Goal: Transaction & Acquisition: Purchase product/service

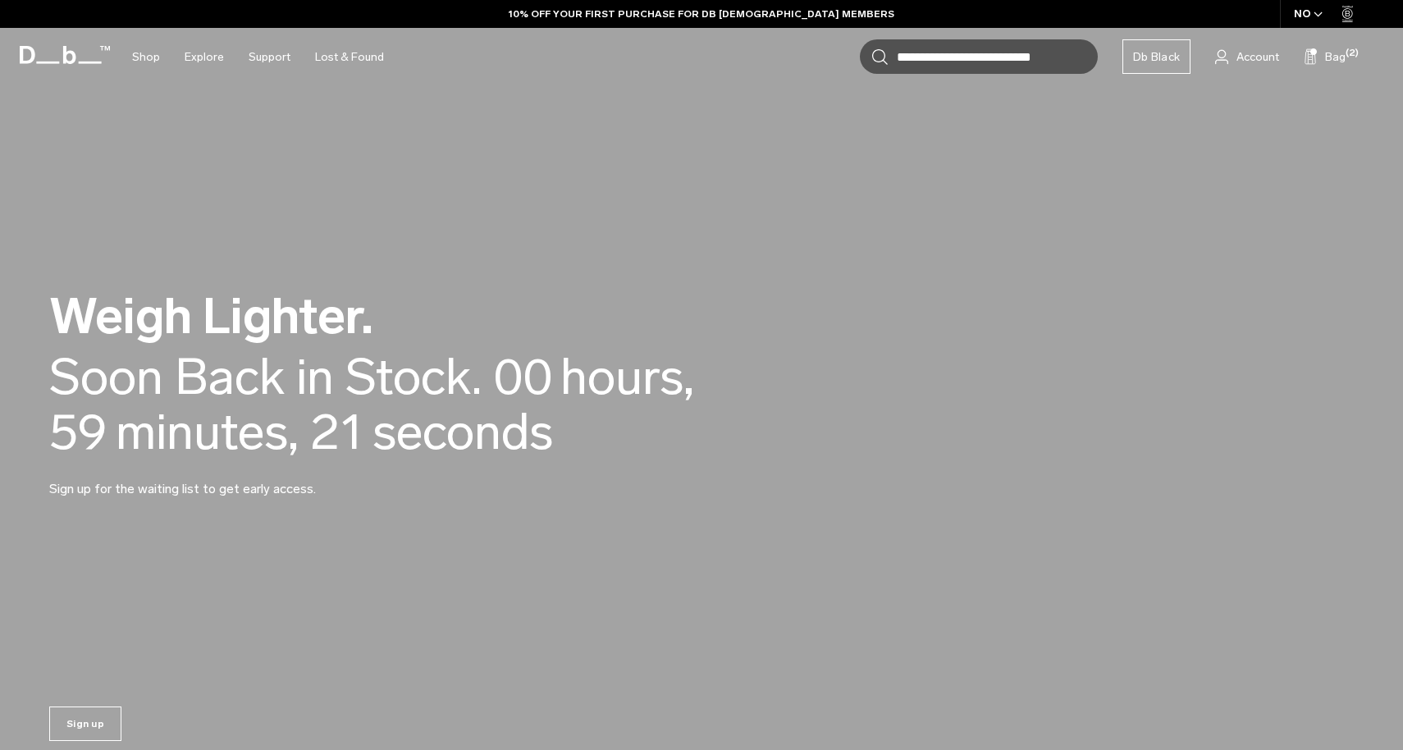
click at [393, 480] on p "Sign up for the waiting list to get early access." at bounding box center [246, 478] width 394 height 39
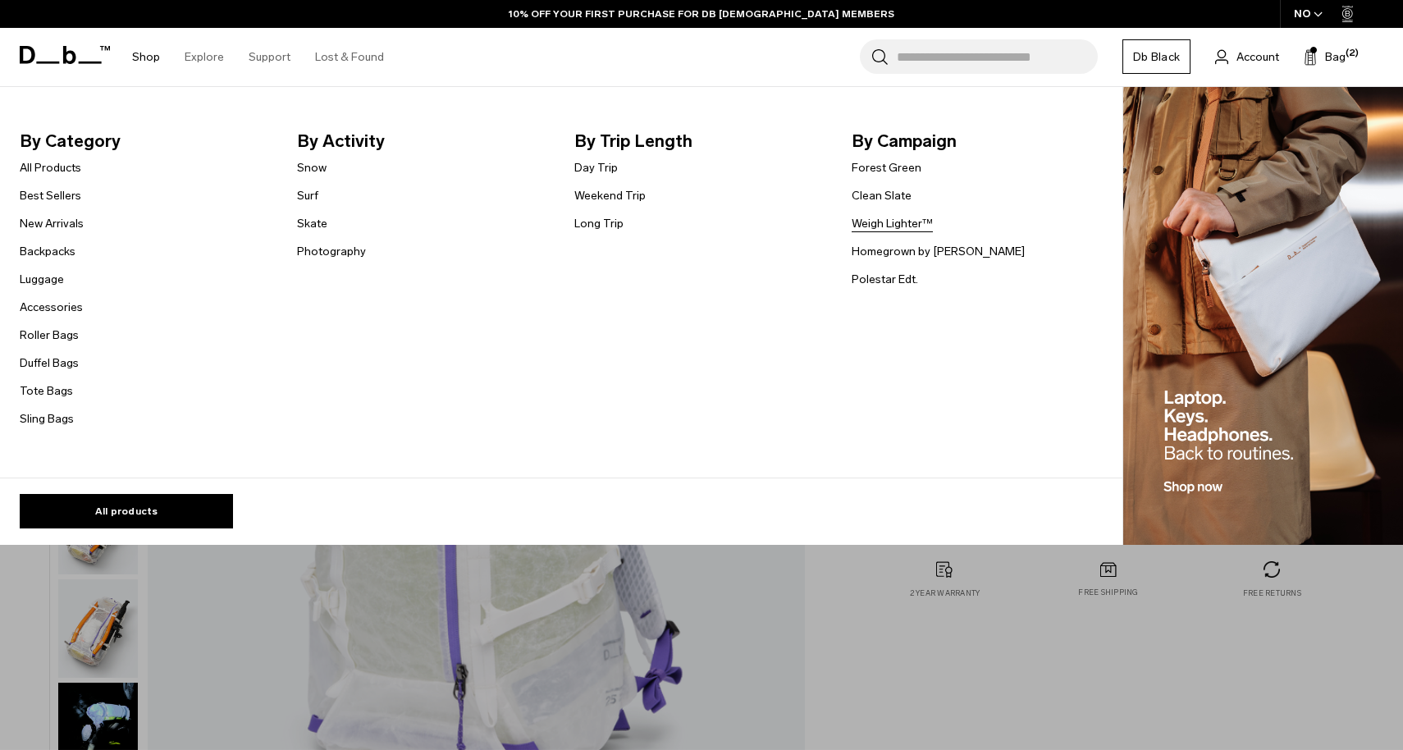
click at [902, 226] on link "Weigh Lighter™" at bounding box center [891, 223] width 81 height 17
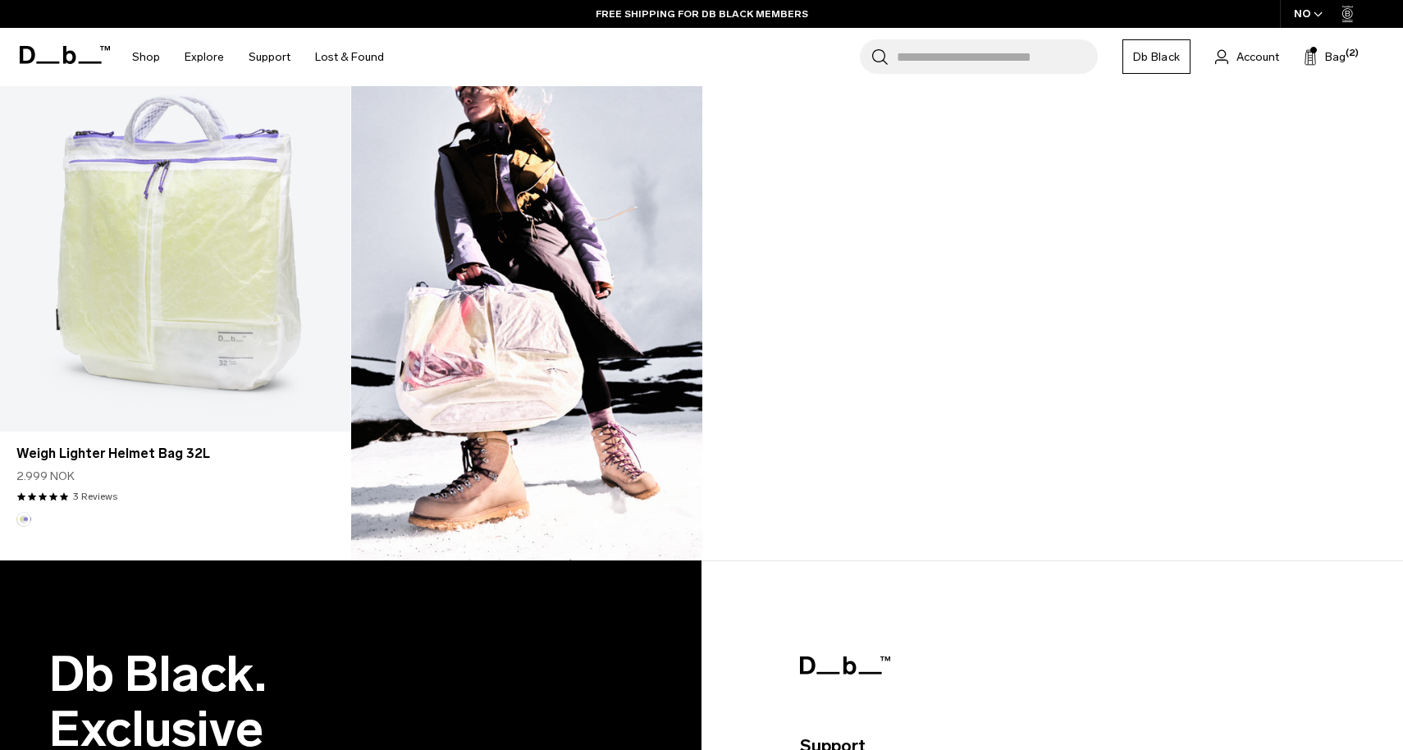
scroll to position [1536, 0]
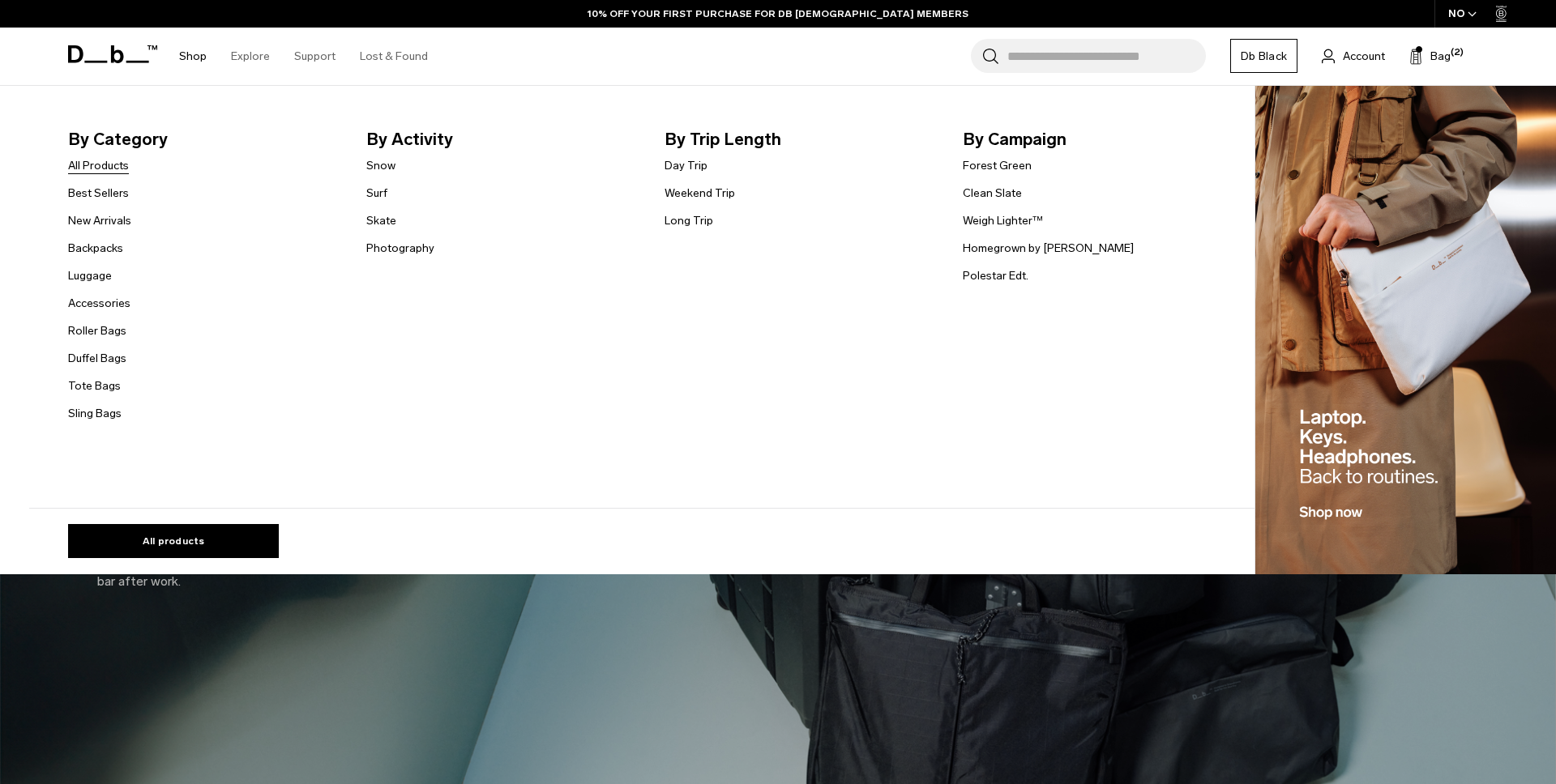
click at [111, 168] on link "All Products" at bounding box center [99, 165] width 61 height 17
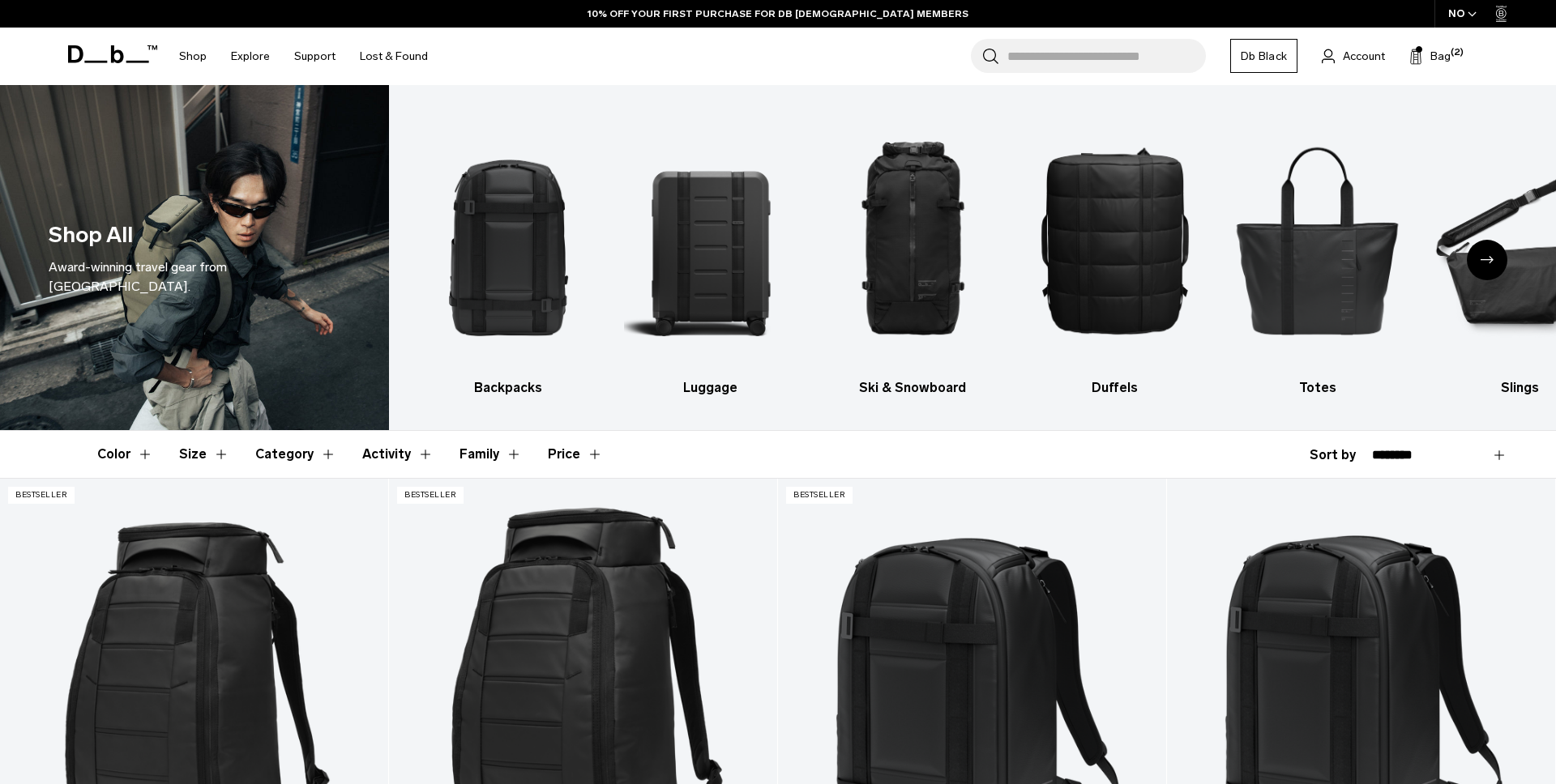
click at [140, 456] on button "Color" at bounding box center [124, 454] width 56 height 47
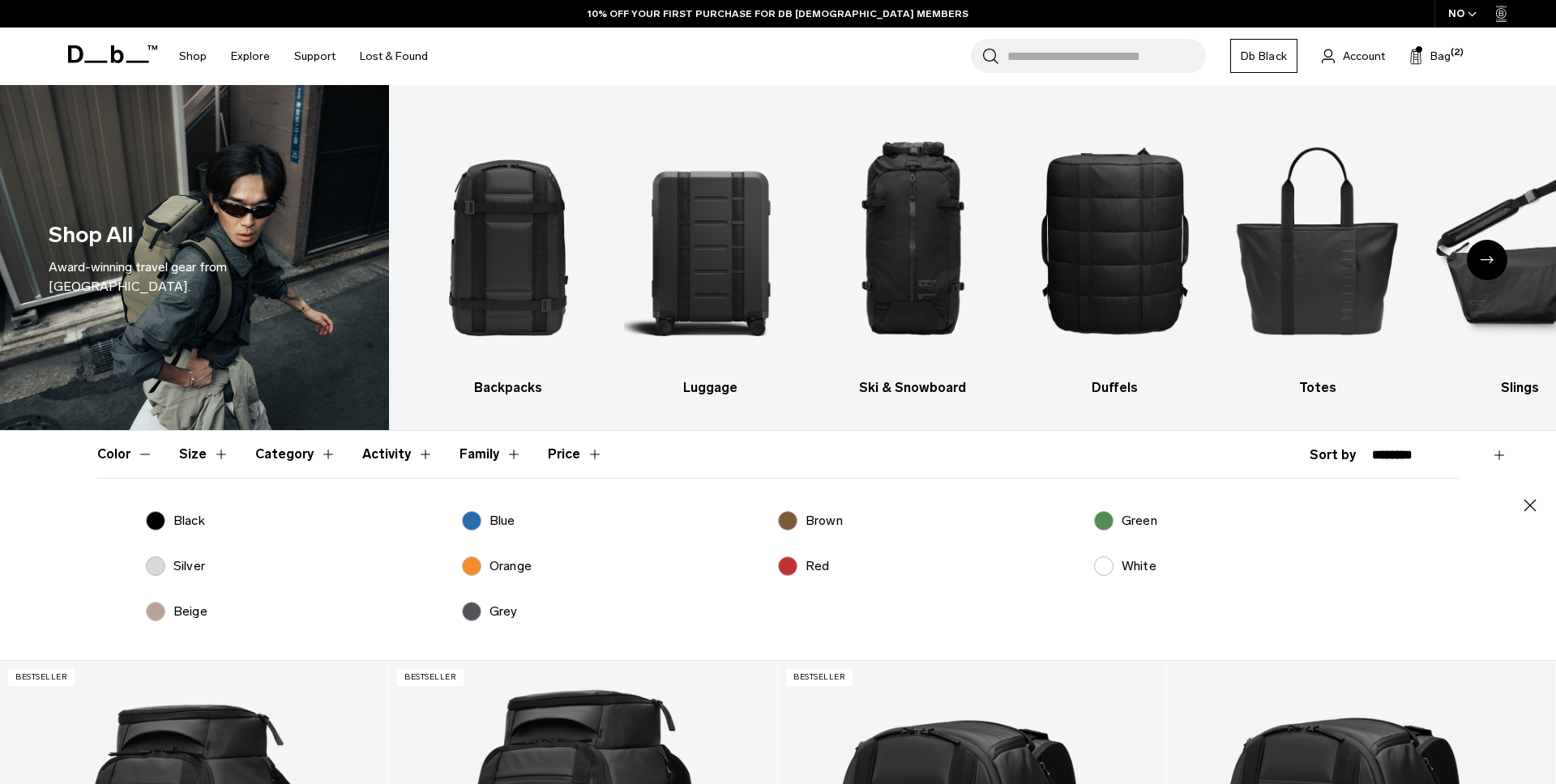
click at [1119, 567] on label "White" at bounding box center [1124, 566] width 62 height 20
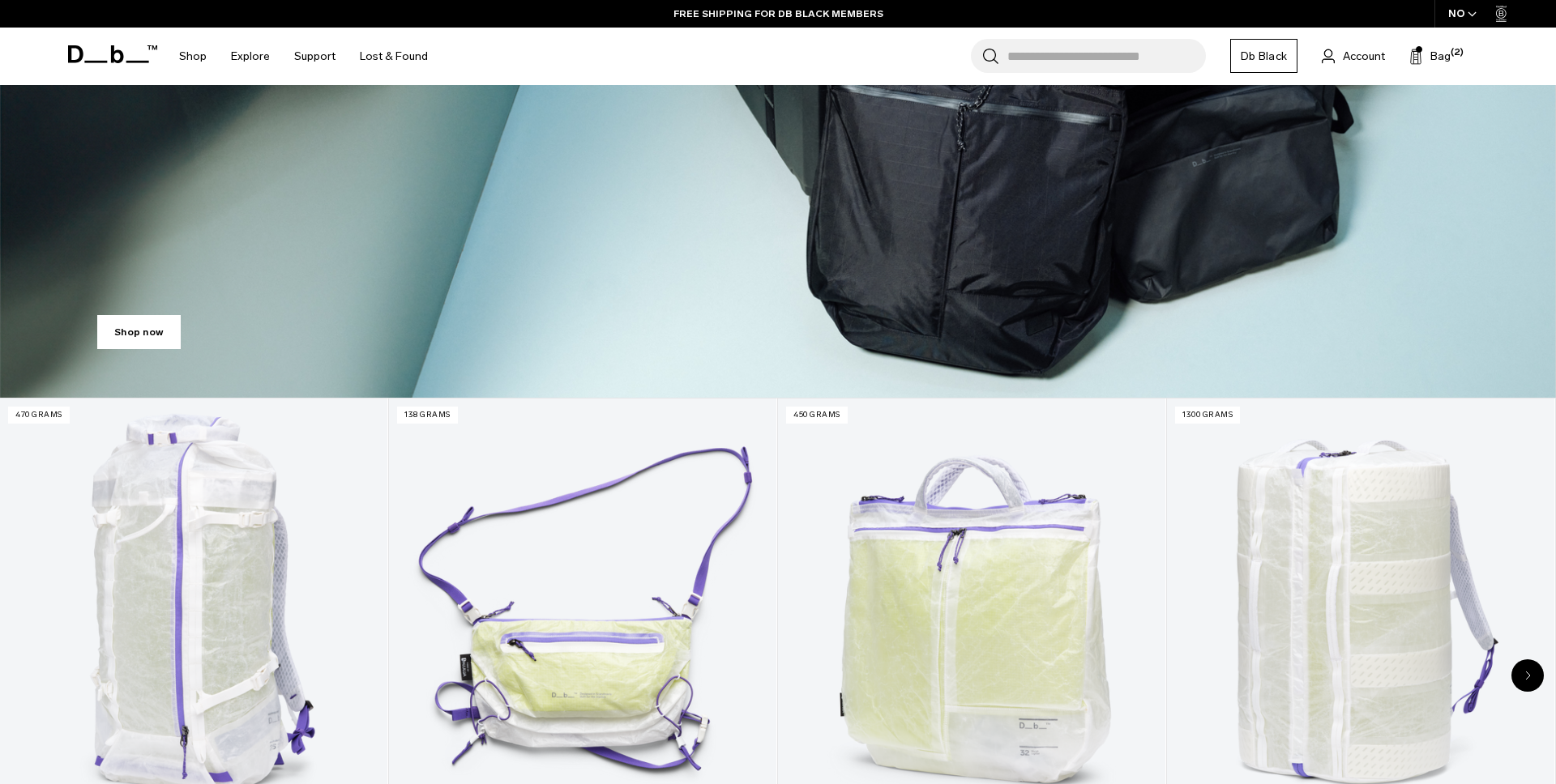
scroll to position [536, 0]
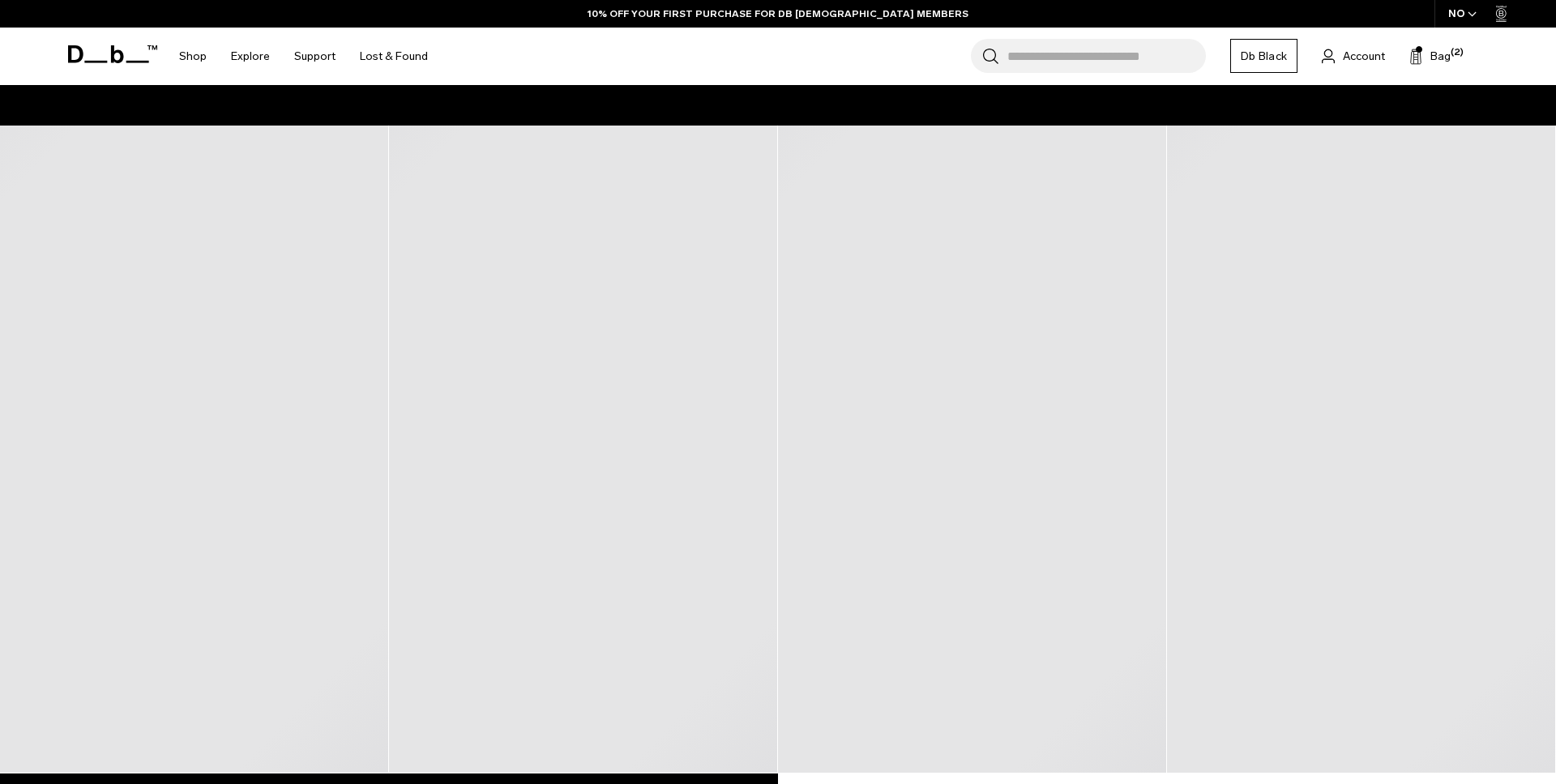
scroll to position [3372, 0]
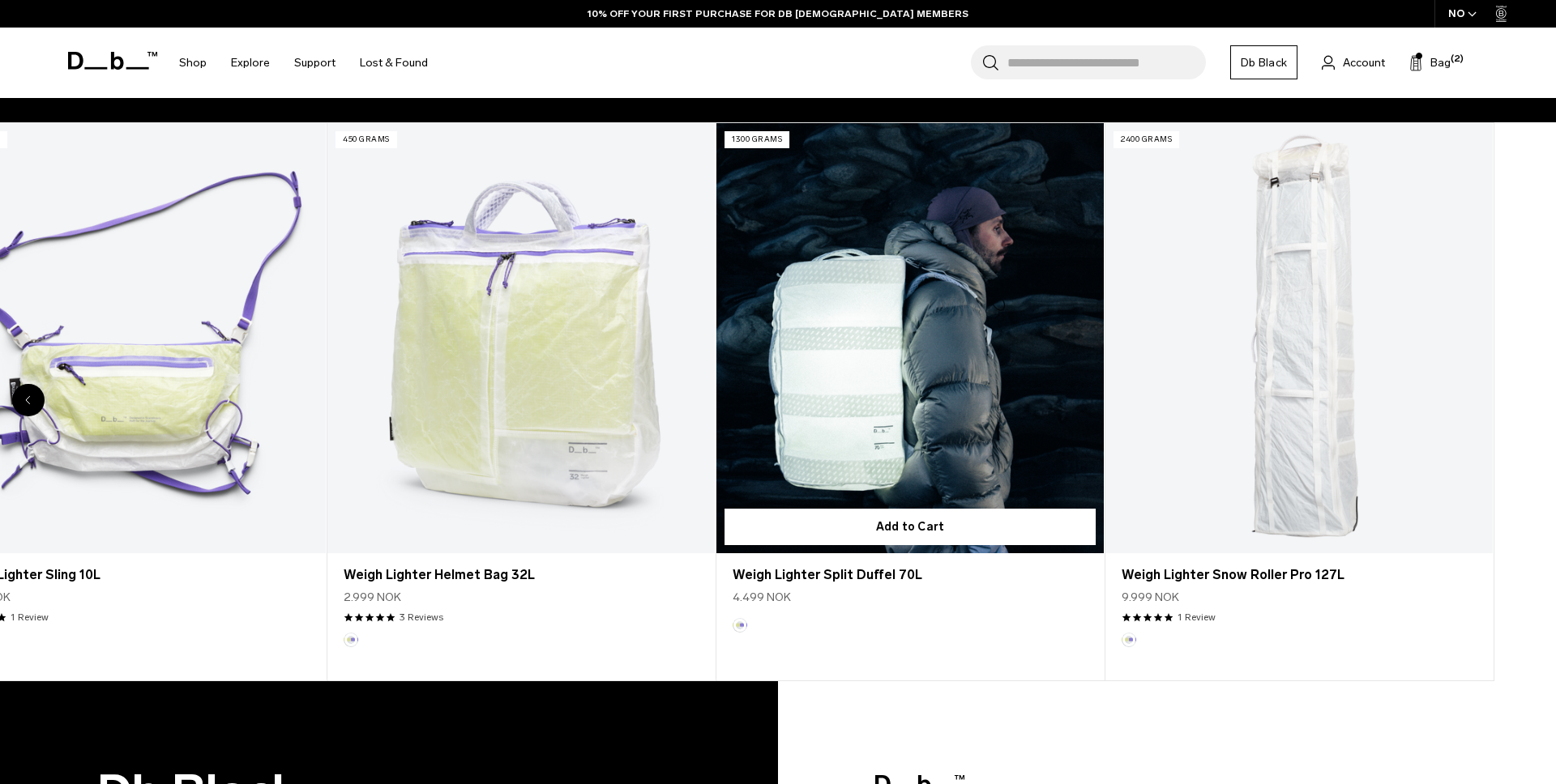
click at [665, 392] on div "470 grams Add to Cart Weigh Lighter Backpack 25L 3.999 NOK 4.0 star rating 6 Re…" at bounding box center [327, 402] width 1556 height 559
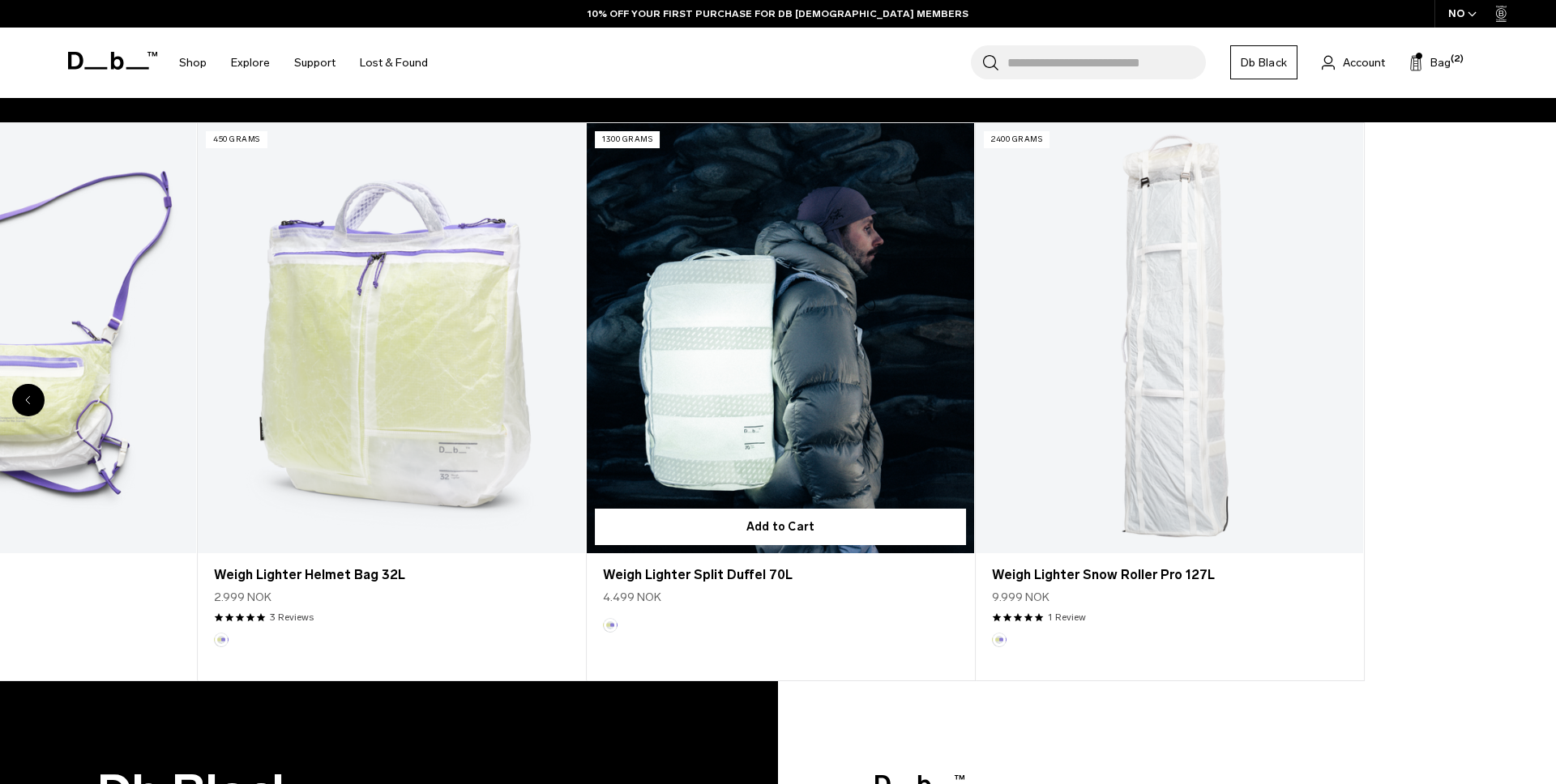
click at [526, 400] on div "470 grams Add to Cart Weigh Lighter Backpack 25L 3.999 NOK 4.0 star rating 6 Re…" at bounding box center [198, 402] width 1556 height 559
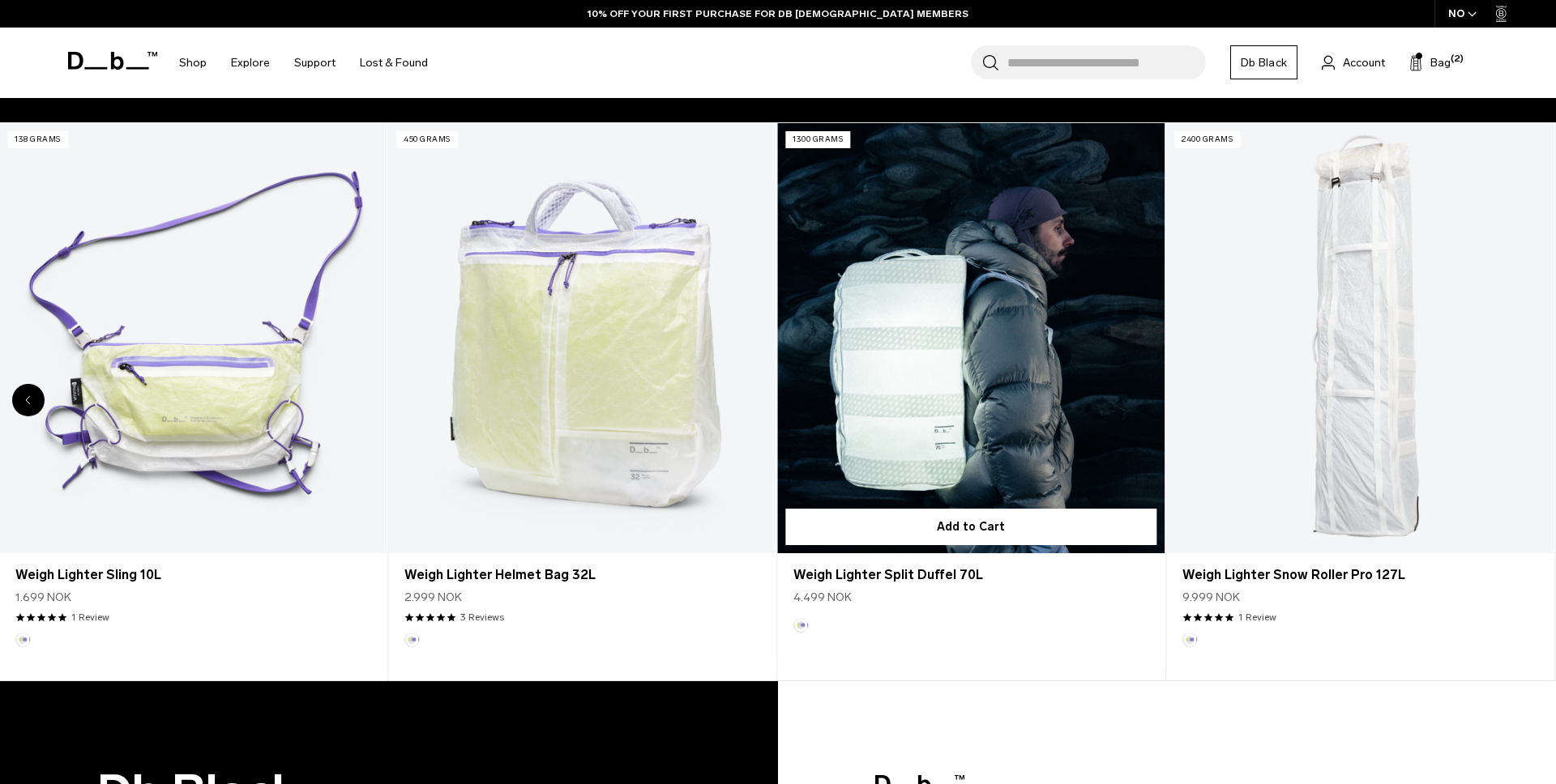
click at [410, 490] on div "470 grams Add to Cart Weigh Lighter Backpack 25L 3.999 NOK 4.0 star rating 6 Re…" at bounding box center [387, 402] width 1556 height 559
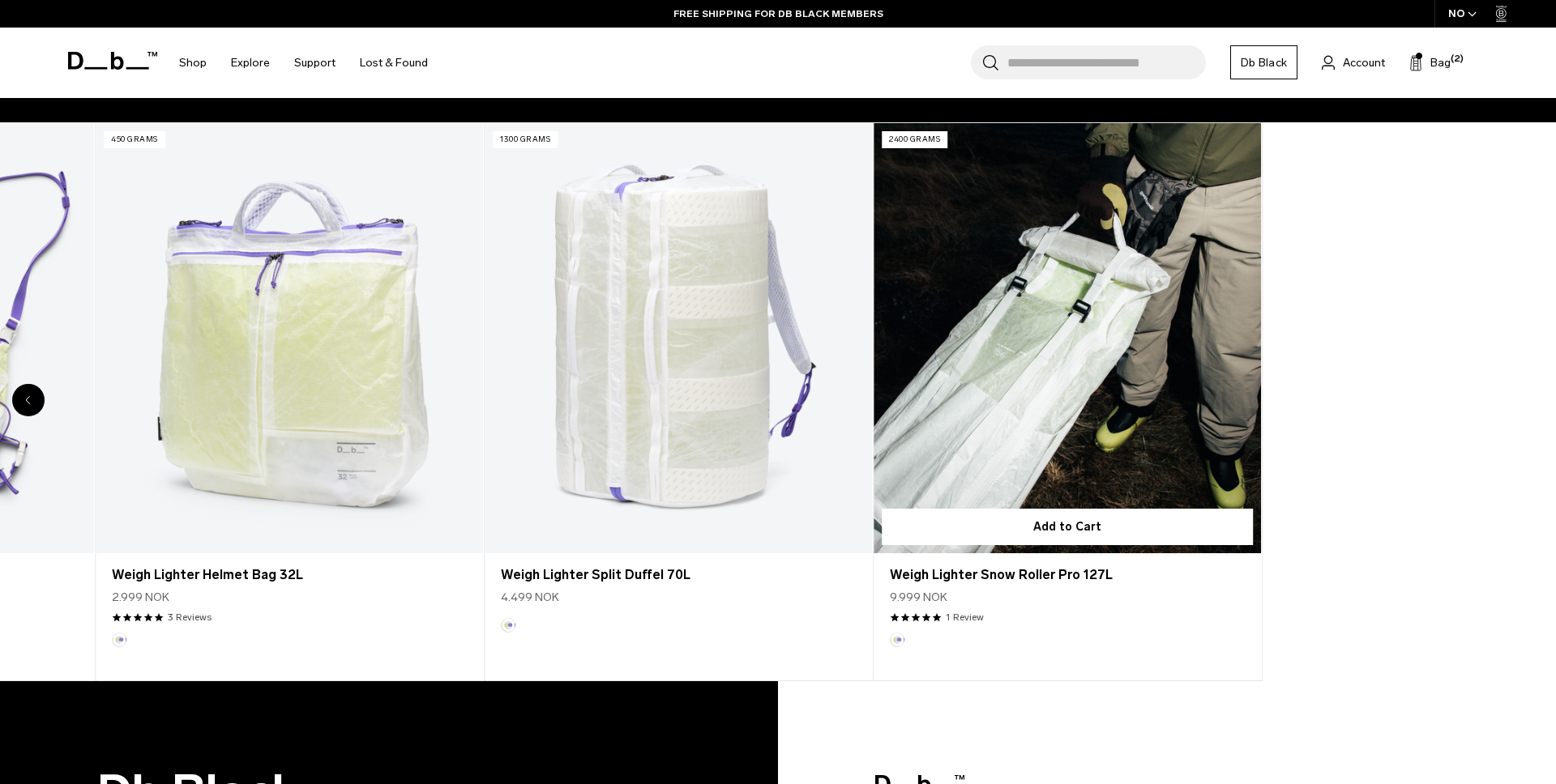
click at [400, 453] on div "470 grams Add to Cart Weigh Lighter Backpack 25L 3.999 NOK 4.0 star rating 6 Re…" at bounding box center [95, 402] width 1556 height 559
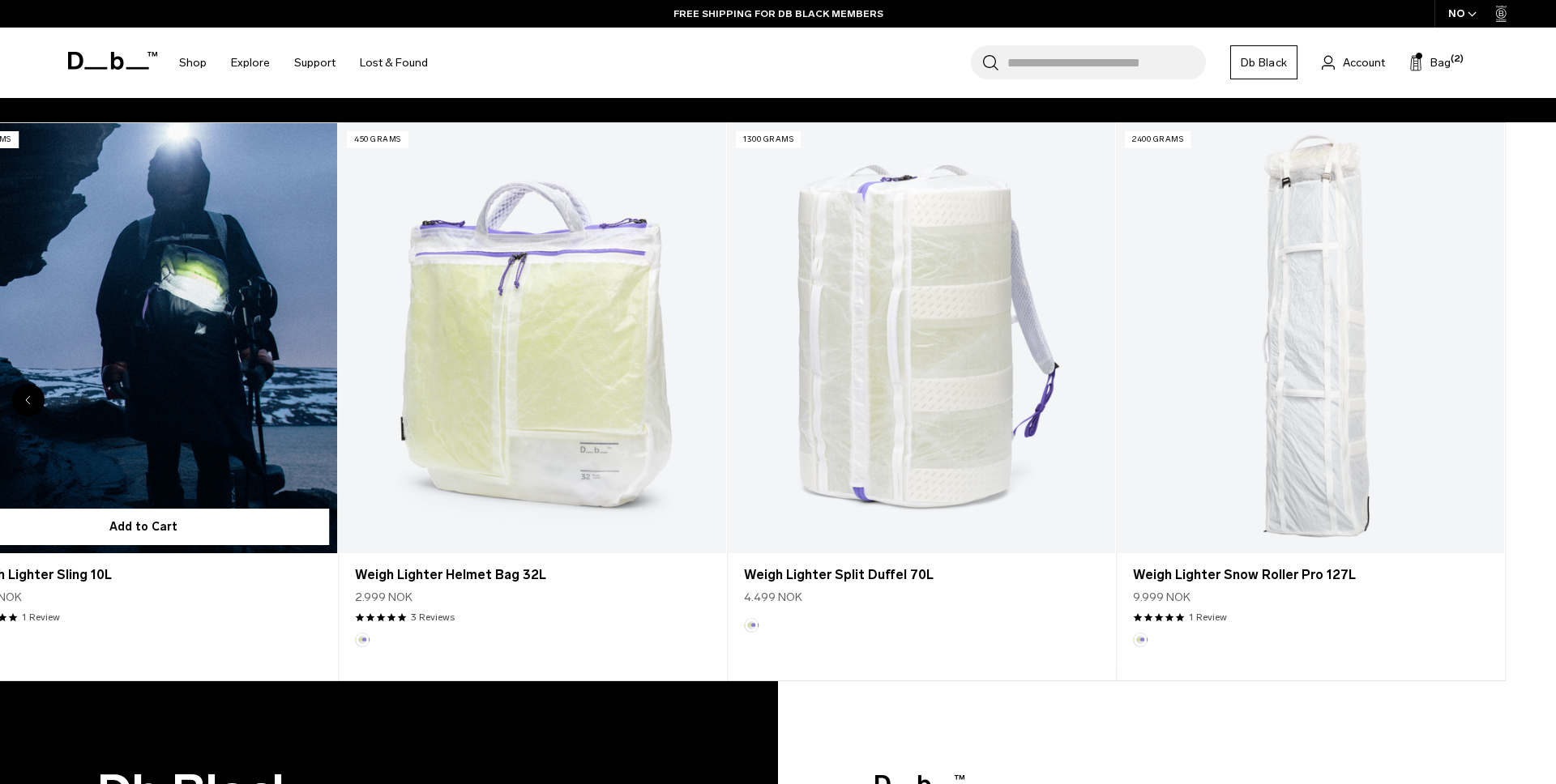
click at [77, 502] on div "470 grams Add to Cart Weigh Lighter Backpack 25L 3.999 NOK 4.0 star rating 6 Re…" at bounding box center [338, 402] width 1556 height 559
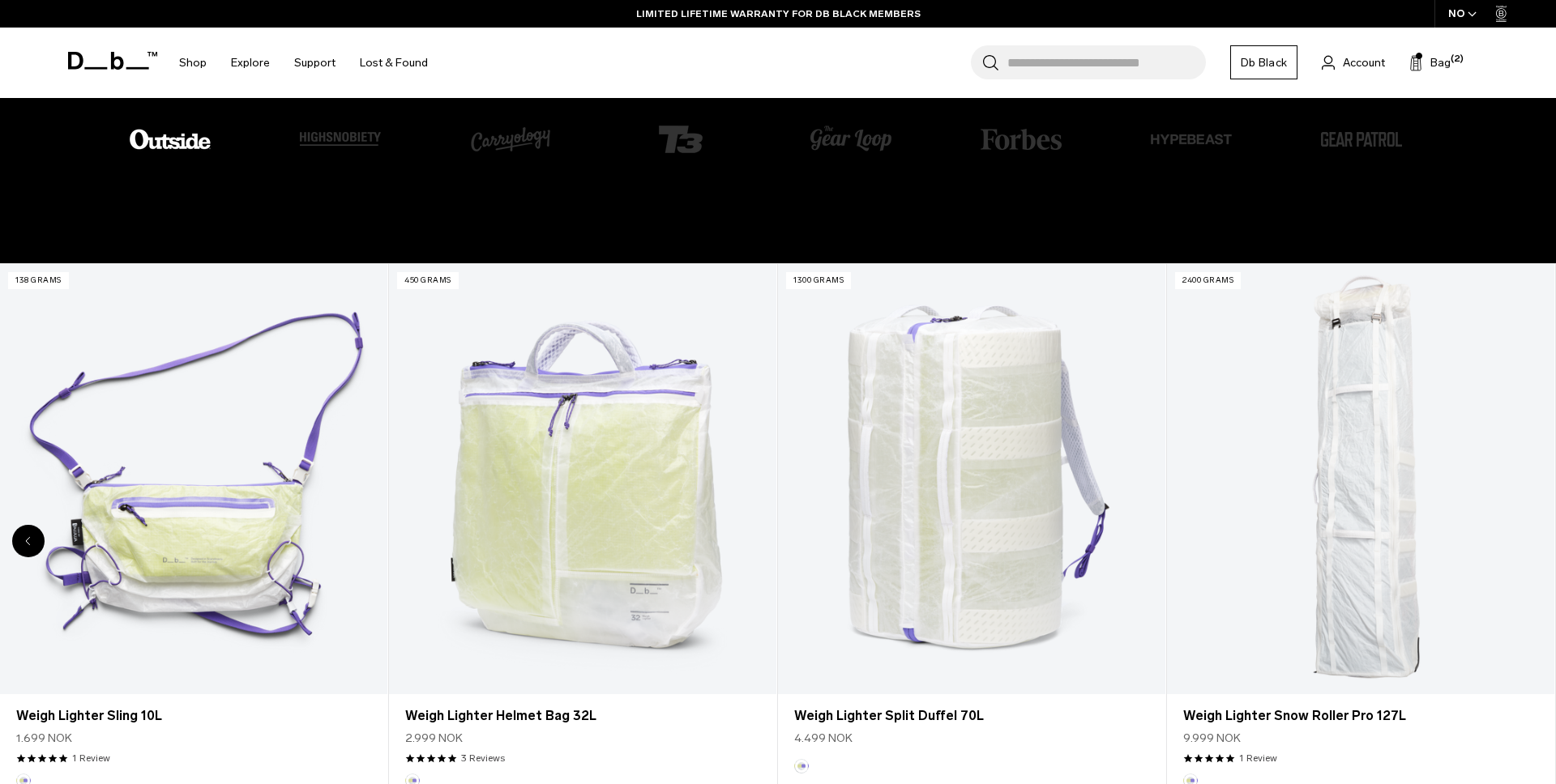
scroll to position [3193, 0]
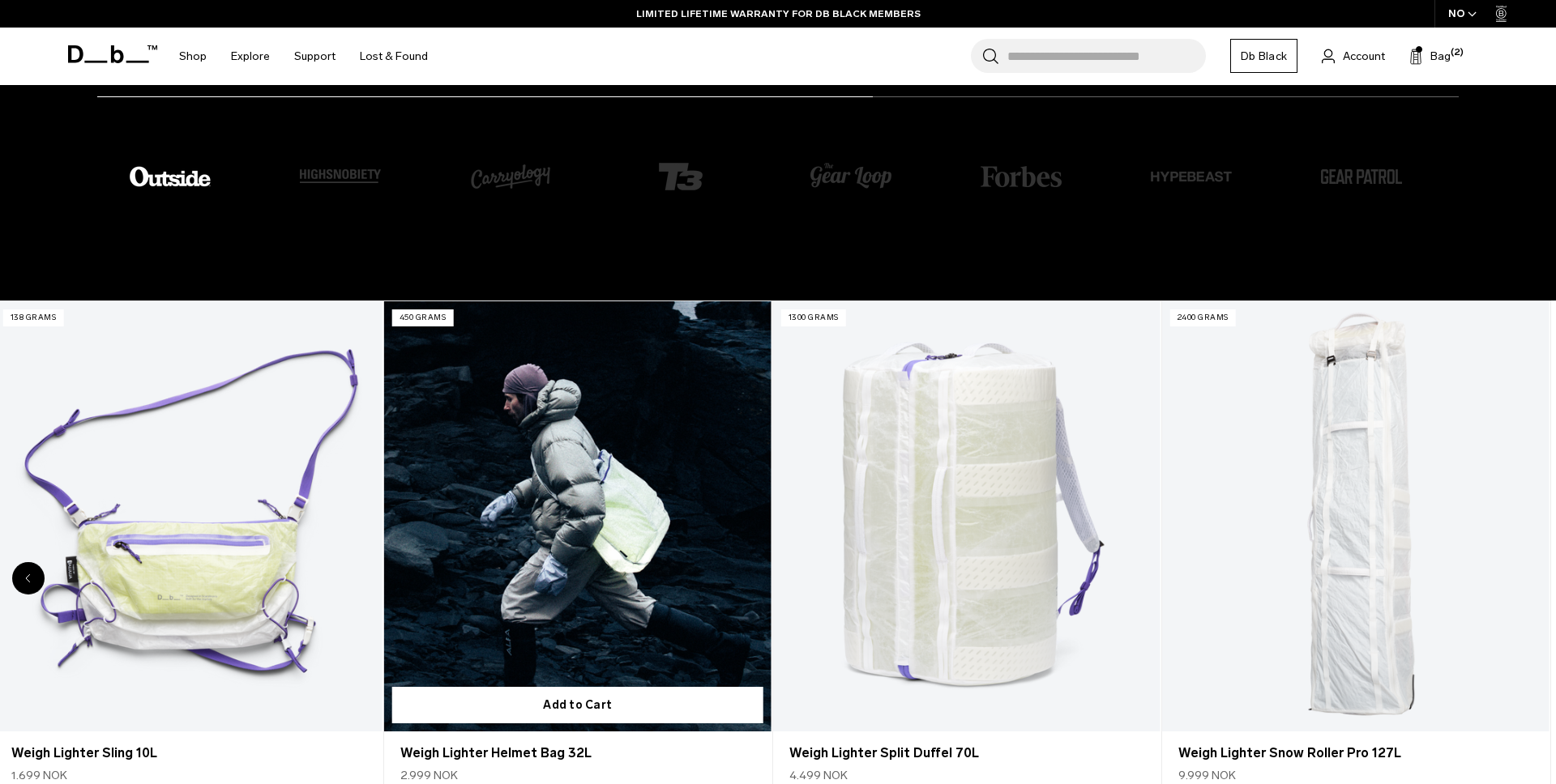
click at [0, 558] on div "470 grams Add to Cart Weigh Lighter Backpack 25L 3.999 NOK 4.0 star rating 6 Re…" at bounding box center [383, 580] width 1556 height 559
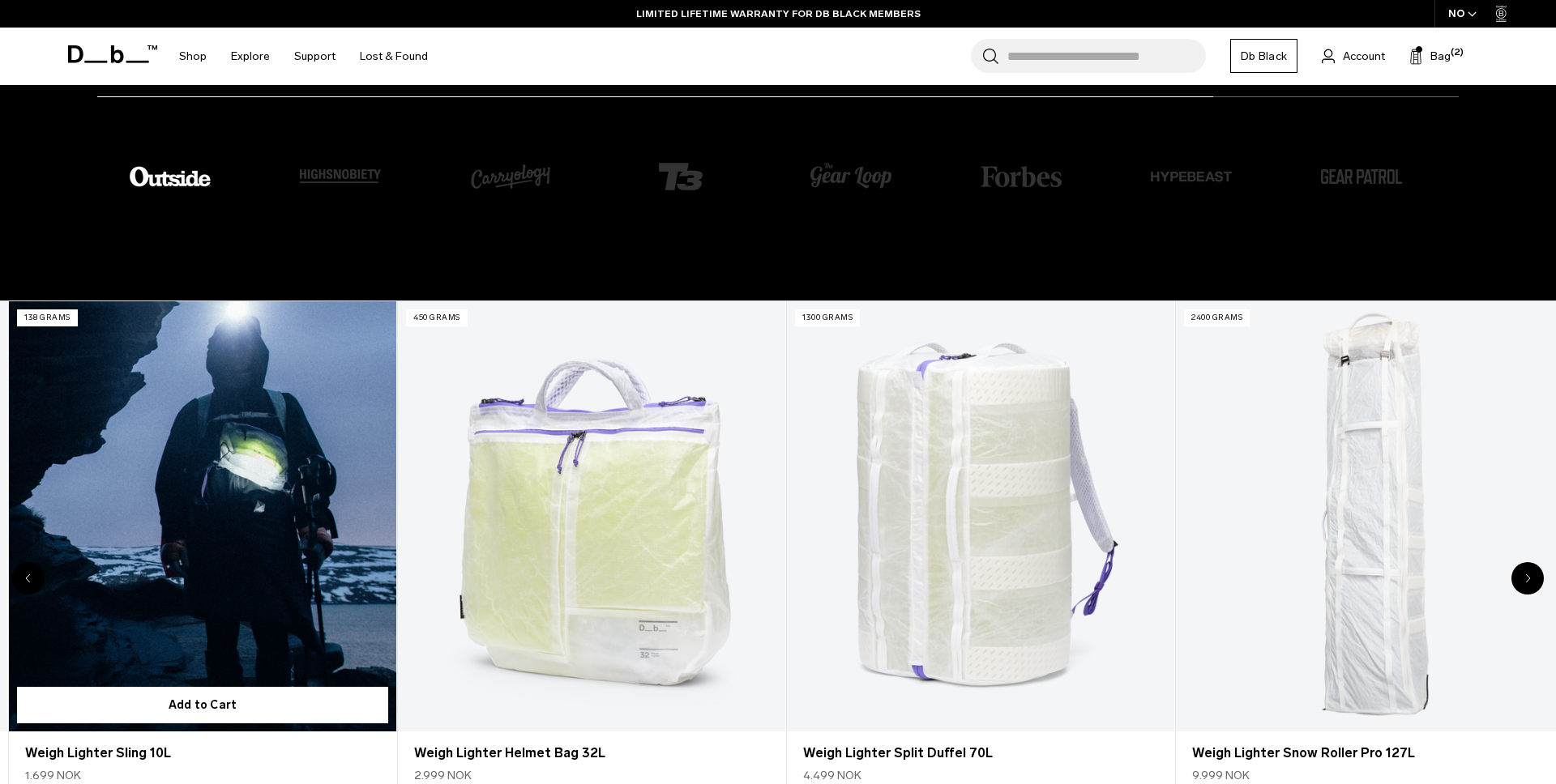
click at [1037, 484] on div "470 grams Add to Cart Weigh Lighter Backpack 25L 3.999 NOK 4.0 star rating 6 Re…" at bounding box center [397, 580] width 1556 height 559
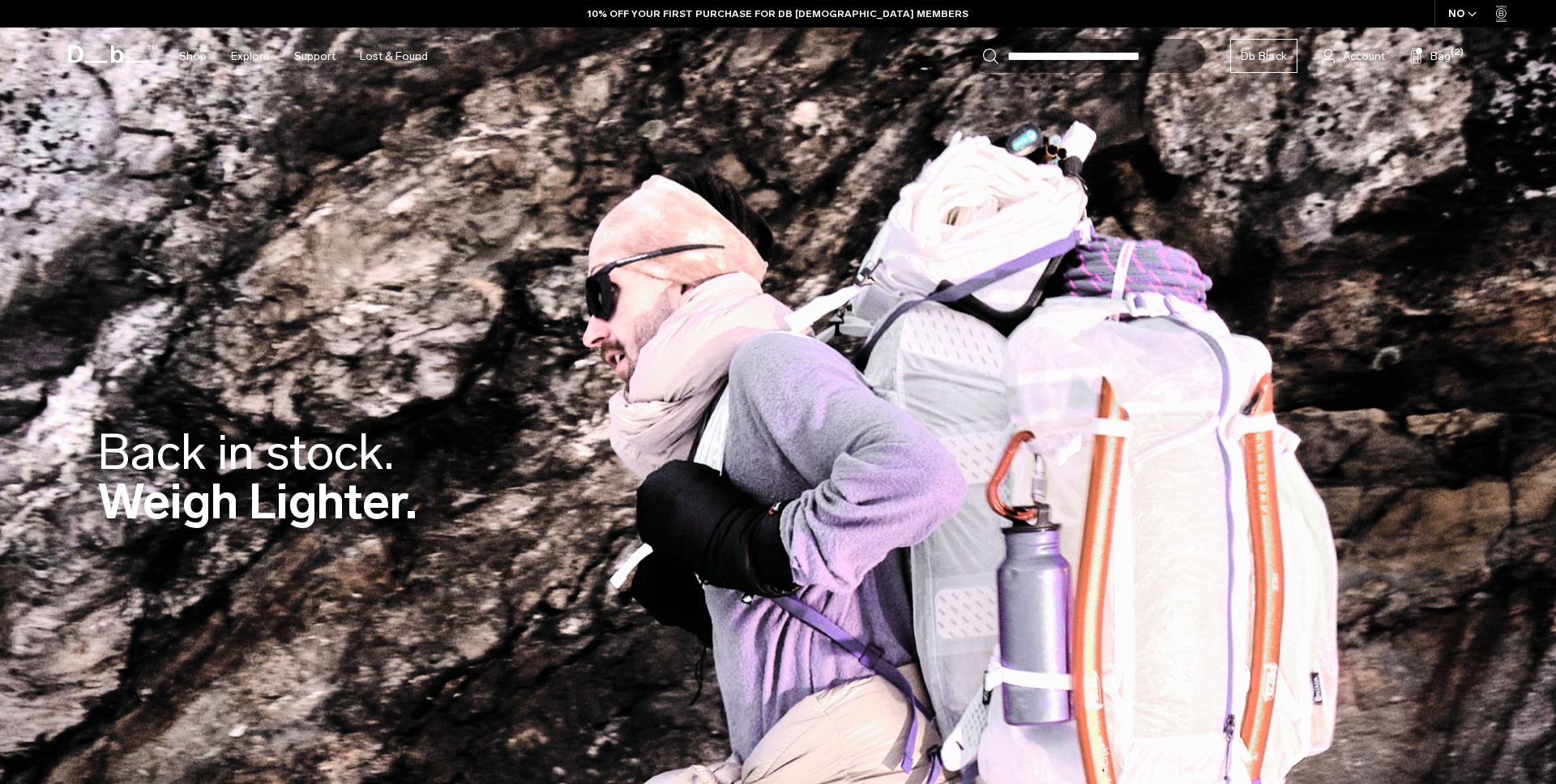
click at [862, 475] on div "Back in stock. Weigh Lighter." at bounding box center [778, 481] width 1361 height 204
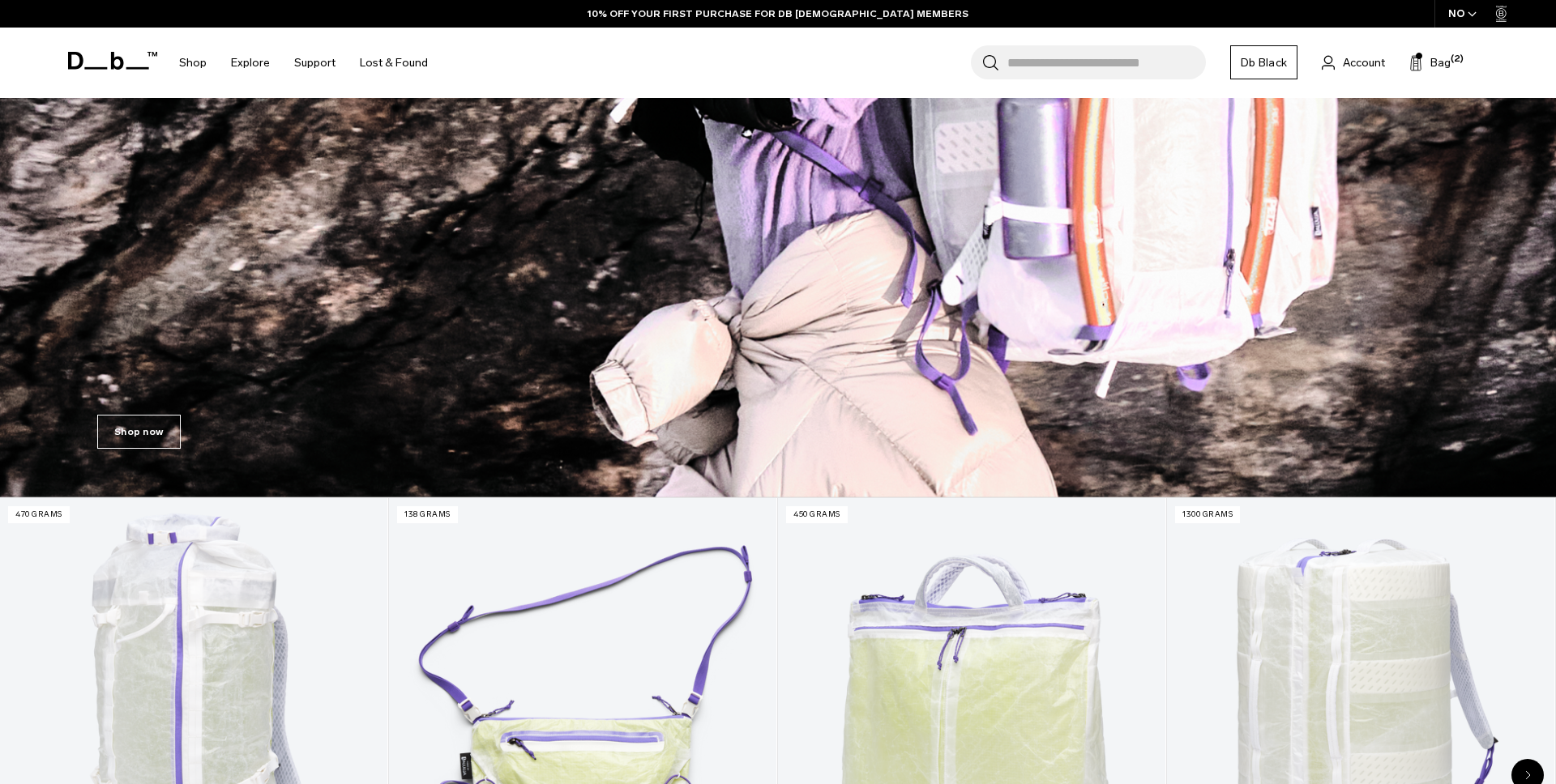
scroll to position [69, 0]
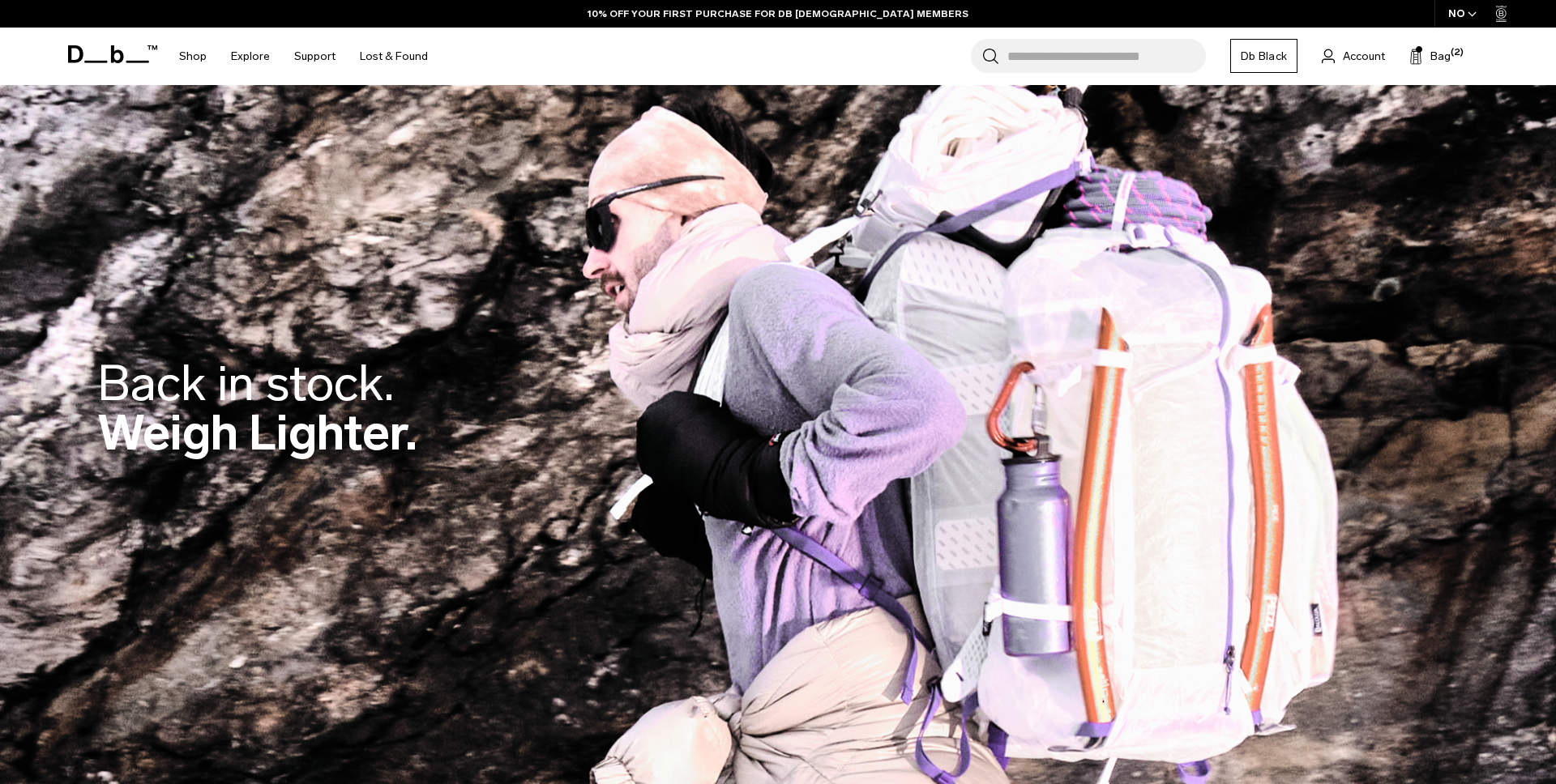
click at [1289, 443] on div "Back in stock. Weigh Lighter." at bounding box center [778, 412] width 1361 height 204
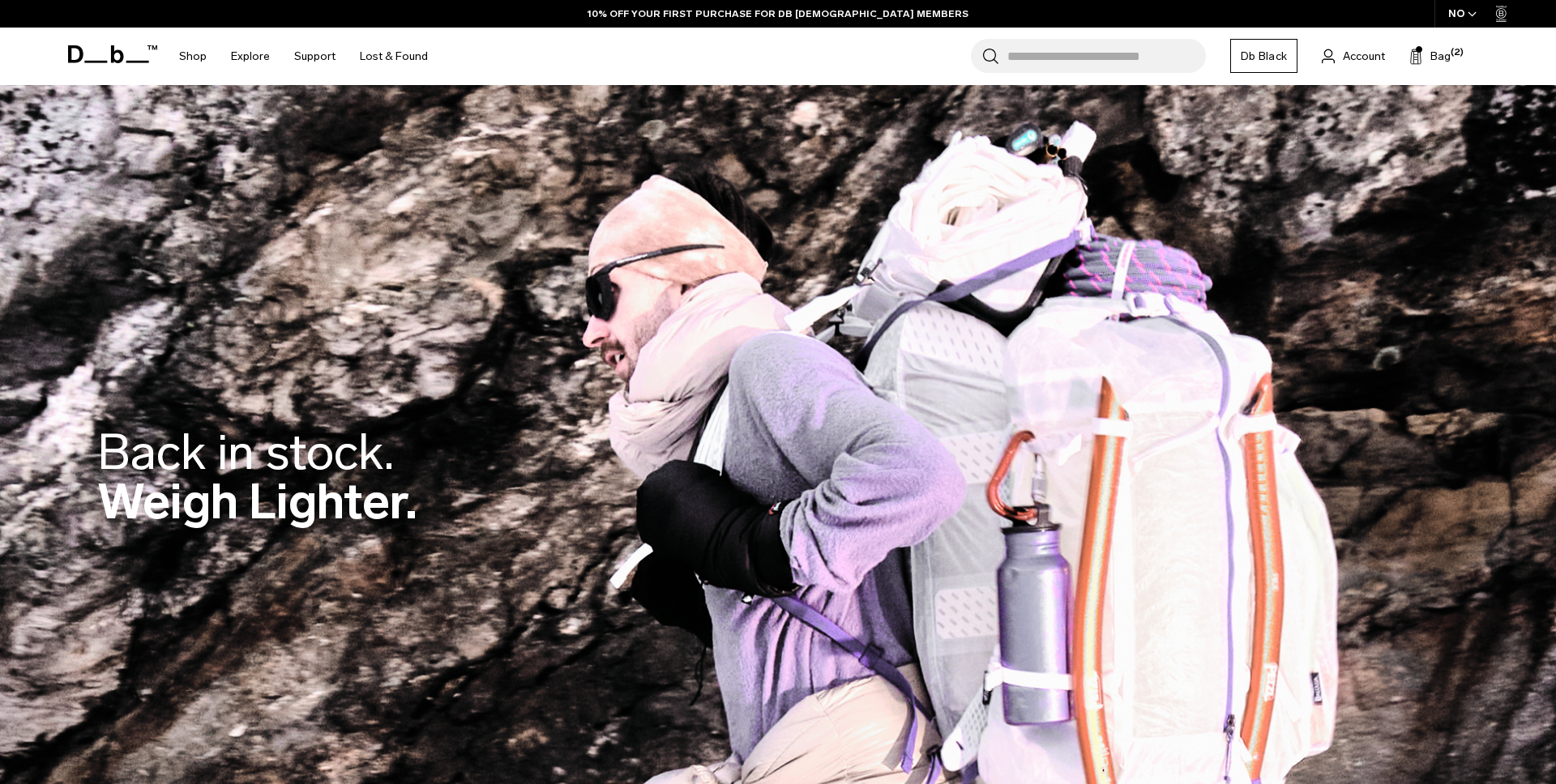
click at [1447, 13] on div "NO" at bounding box center [1462, 14] width 56 height 28
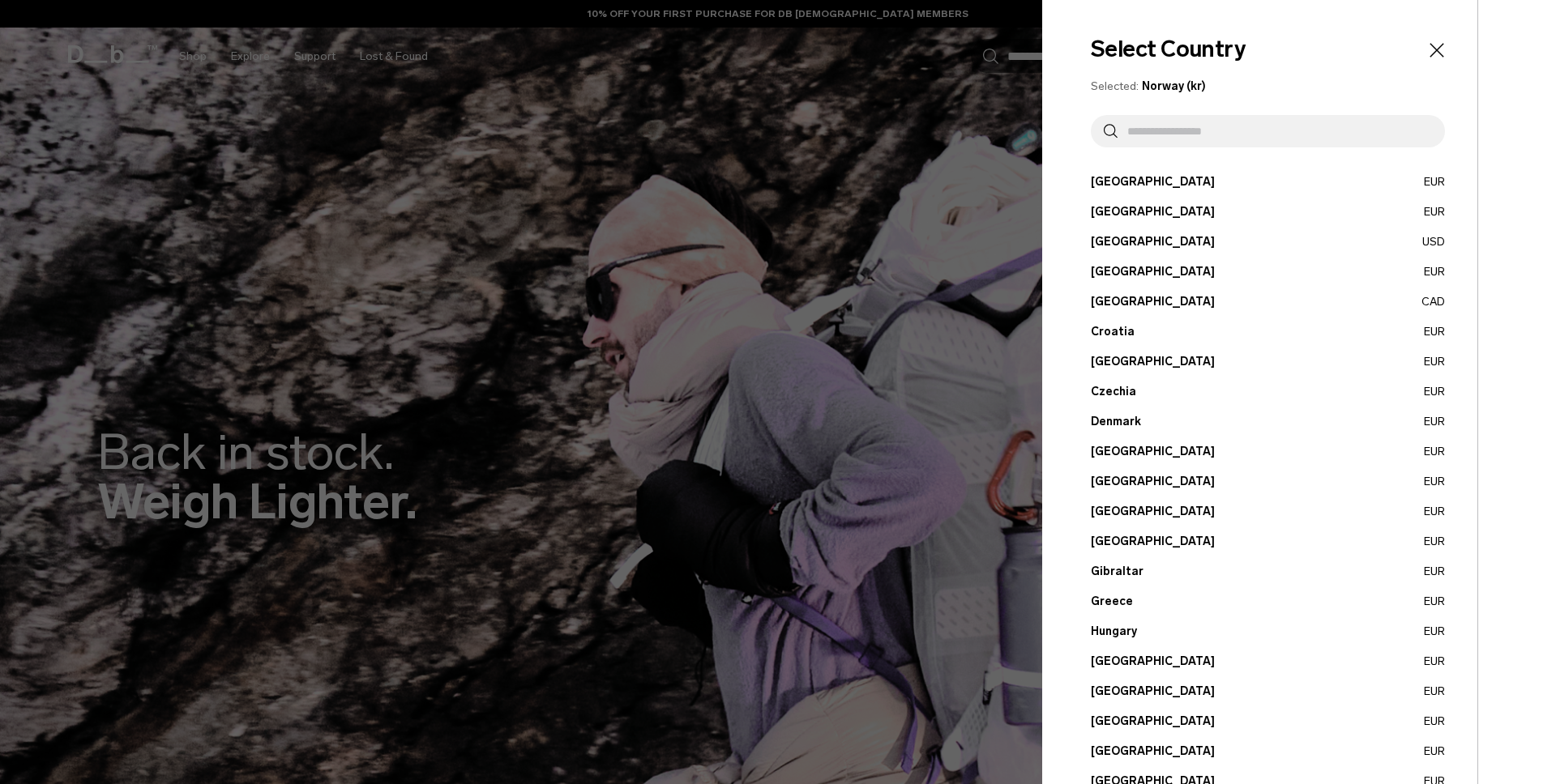
click at [1116, 488] on button "Finland EUR" at bounding box center [1268, 481] width 354 height 17
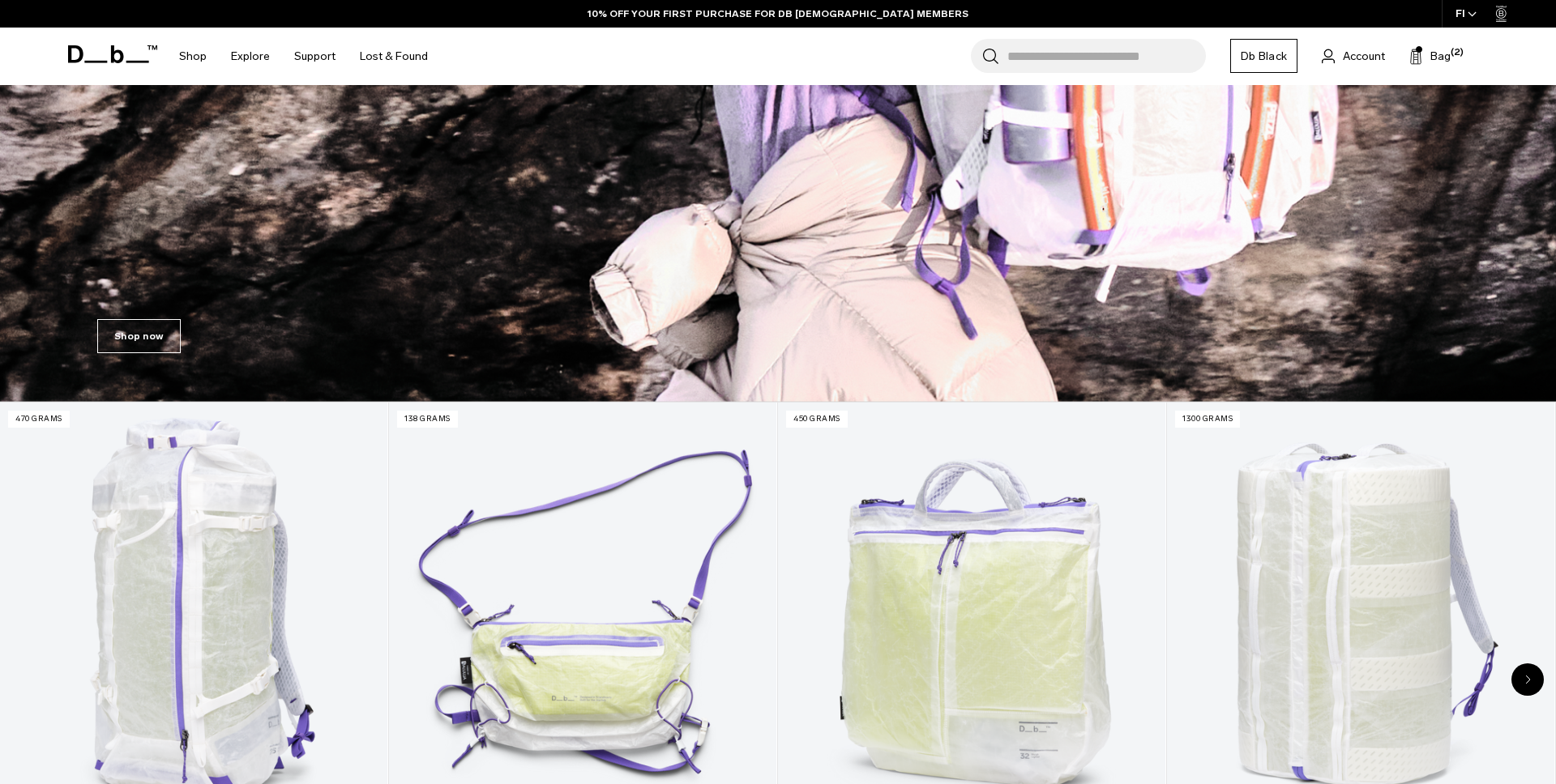
scroll to position [918, 0]
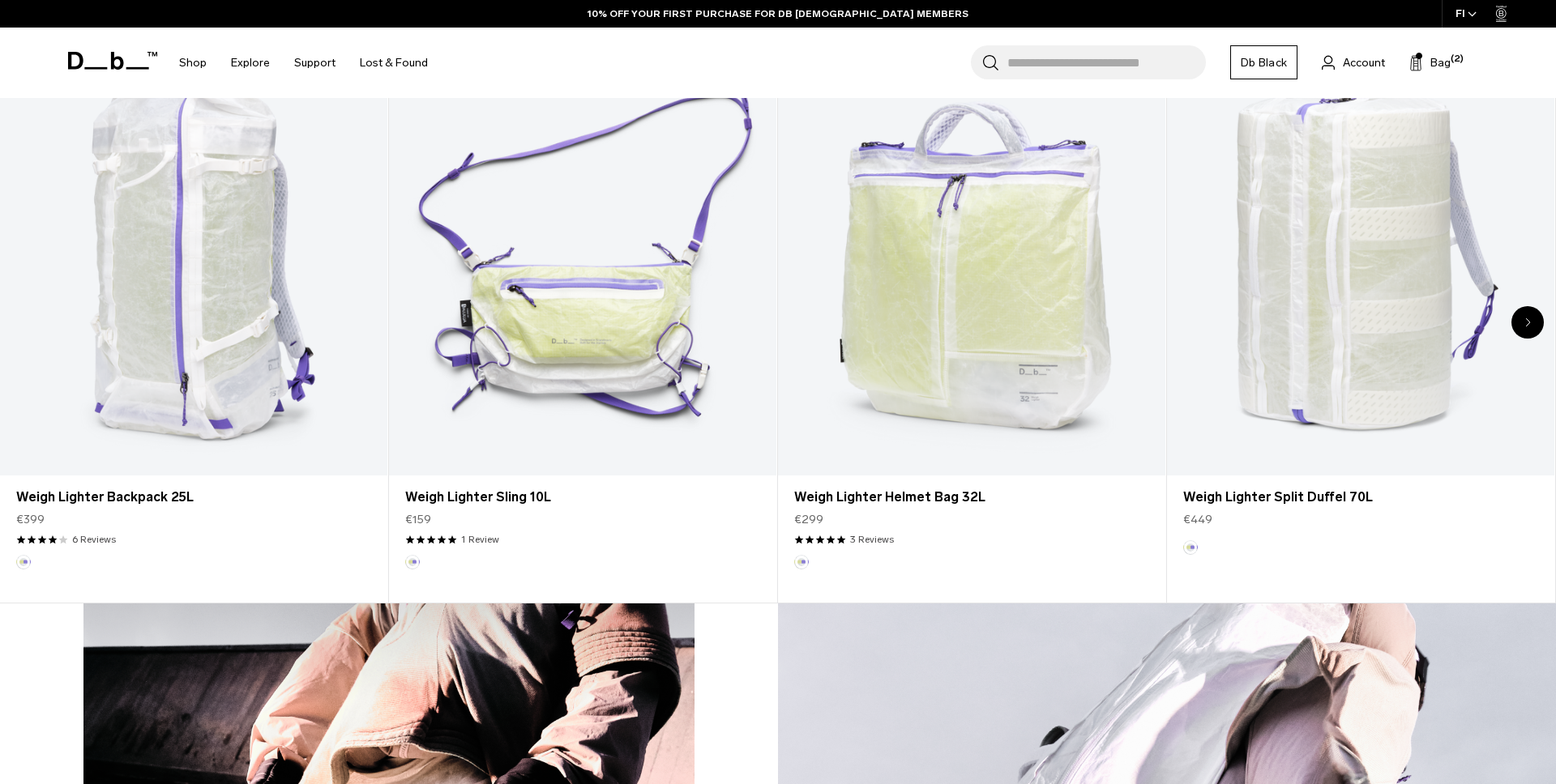
click at [1522, 321] on div "Next slide" at bounding box center [1527, 322] width 33 height 33
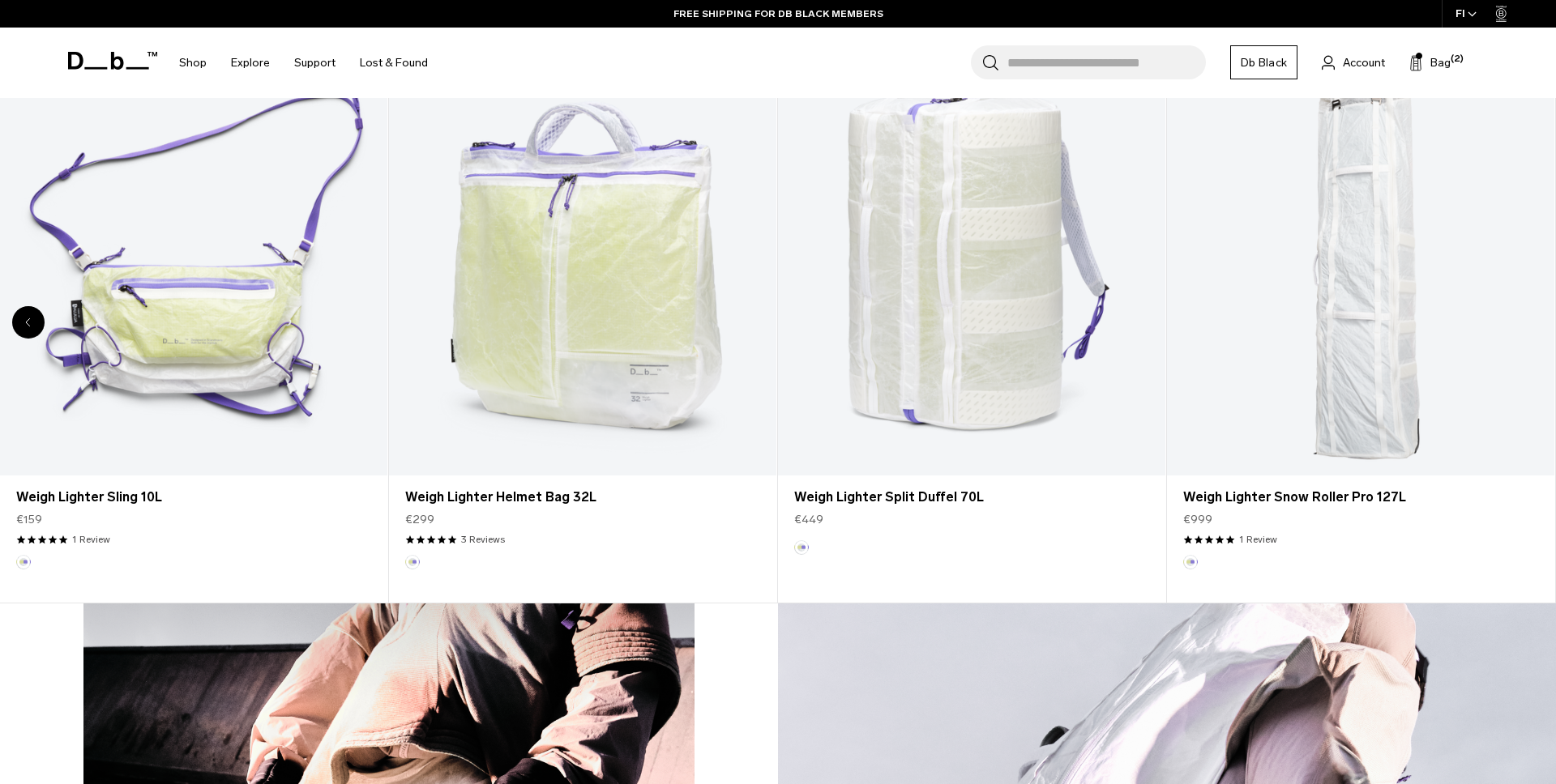
click at [1522, 321] on link "Weigh Lighter Snow Roller Pro 127L" at bounding box center [1360, 261] width 387 height 431
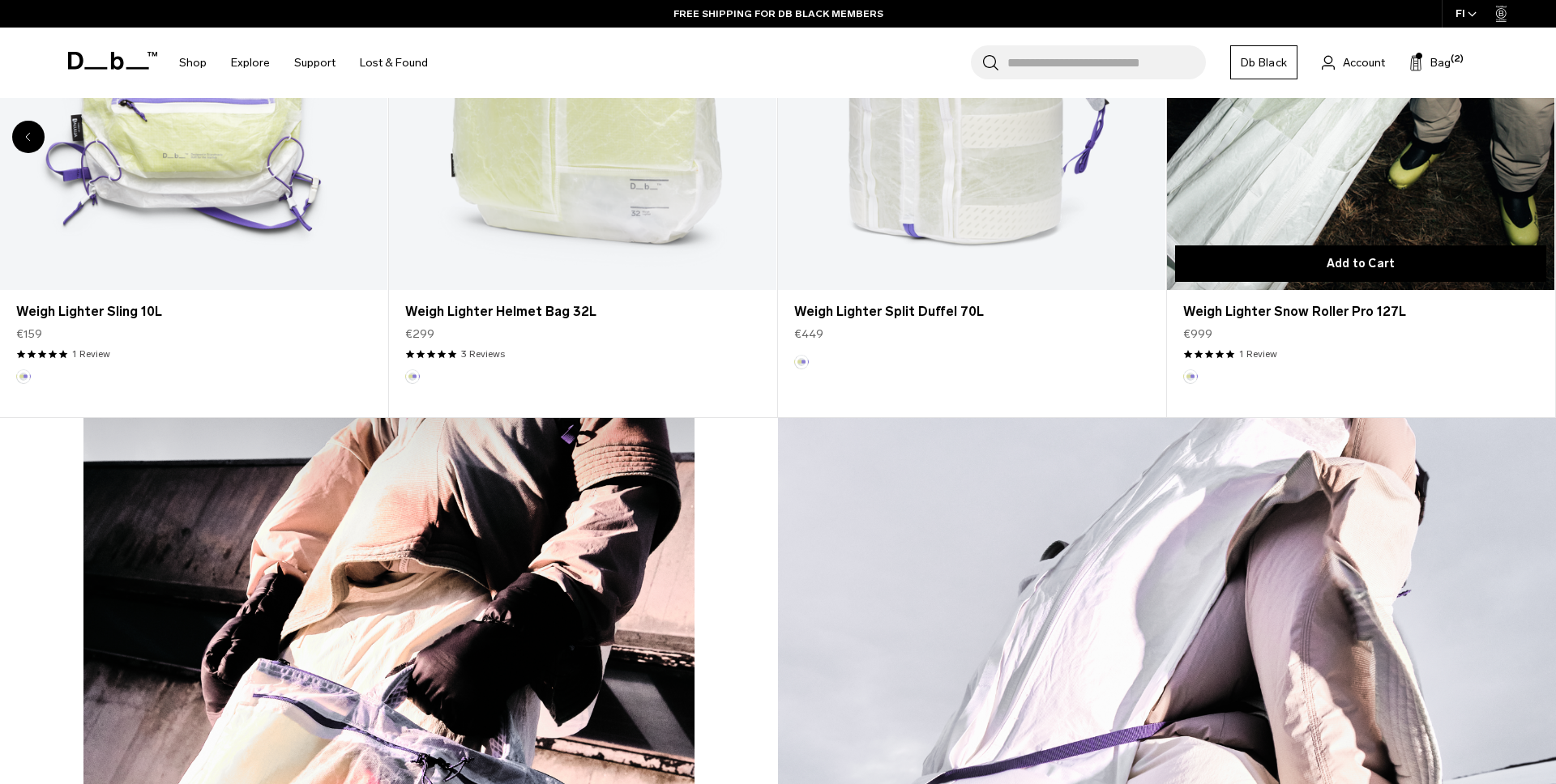
scroll to position [1246, 0]
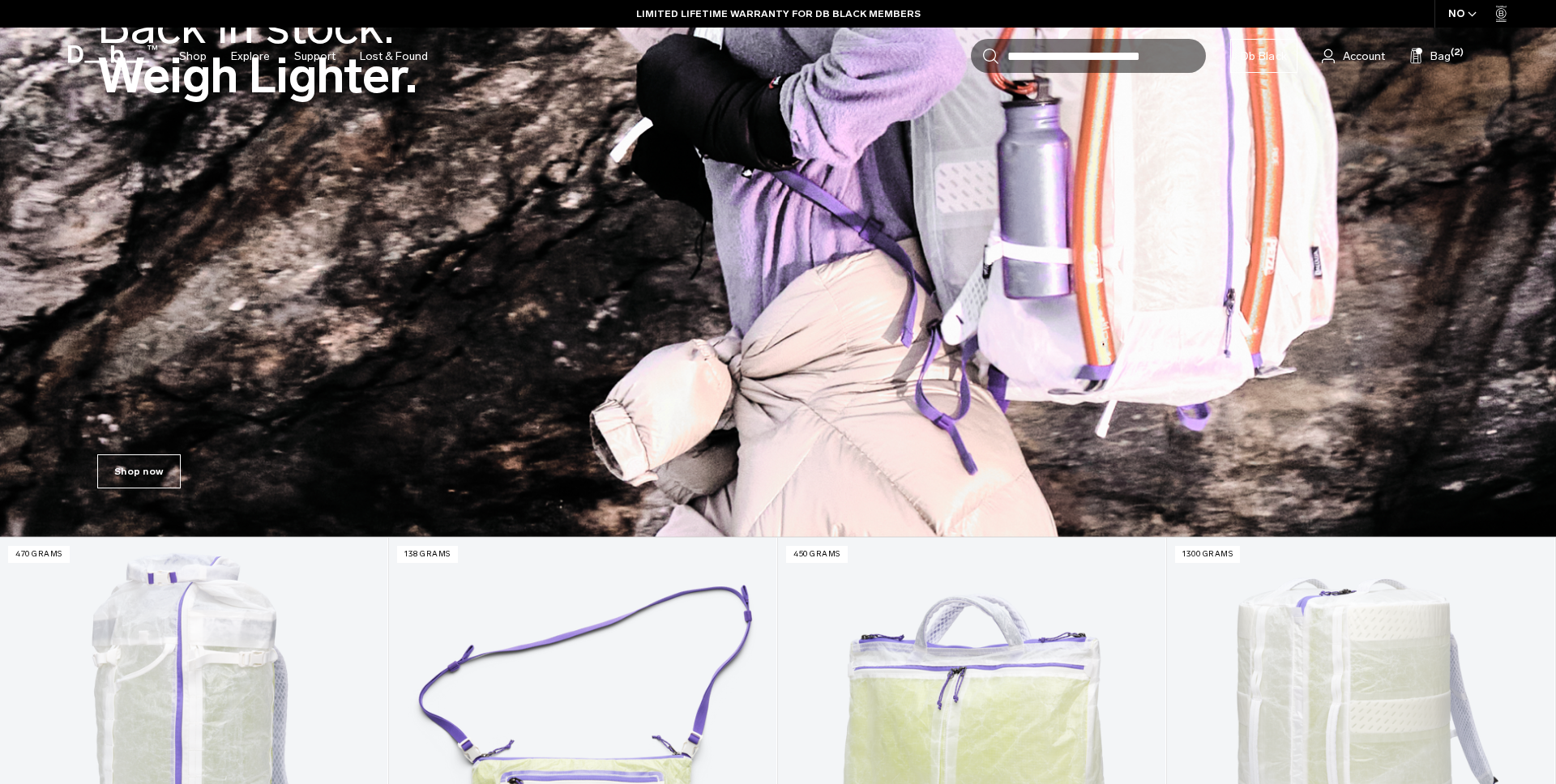
scroll to position [540, 0]
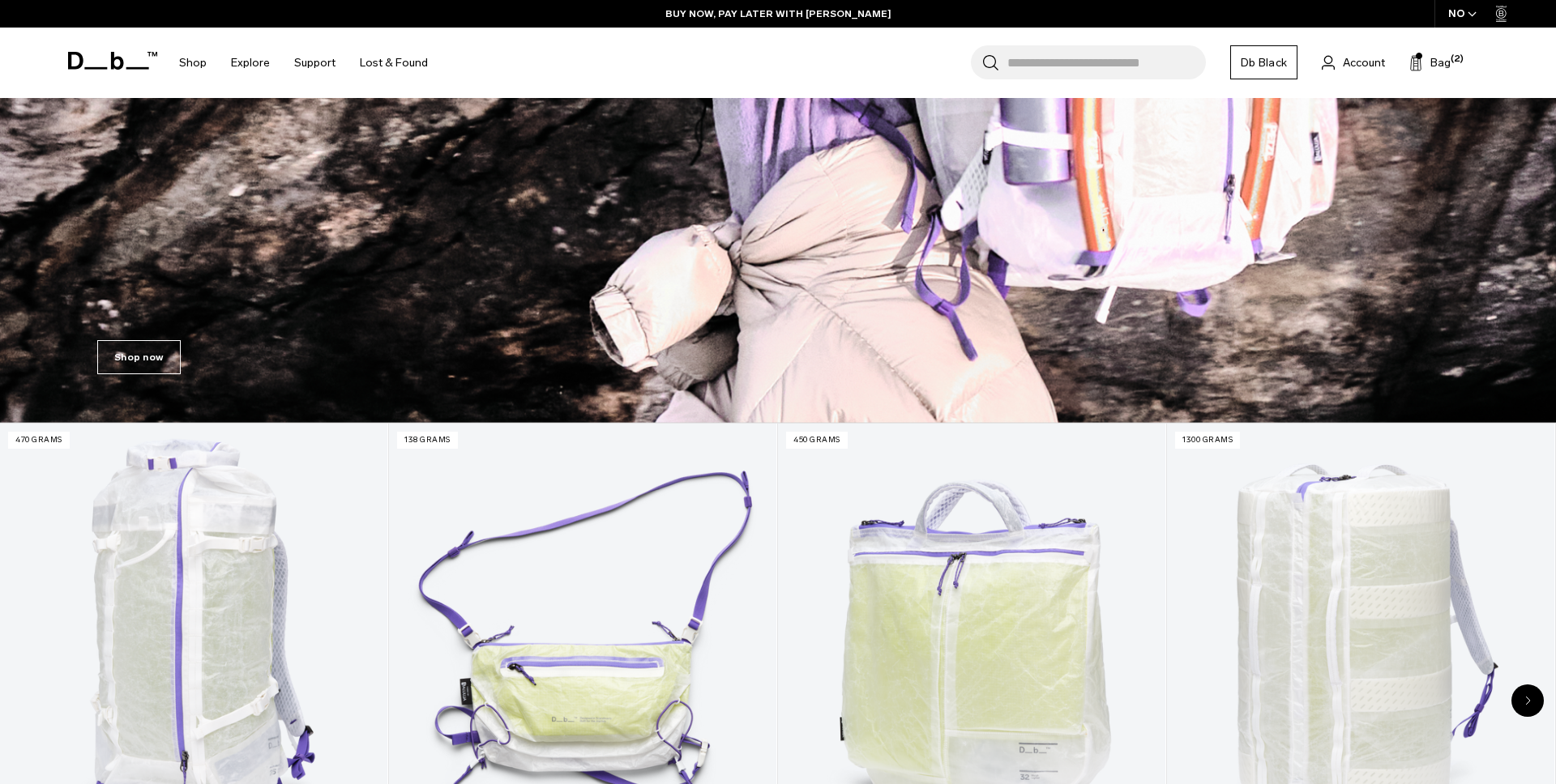
click at [1459, 10] on div "NO" at bounding box center [1462, 14] width 56 height 28
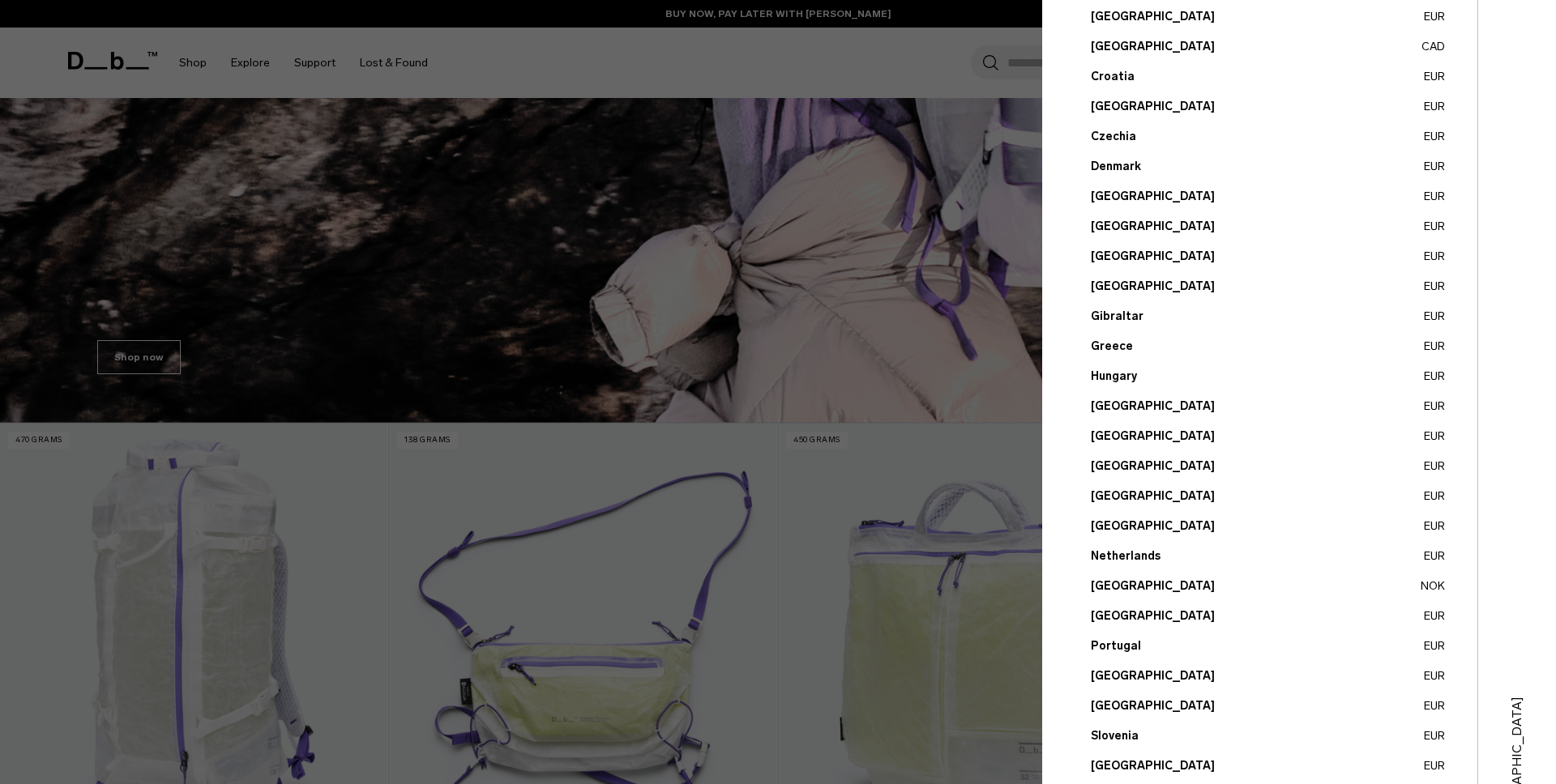
scroll to position [411, 0]
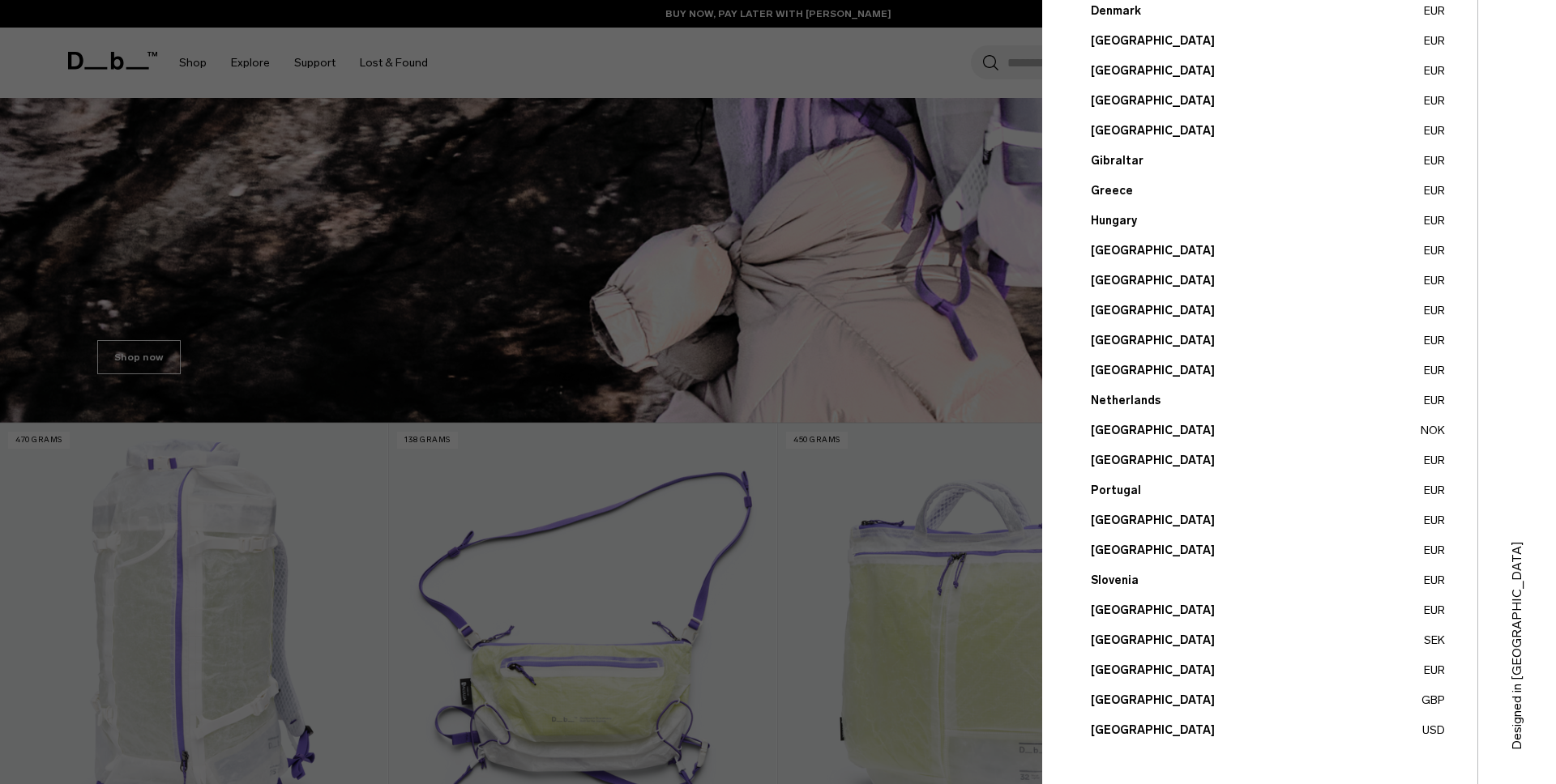
click at [1111, 638] on button "Sweden SEK" at bounding box center [1268, 640] width 354 height 17
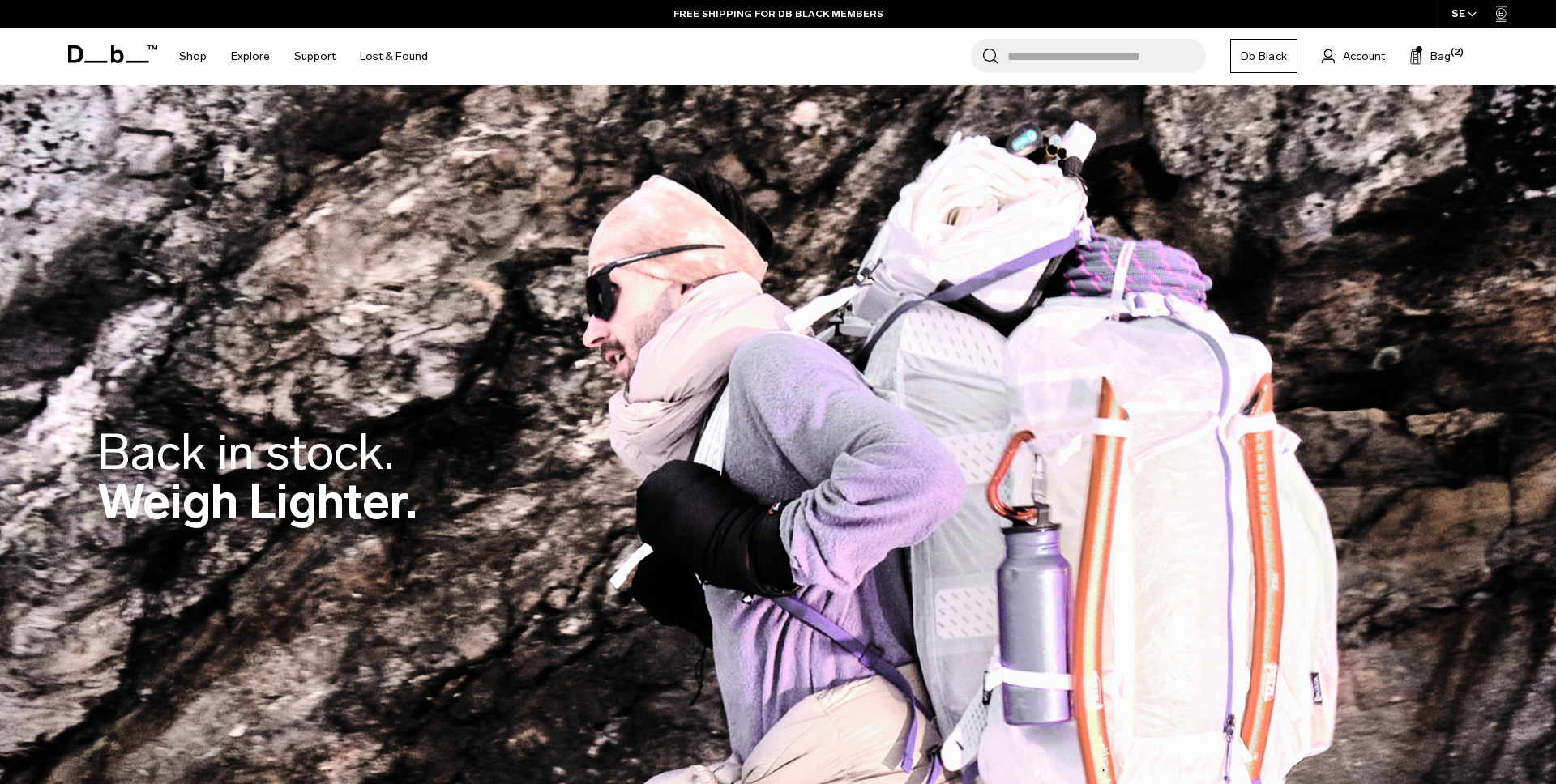
click at [1458, 4] on div "SE" at bounding box center [1464, 14] width 53 height 28
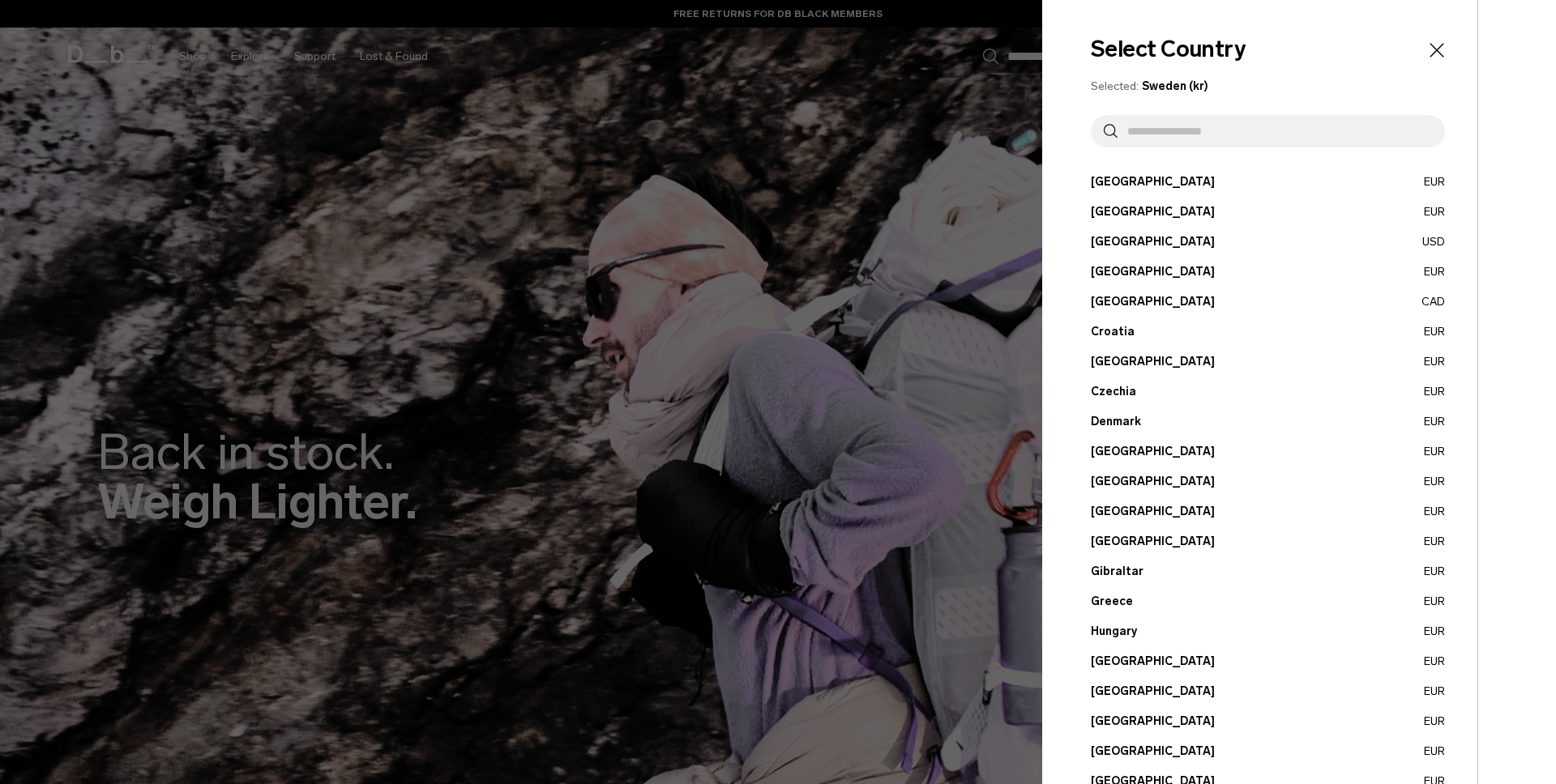
click at [1107, 596] on button "Greece EUR" at bounding box center [1268, 600] width 354 height 17
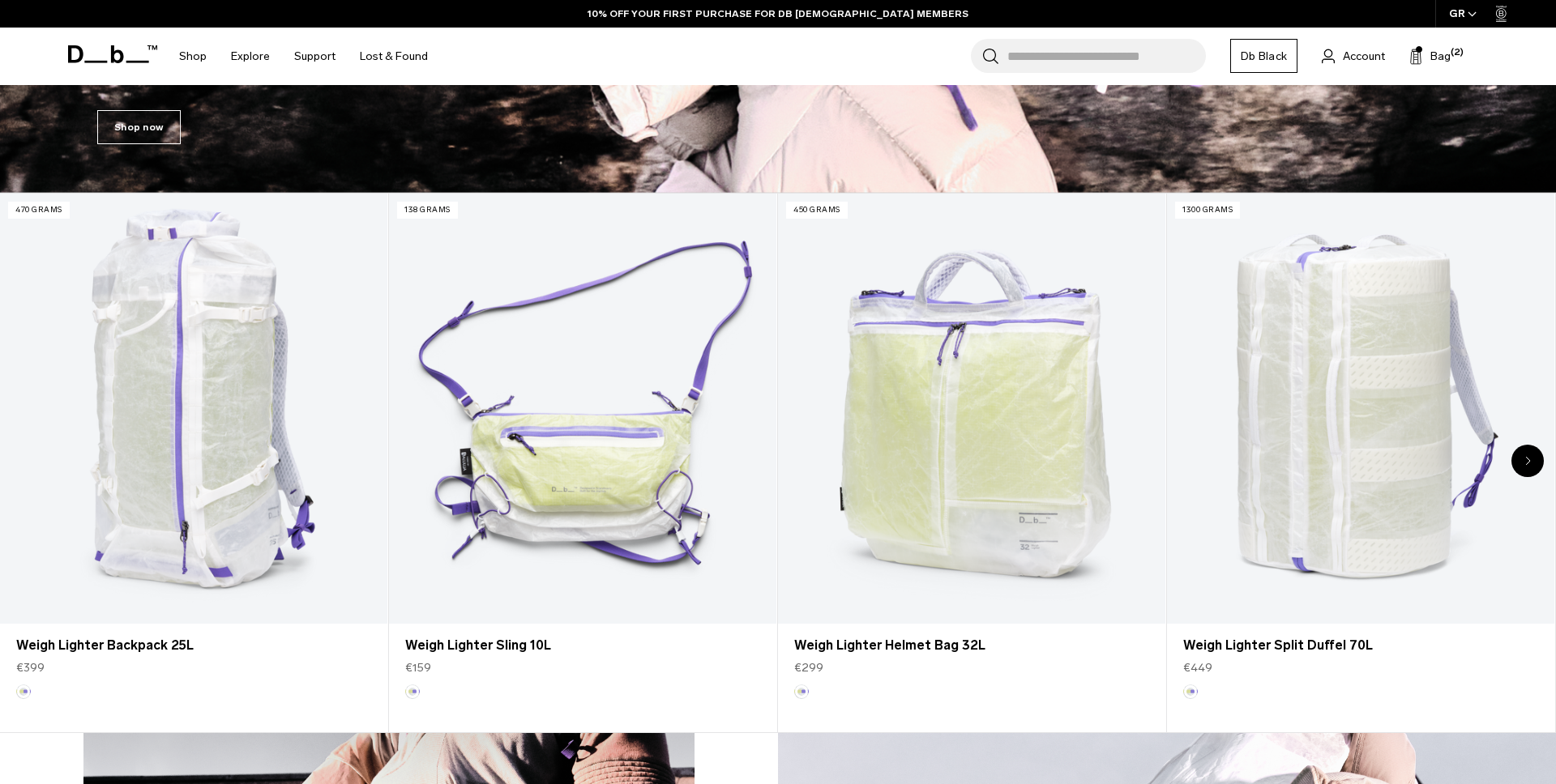
scroll to position [769, 0]
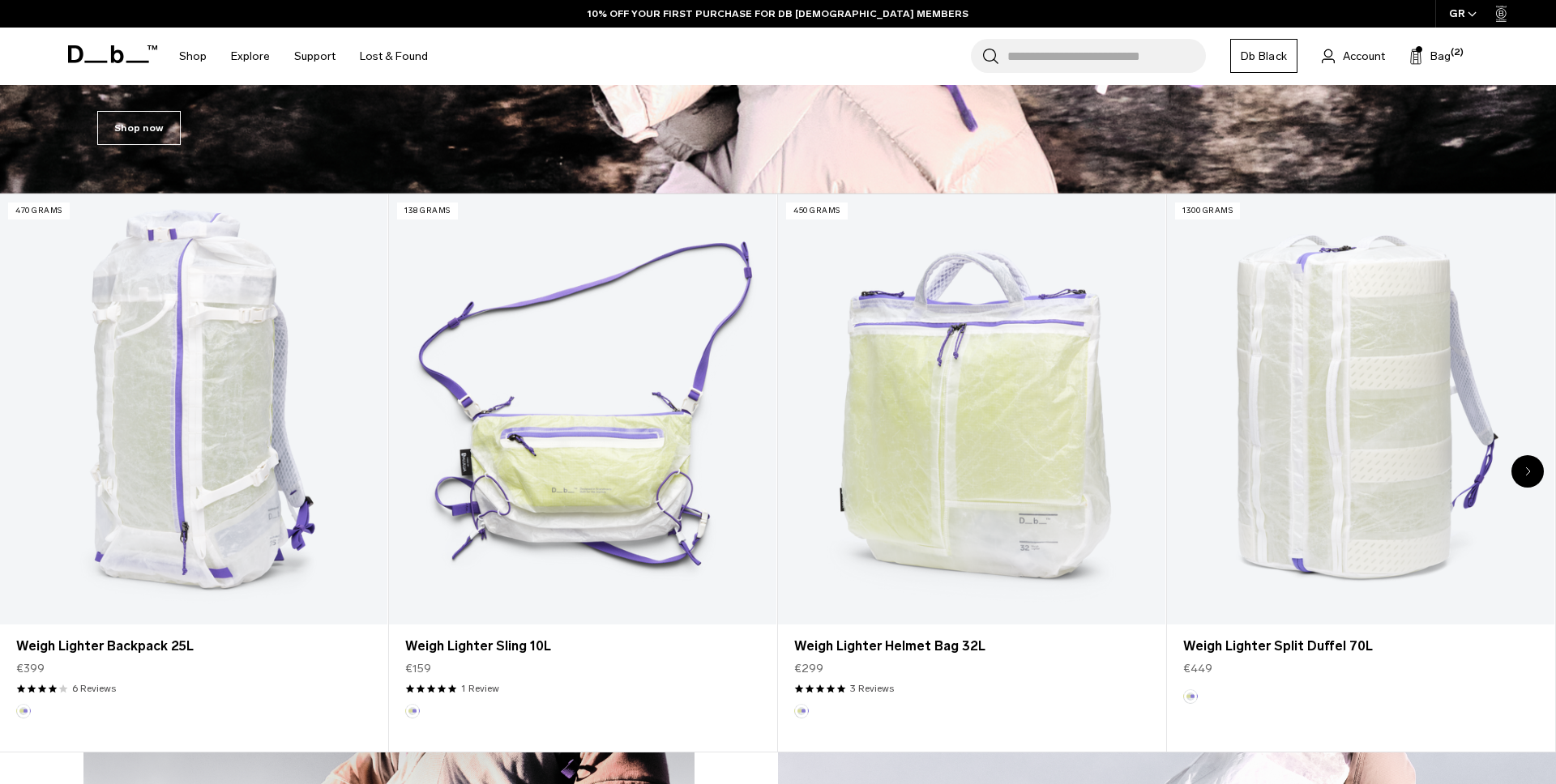
click at [1459, 9] on div "GR" at bounding box center [1463, 14] width 56 height 28
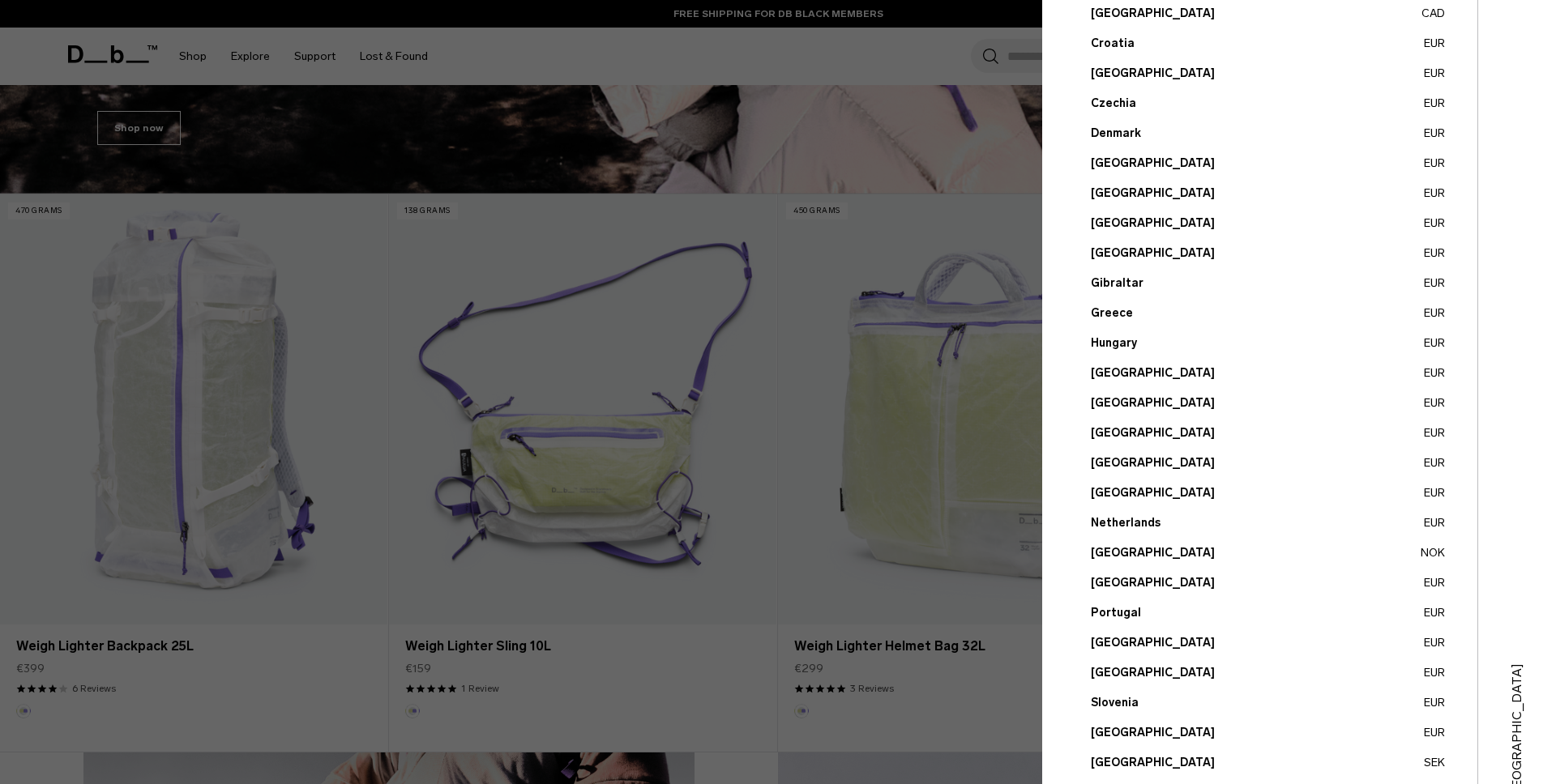
scroll to position [411, 0]
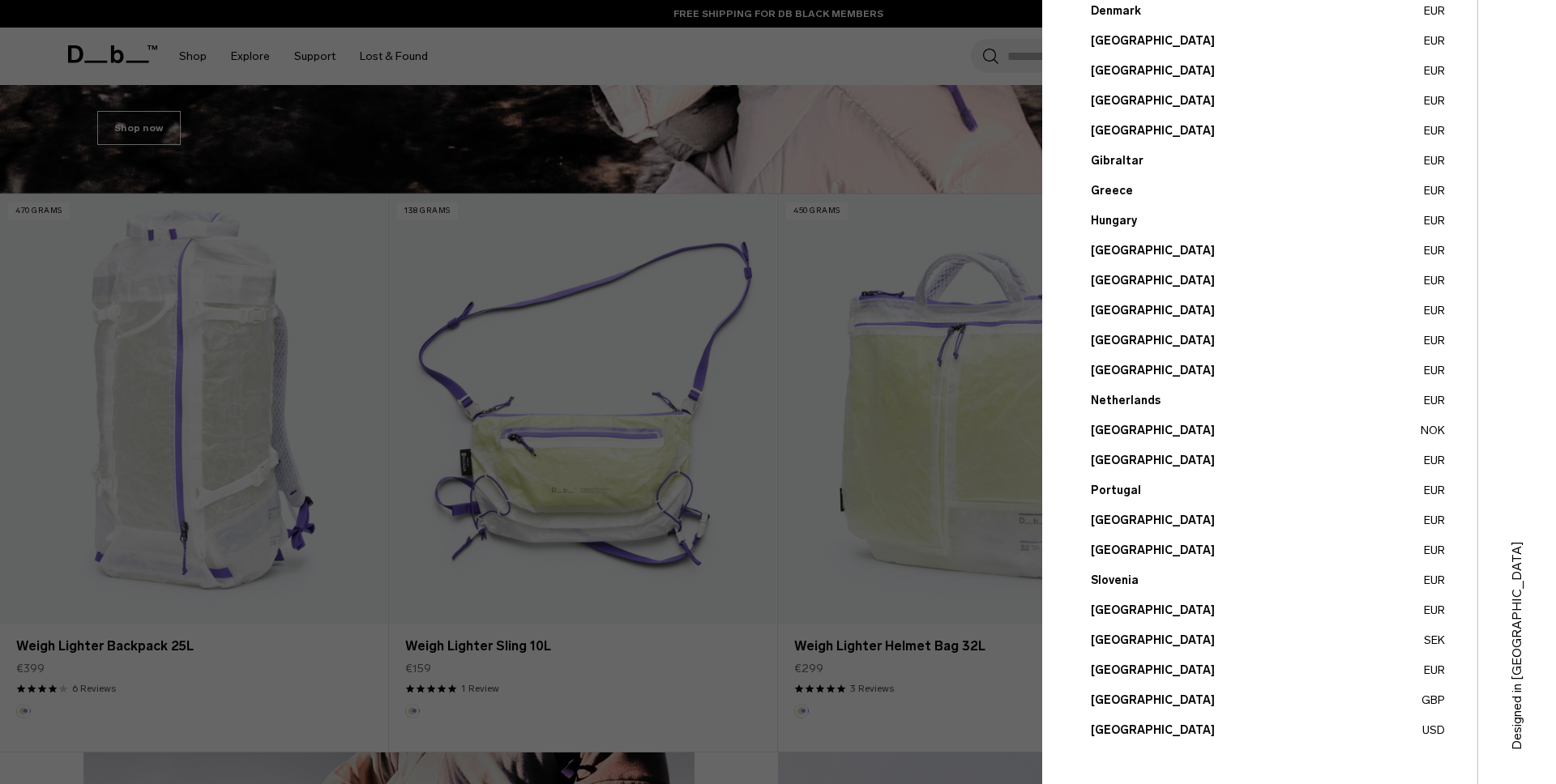
click at [1116, 702] on button "United Kingdom GBP" at bounding box center [1268, 699] width 354 height 17
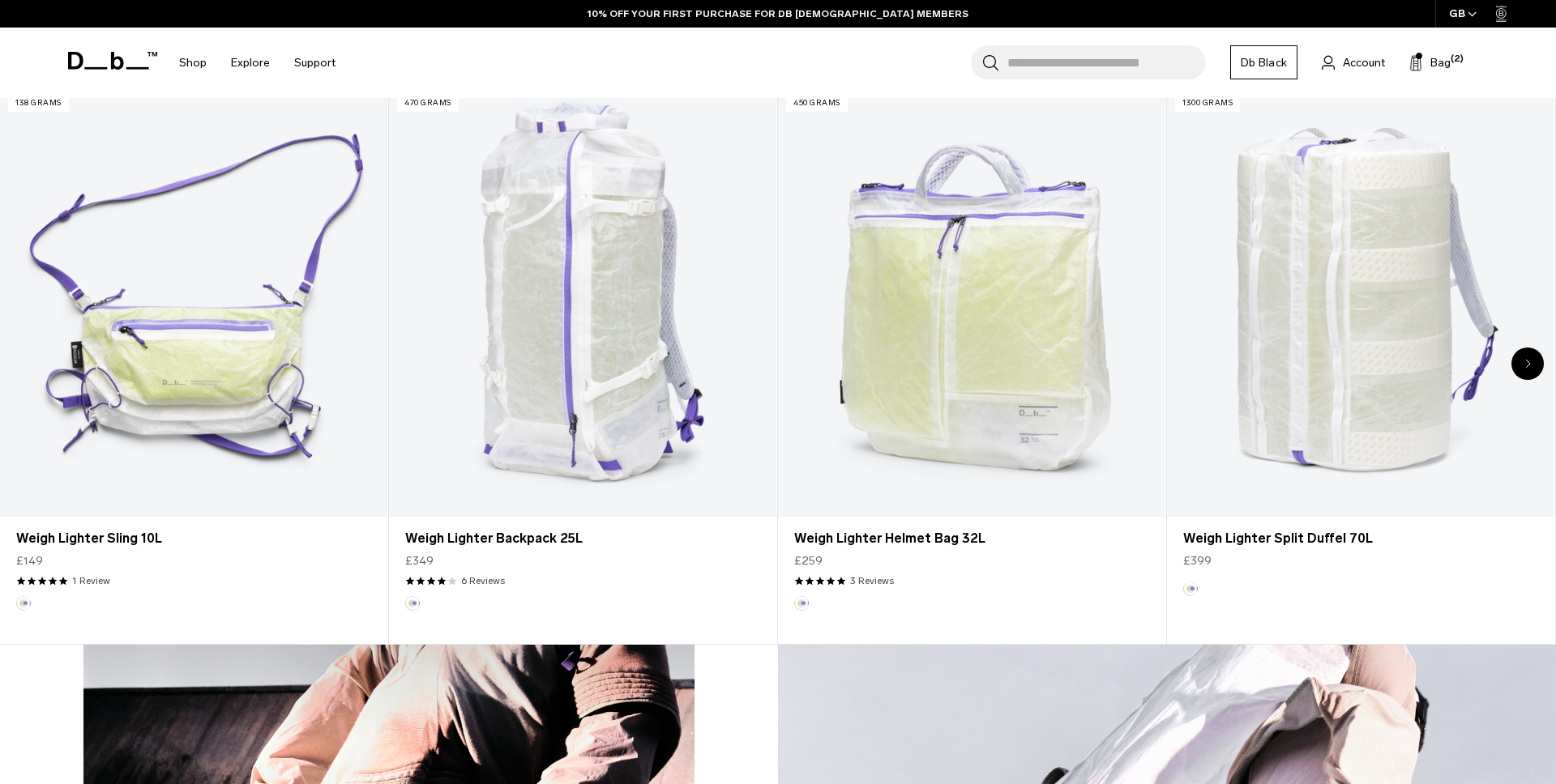
scroll to position [879, 0]
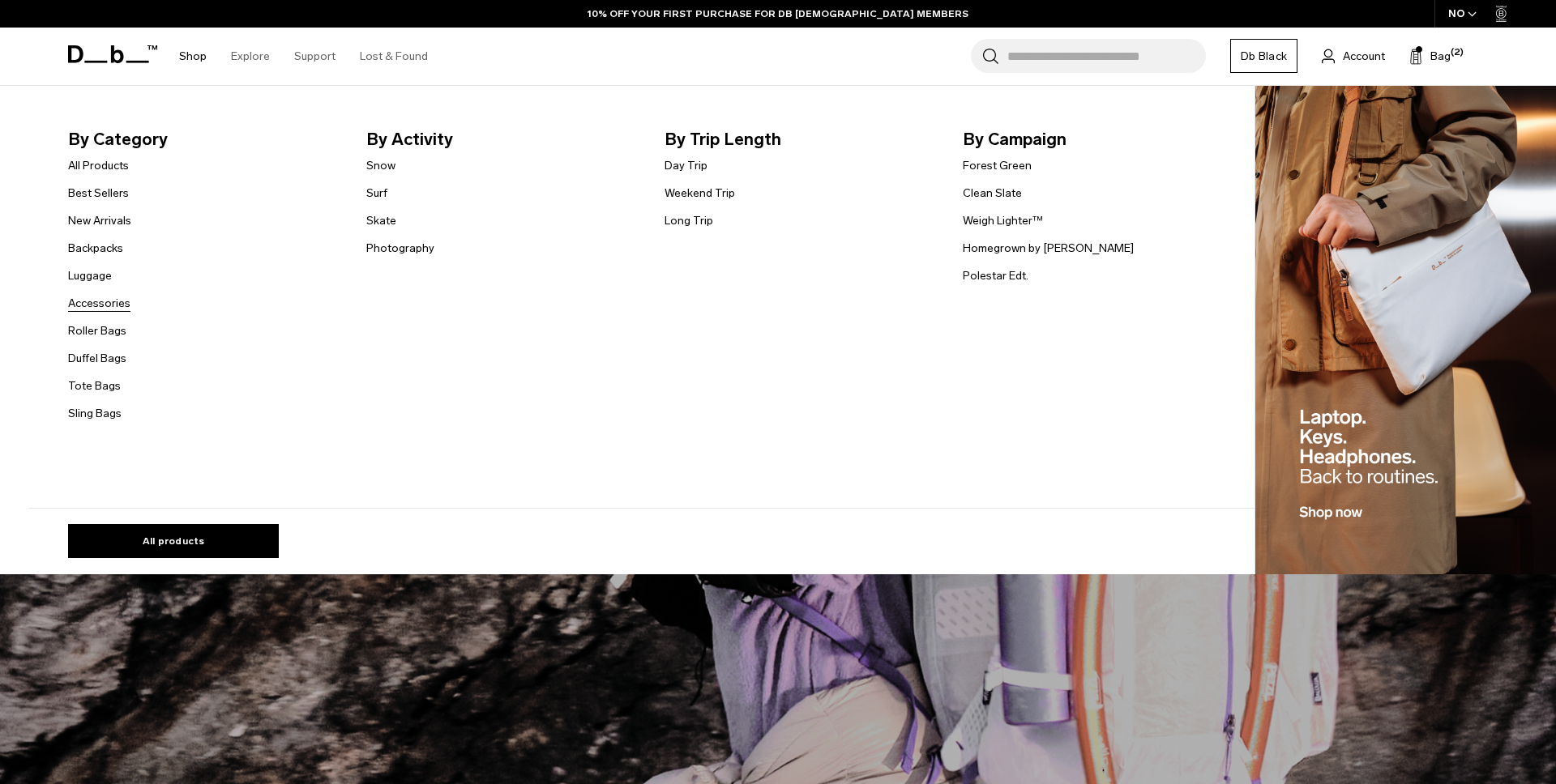
click at [111, 309] on link "Accessories" at bounding box center [99, 303] width 62 height 17
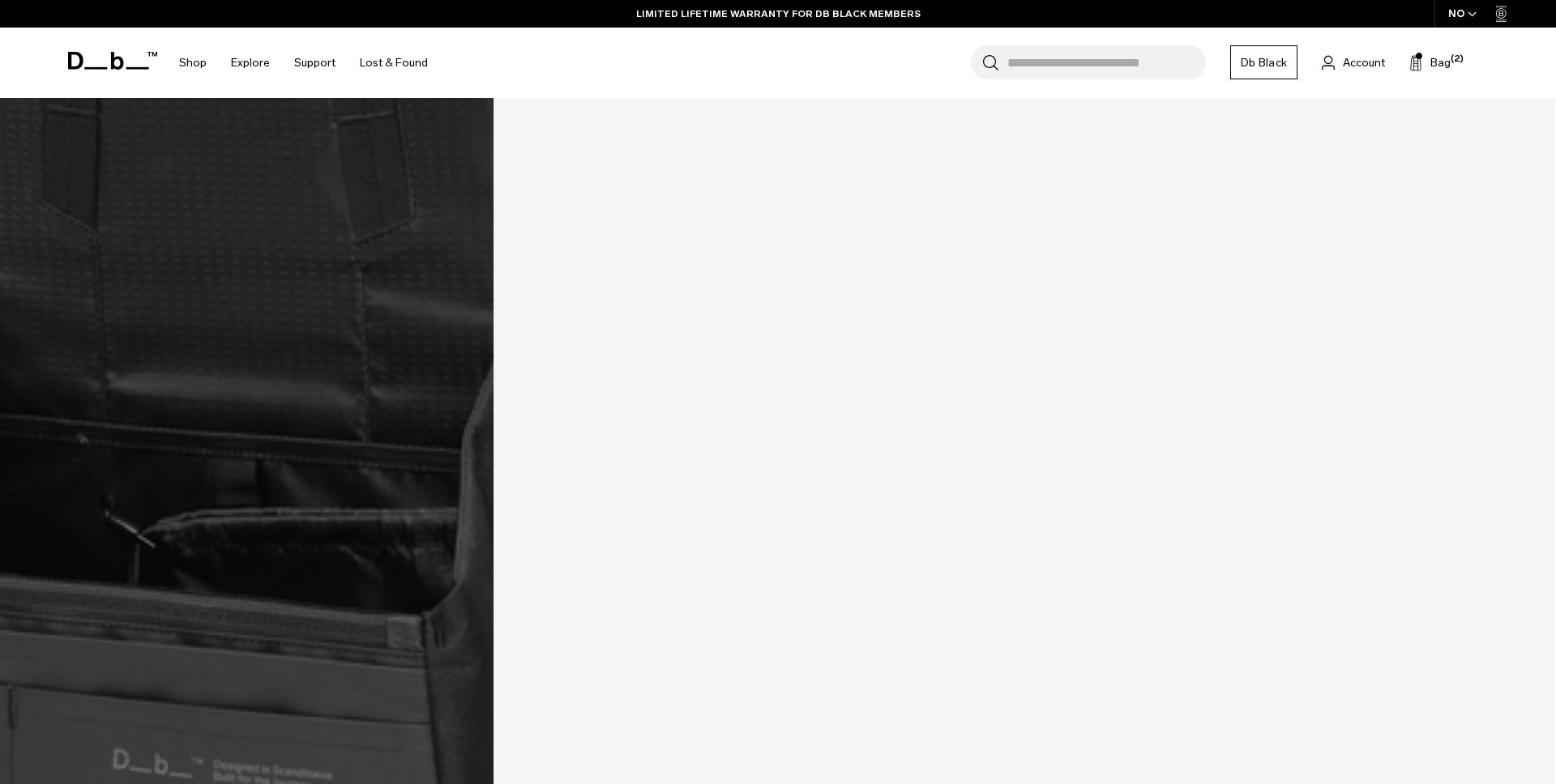
scroll to position [6449, 0]
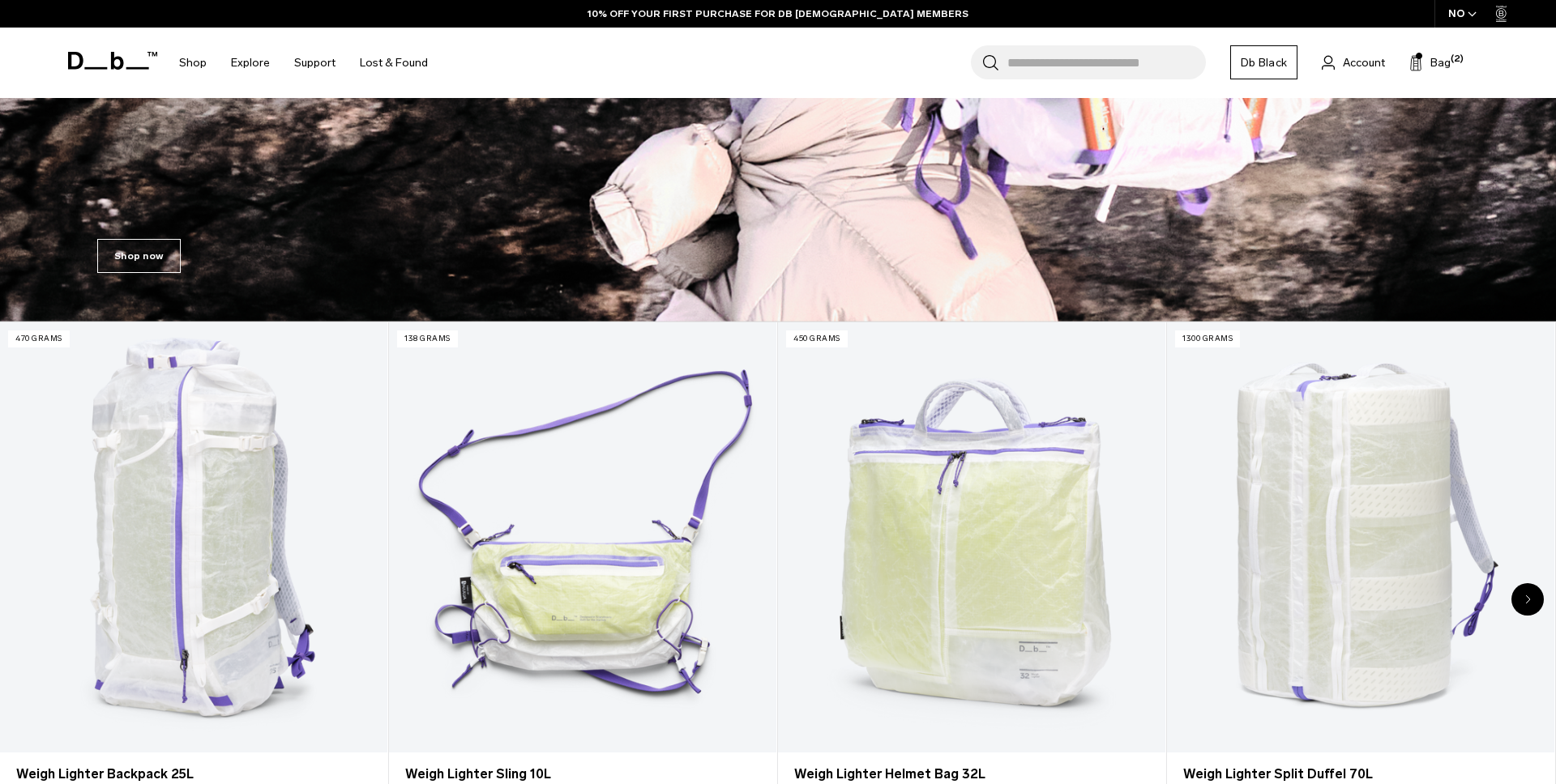
scroll to position [742, 0]
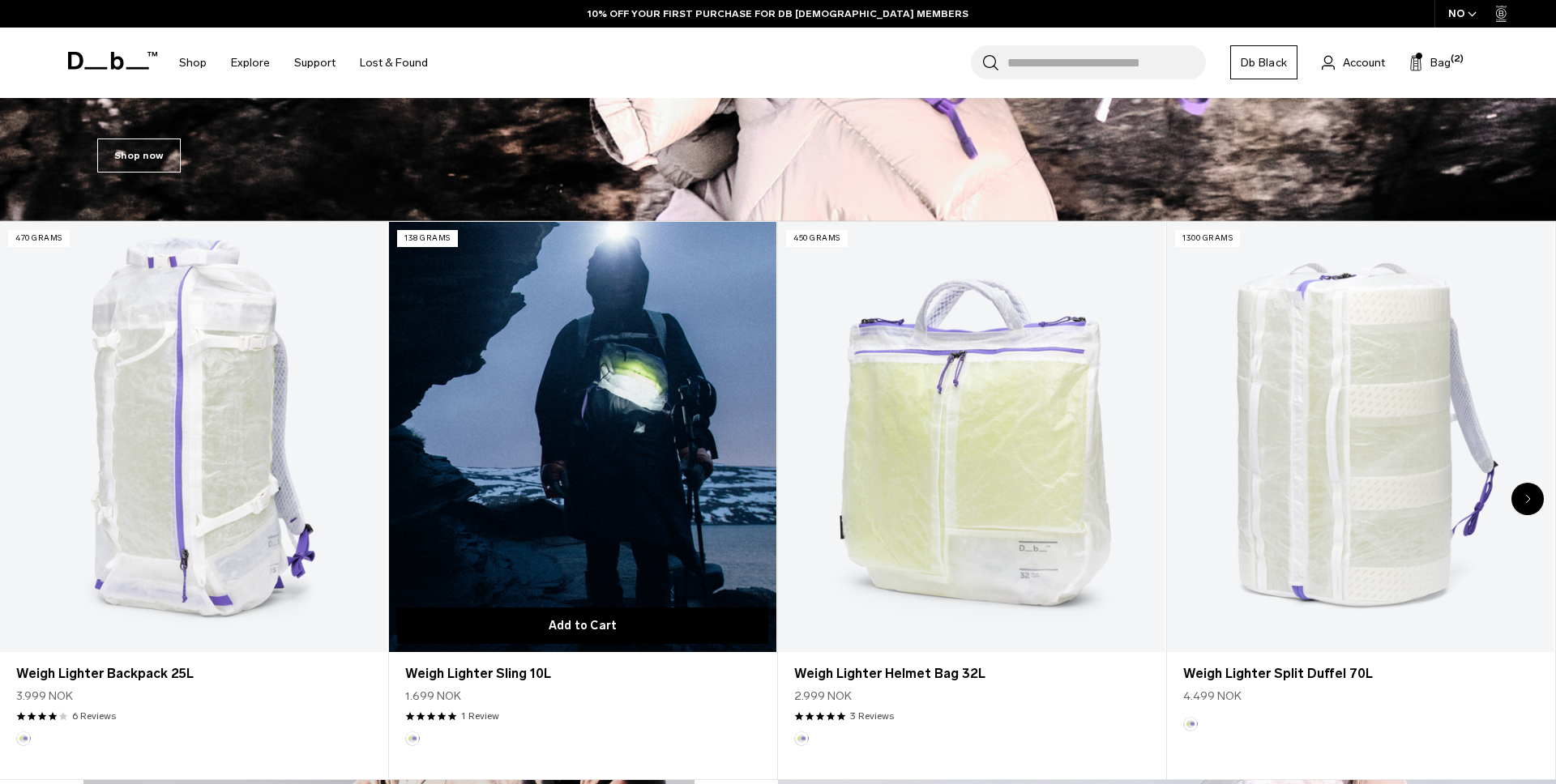
click at [611, 643] on button "Add to Cart" at bounding box center [583, 625] width 371 height 37
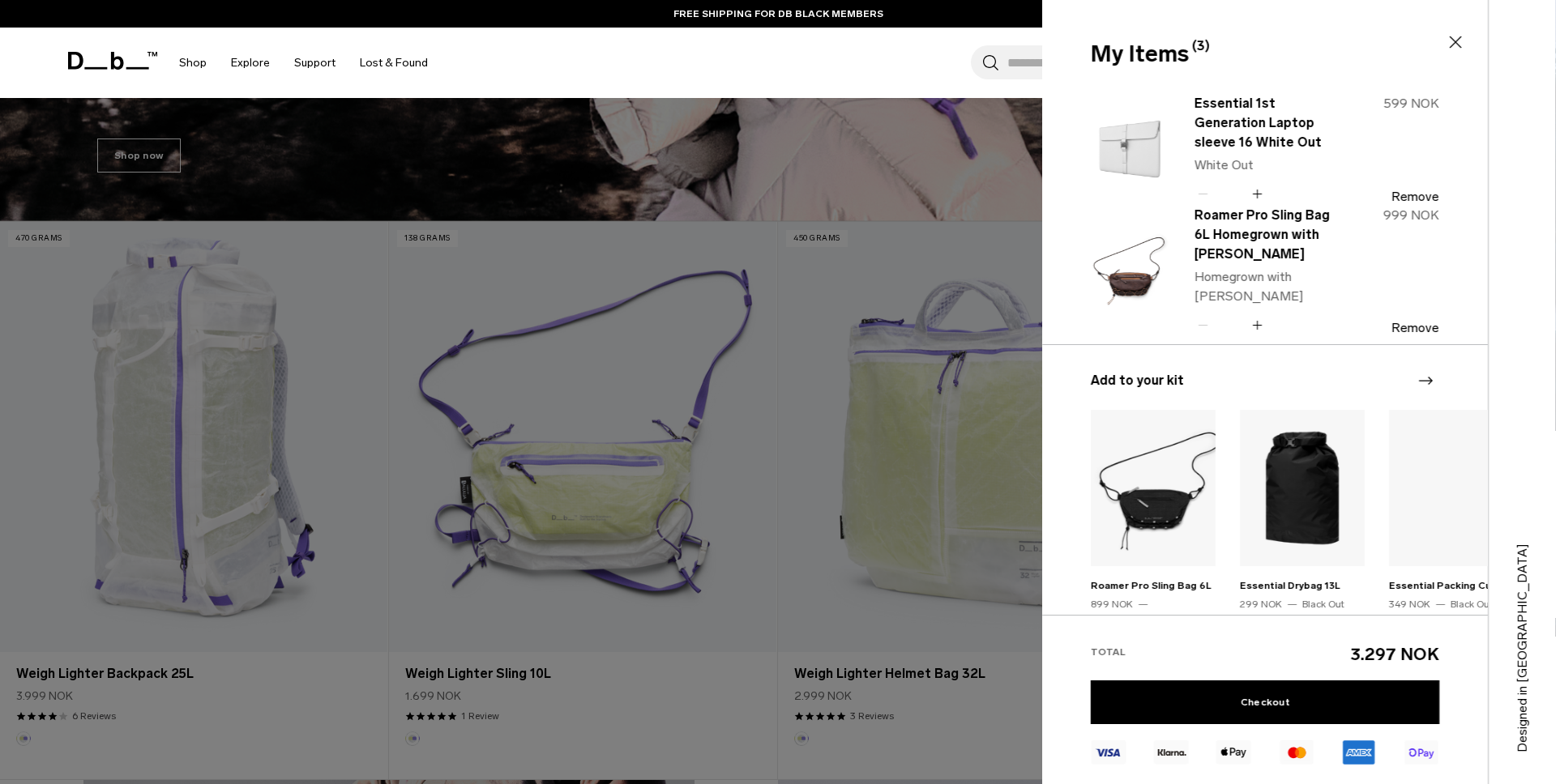
scroll to position [133, 0]
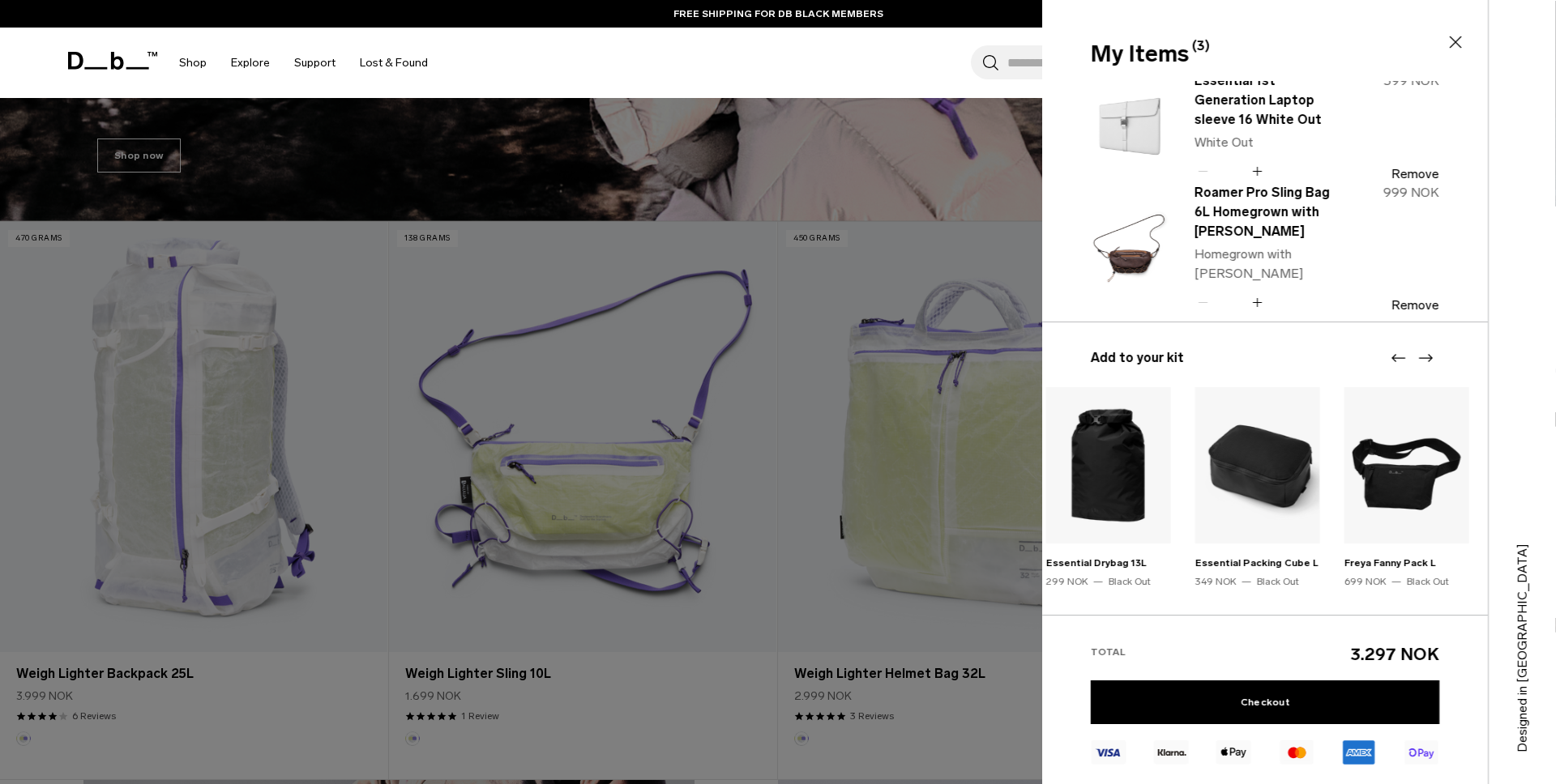
click at [1220, 442] on img "3 / 15" at bounding box center [1257, 465] width 124 height 156
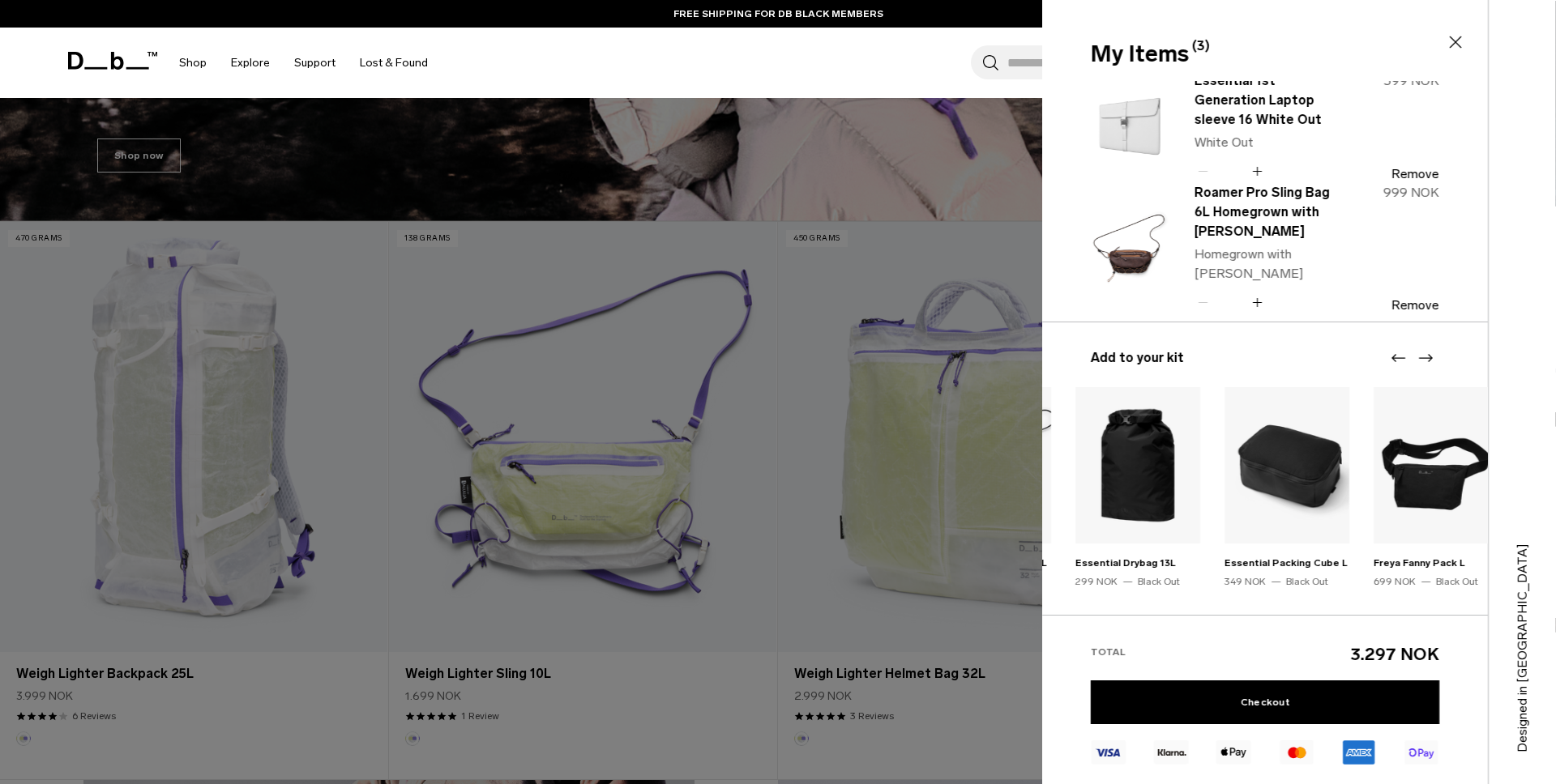
click at [1224, 480] on div "Essential Packing Cube L 349 NOK Black Out Add" at bounding box center [1286, 529] width 124 height 284
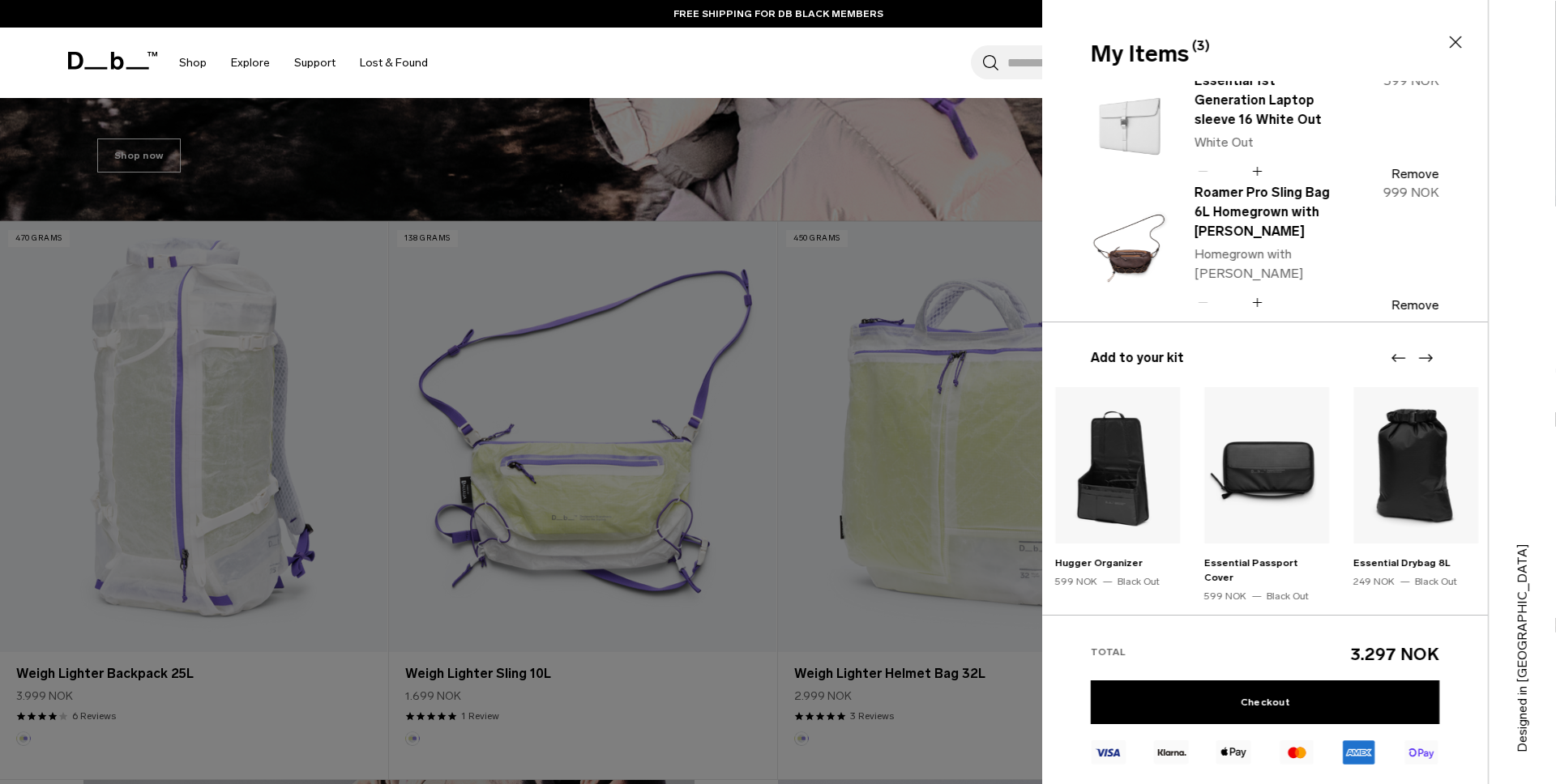
click at [1058, 484] on img "5 / 15" at bounding box center [1117, 465] width 124 height 156
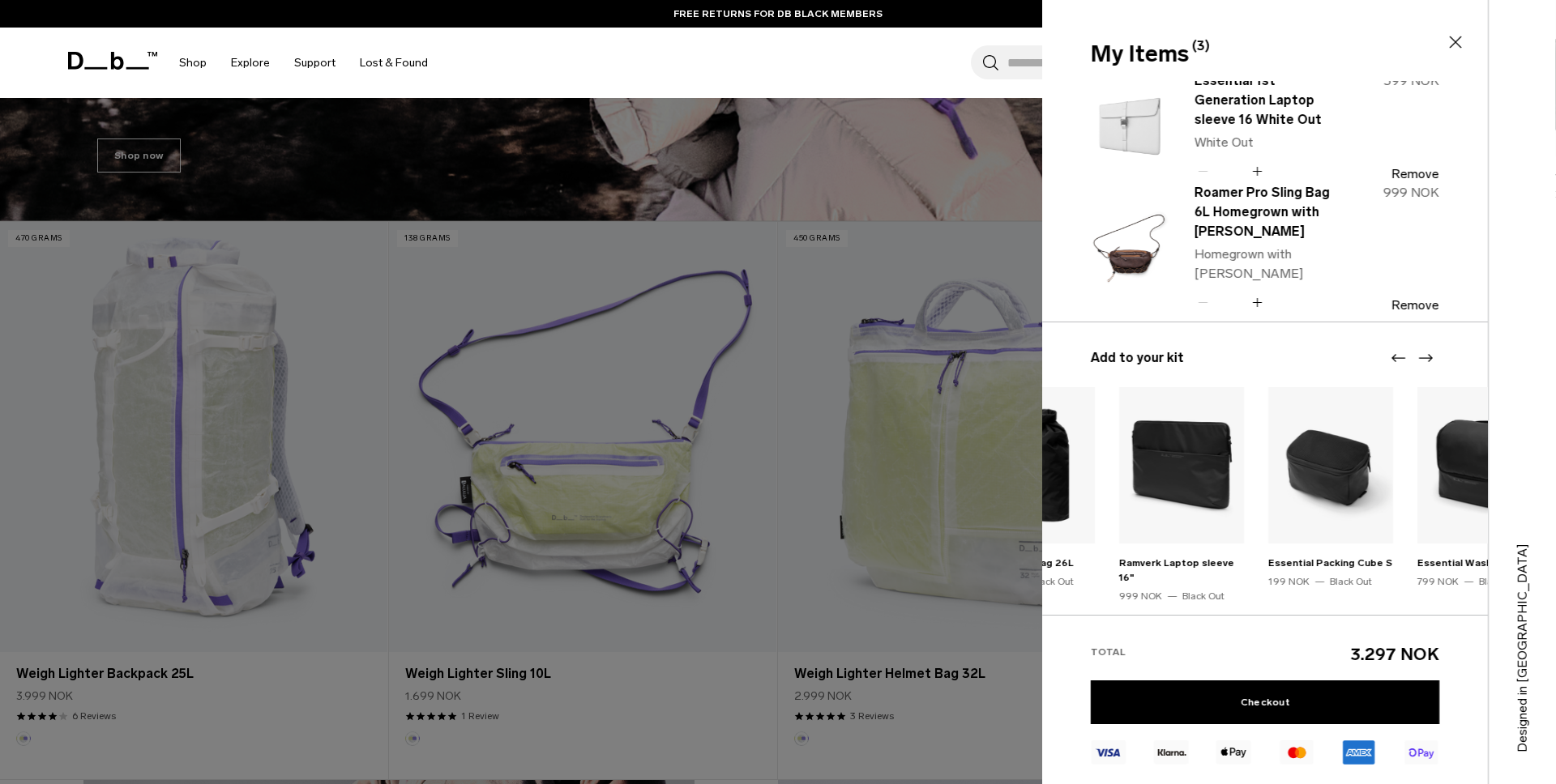
click at [1548, 419] on section "My Items (3) Close Weigh Lighter Sling 10L Aurora Aurora Quantity - * +" at bounding box center [1299, 392] width 514 height 784
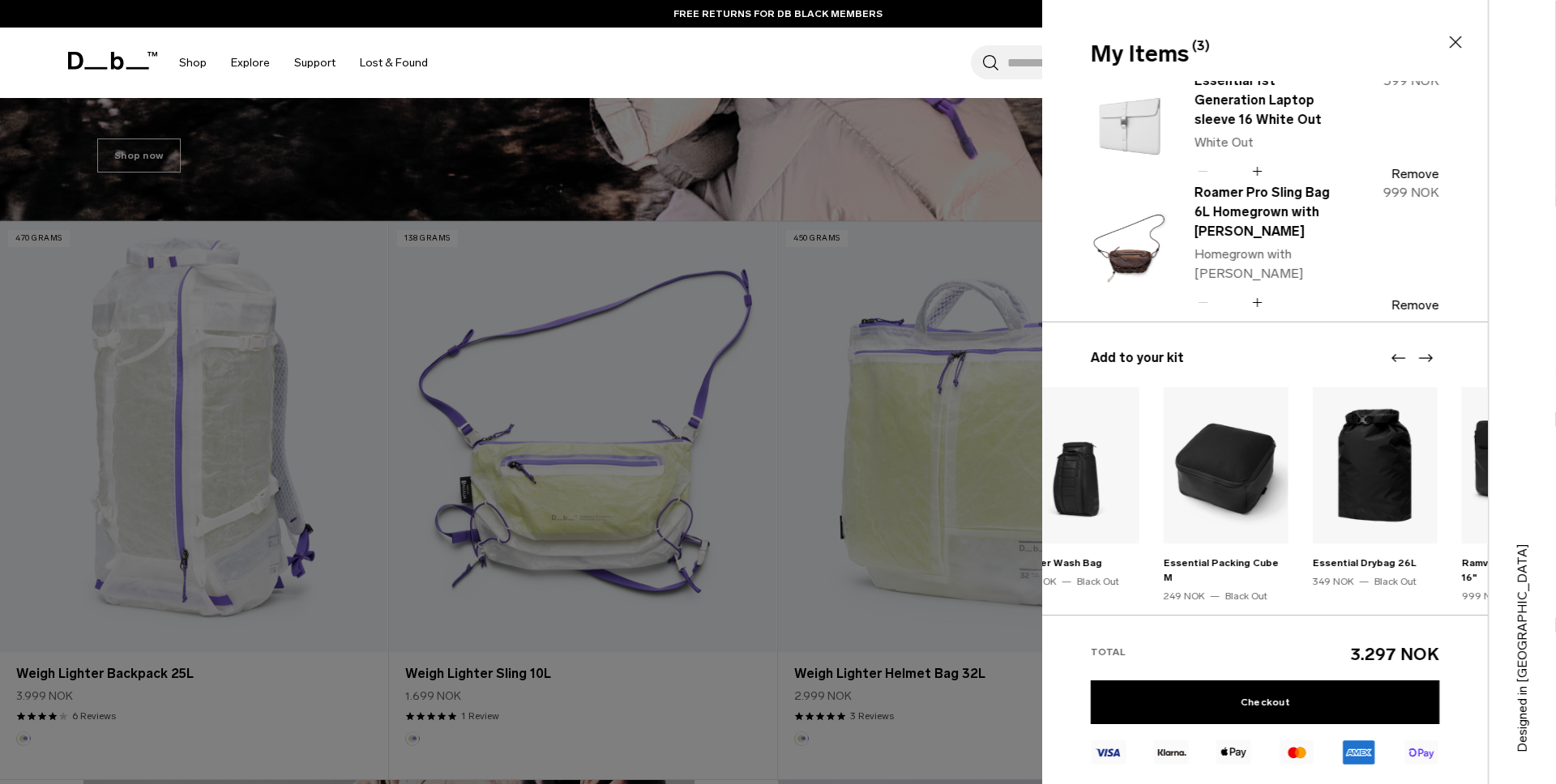
click at [1553, 601] on section "My Items (3) Close Weigh Lighter Sling 10L Aurora Aurora Quantity - * +" at bounding box center [1299, 392] width 514 height 784
click at [1287, 578] on div "Essential Packing Cube M 249 NOK Black Out Add" at bounding box center [1224, 529] width 124 height 284
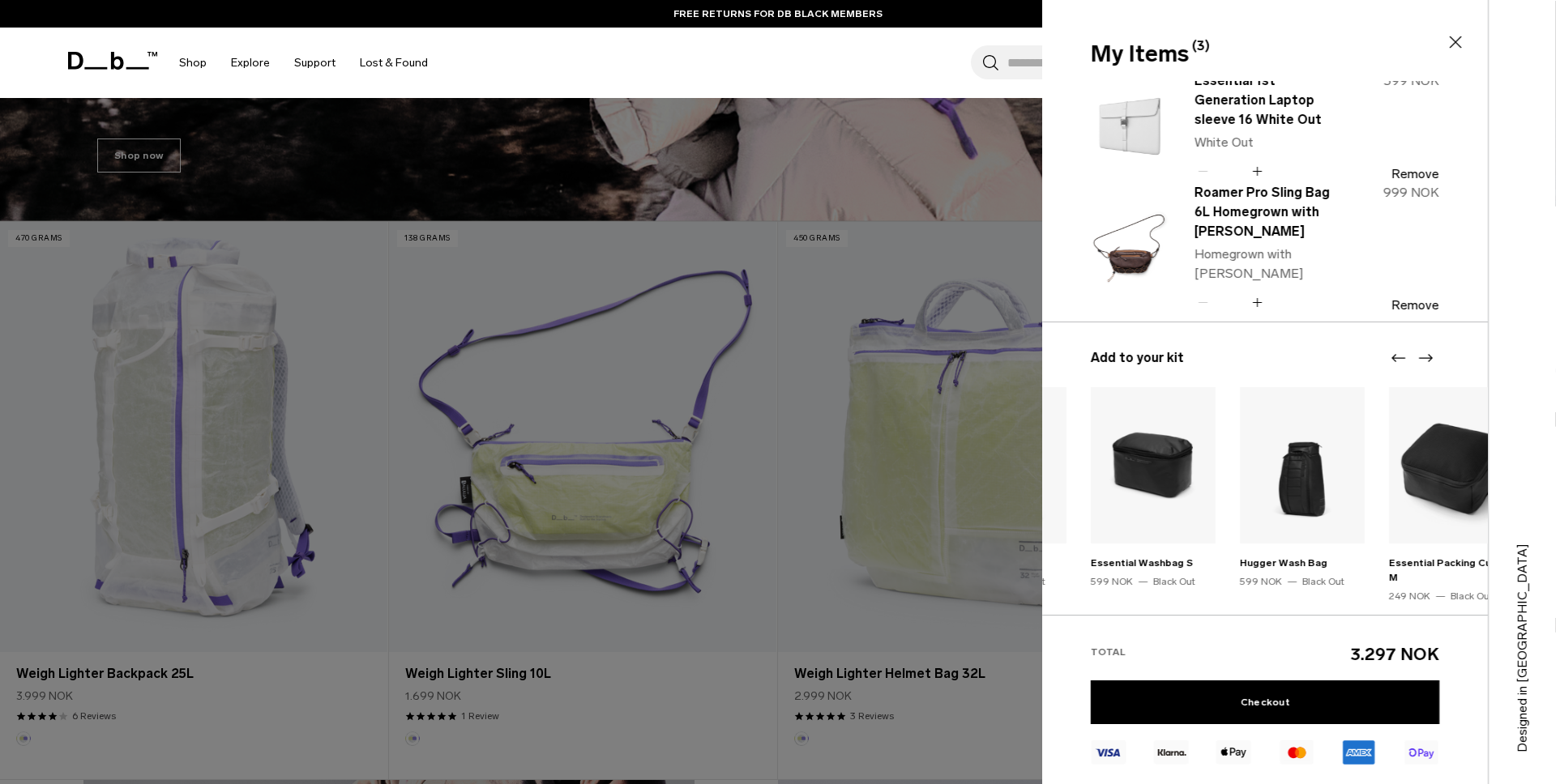
click at [1458, 47] on icon at bounding box center [1455, 42] width 20 height 20
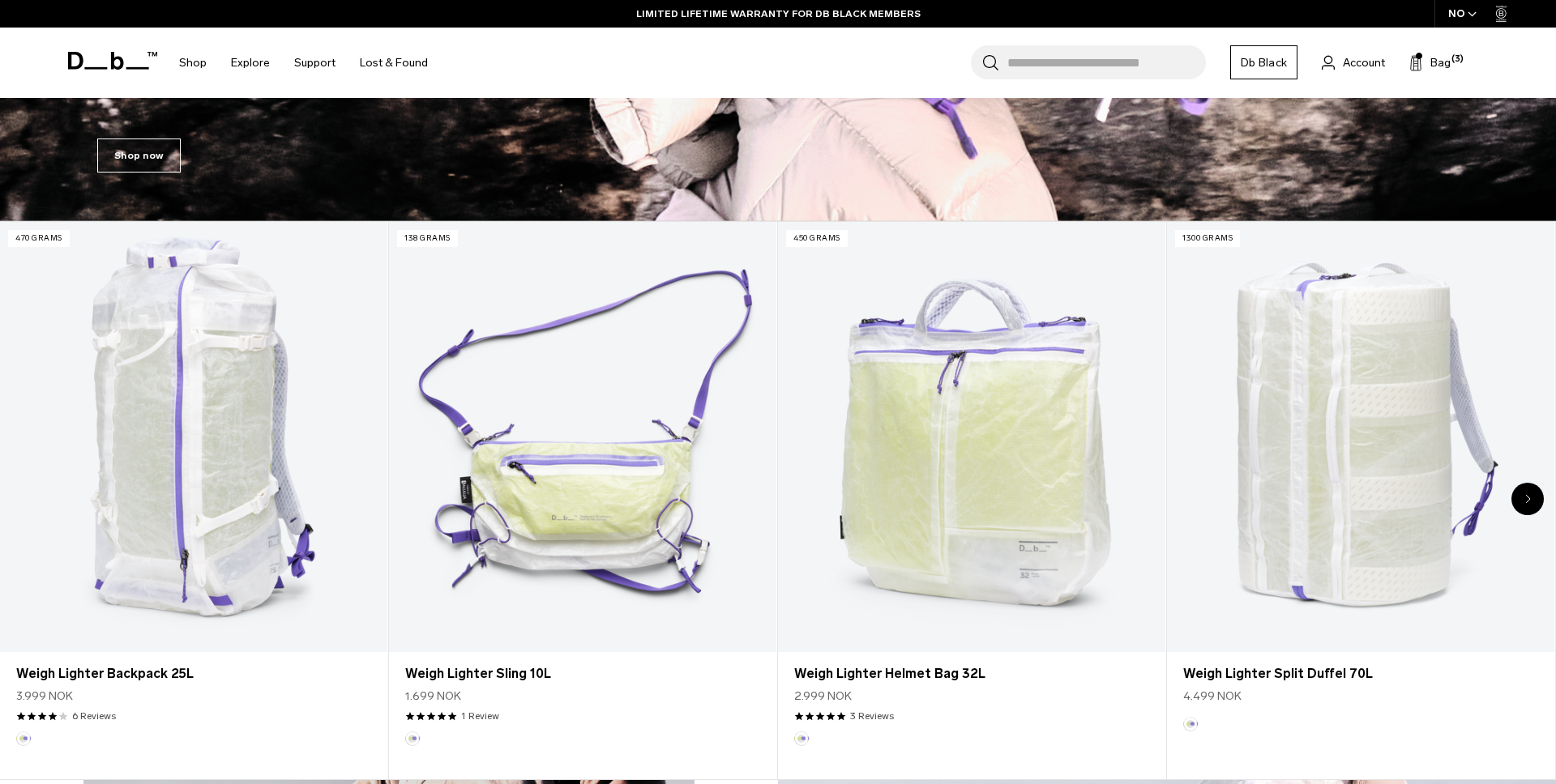
click at [1457, 11] on div "NO" at bounding box center [1462, 14] width 56 height 28
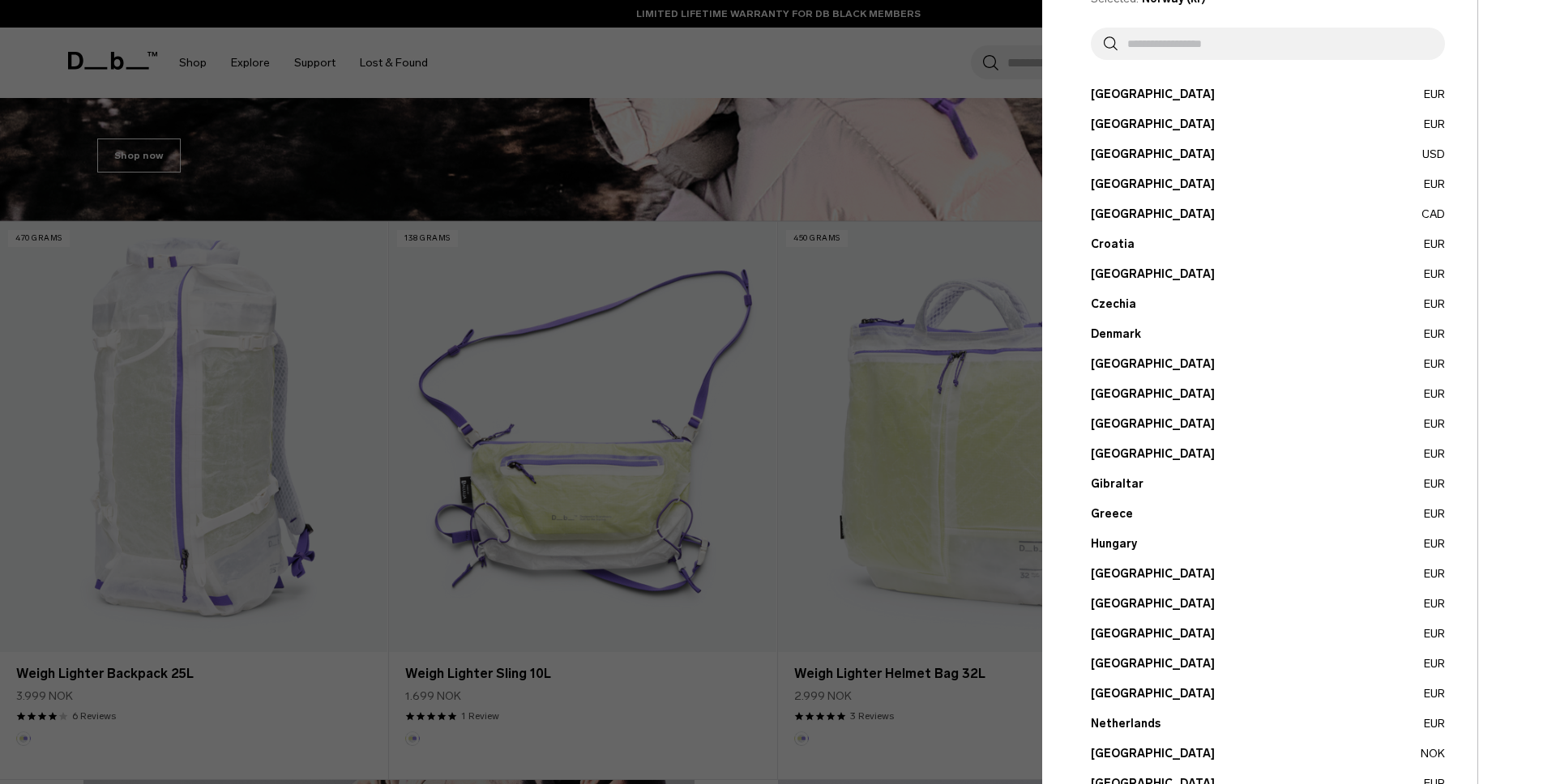
scroll to position [144, 0]
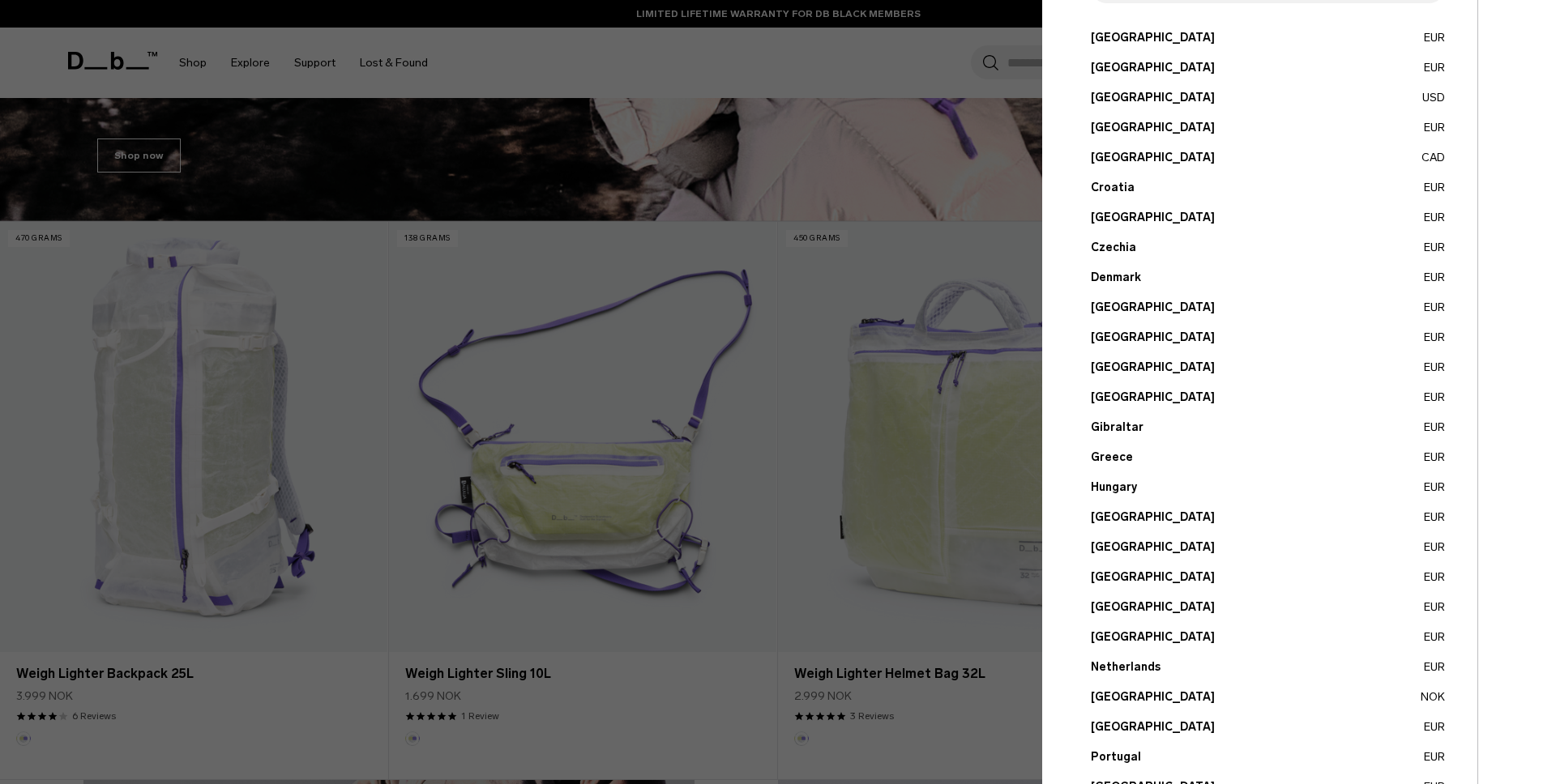
click at [1111, 539] on button "Italy EUR" at bounding box center [1268, 546] width 354 height 17
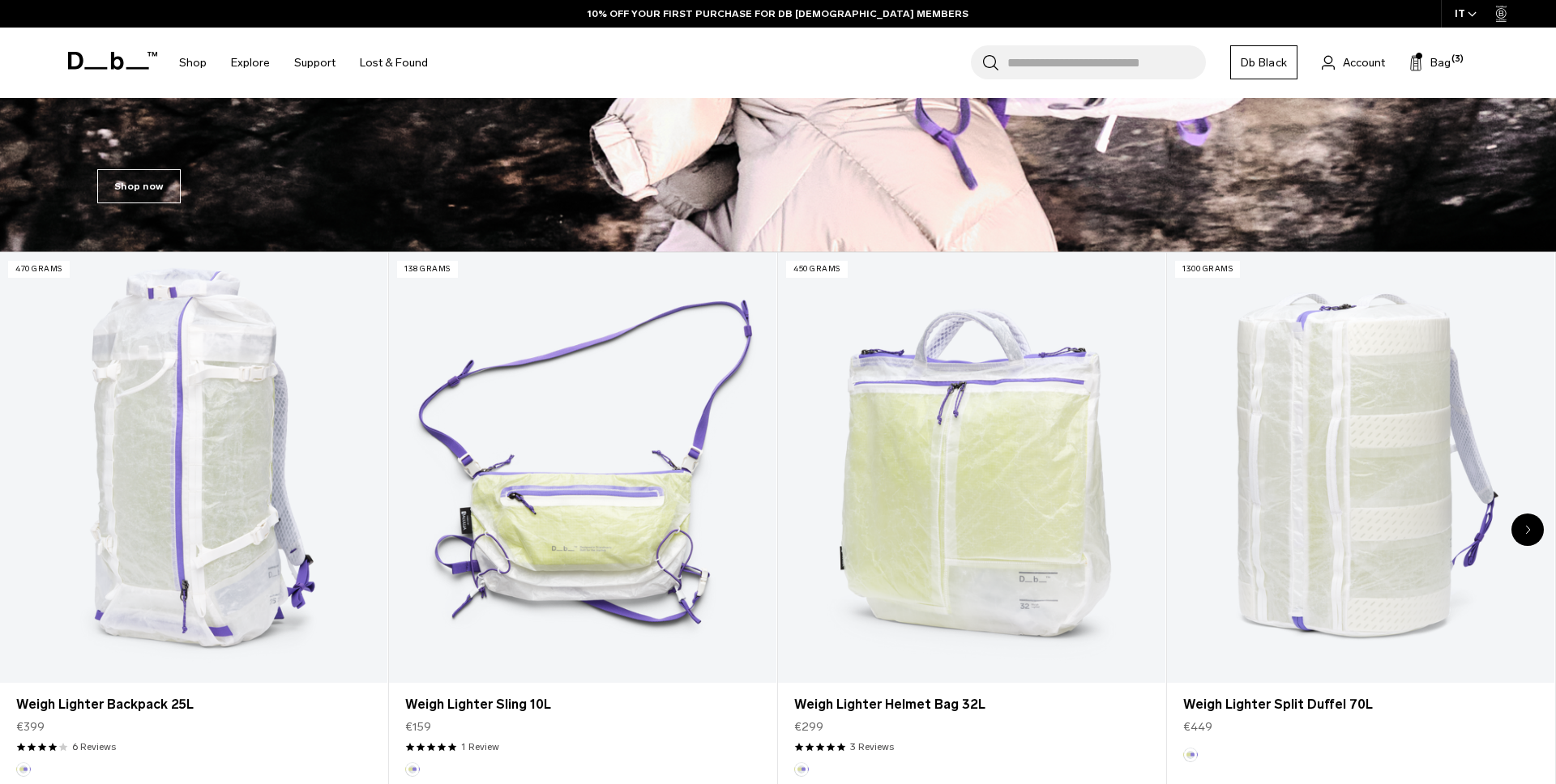
scroll to position [737, 0]
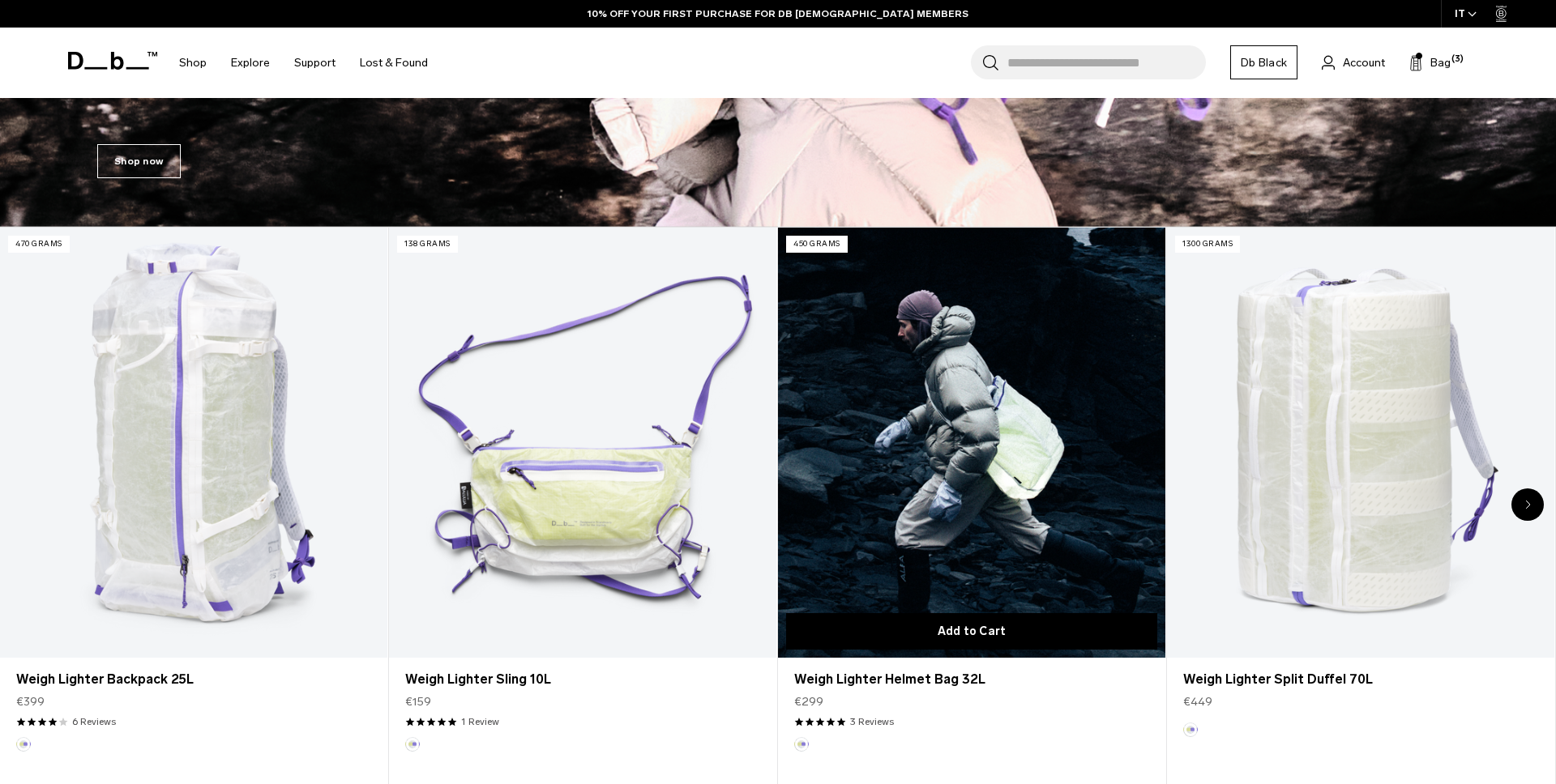
click at [1002, 629] on button "Add to Cart" at bounding box center [972, 631] width 371 height 37
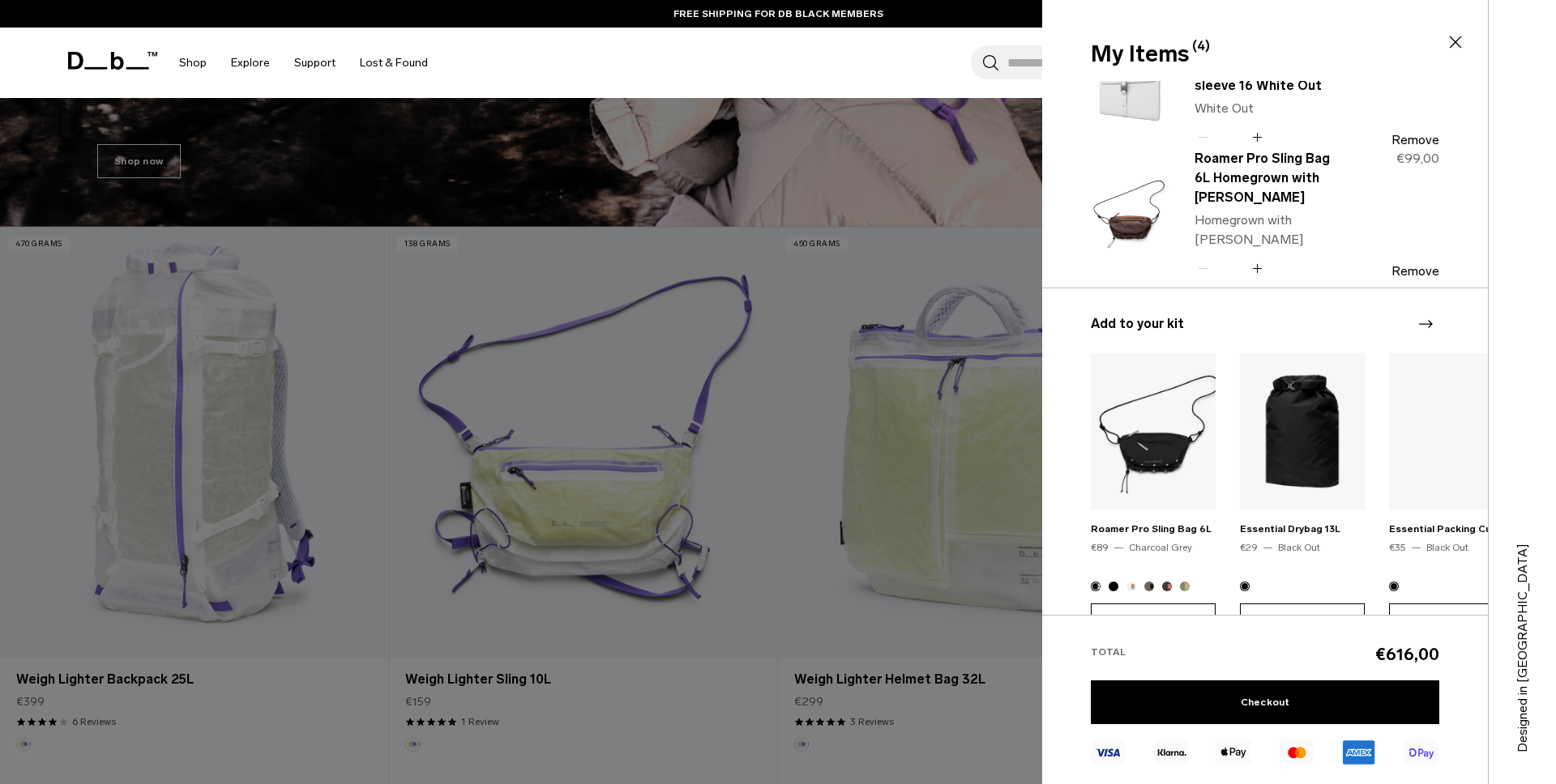
scroll to position [311, 0]
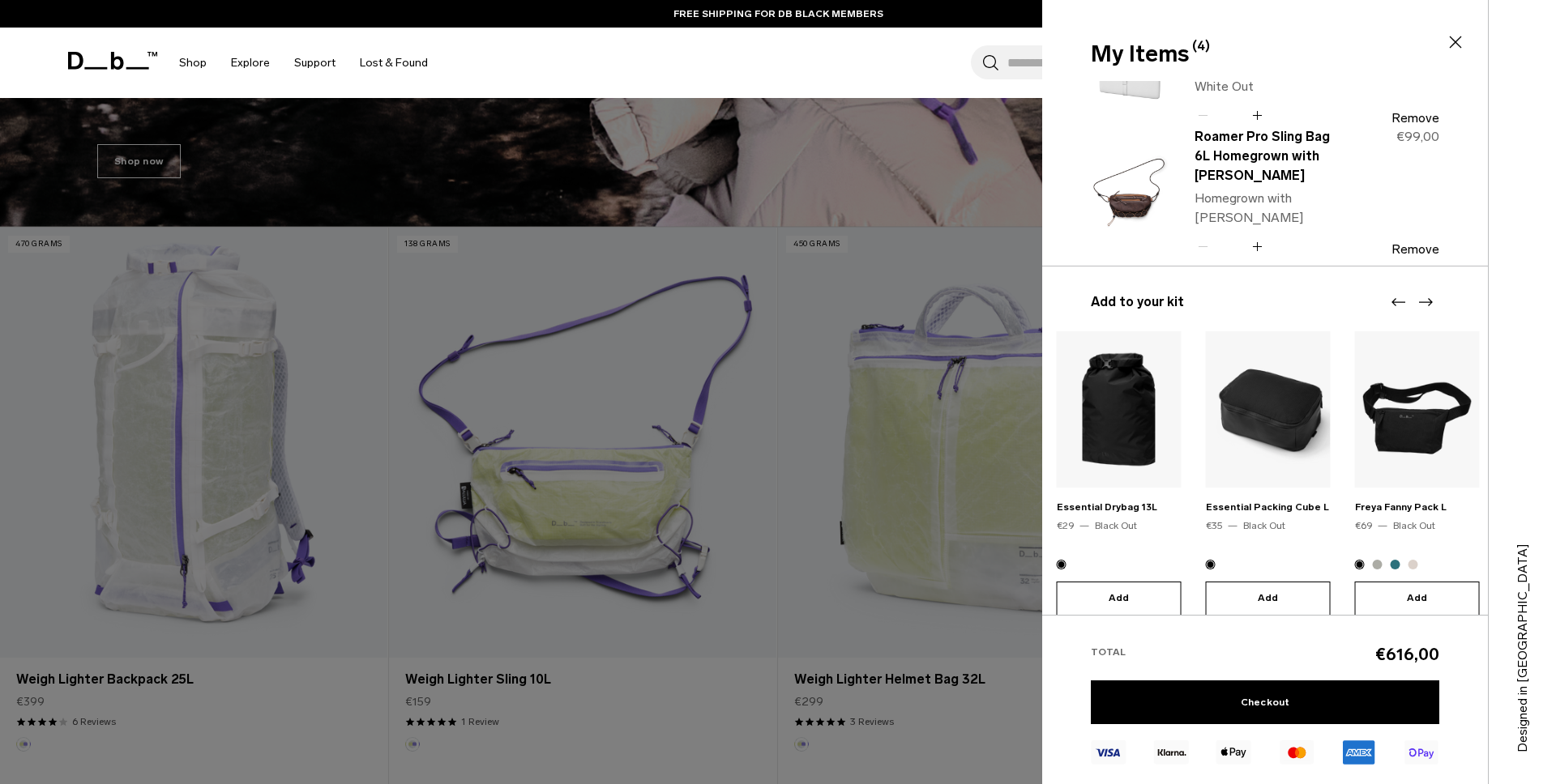
click at [1182, 501] on div "Essential Drybag 13L €29 Black Out Add" at bounding box center [1119, 473] width 124 height 284
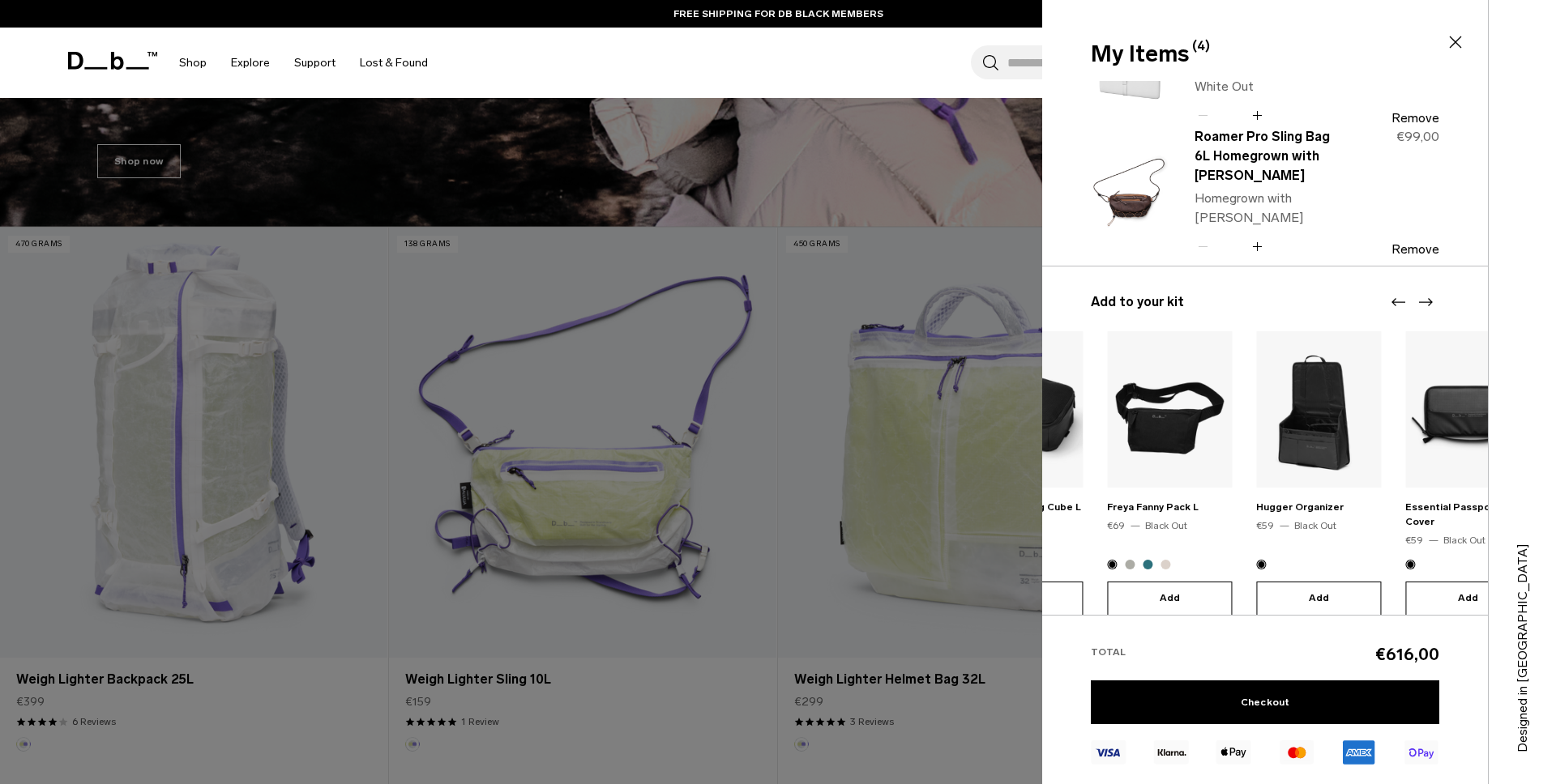
click at [1083, 495] on div "Essential Packing Cube L €35 Black Out Add" at bounding box center [1021, 473] width 124 height 284
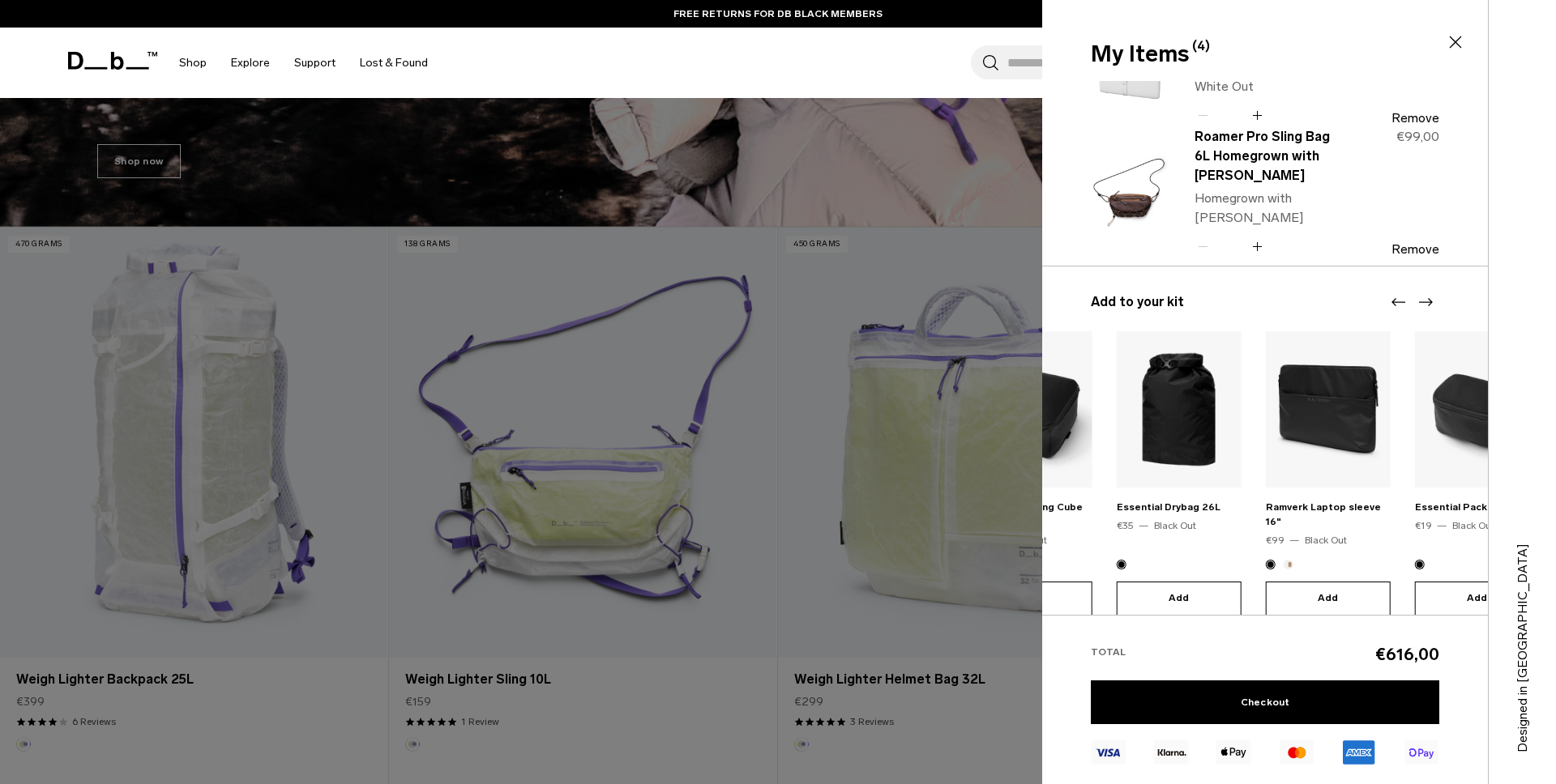
click at [1555, 509] on section "My Items (4) Close Weigh Lighter Helmet Bag 32L Aurora [GEOGRAPHIC_DATA] Quanti…" at bounding box center [1299, 392] width 514 height 784
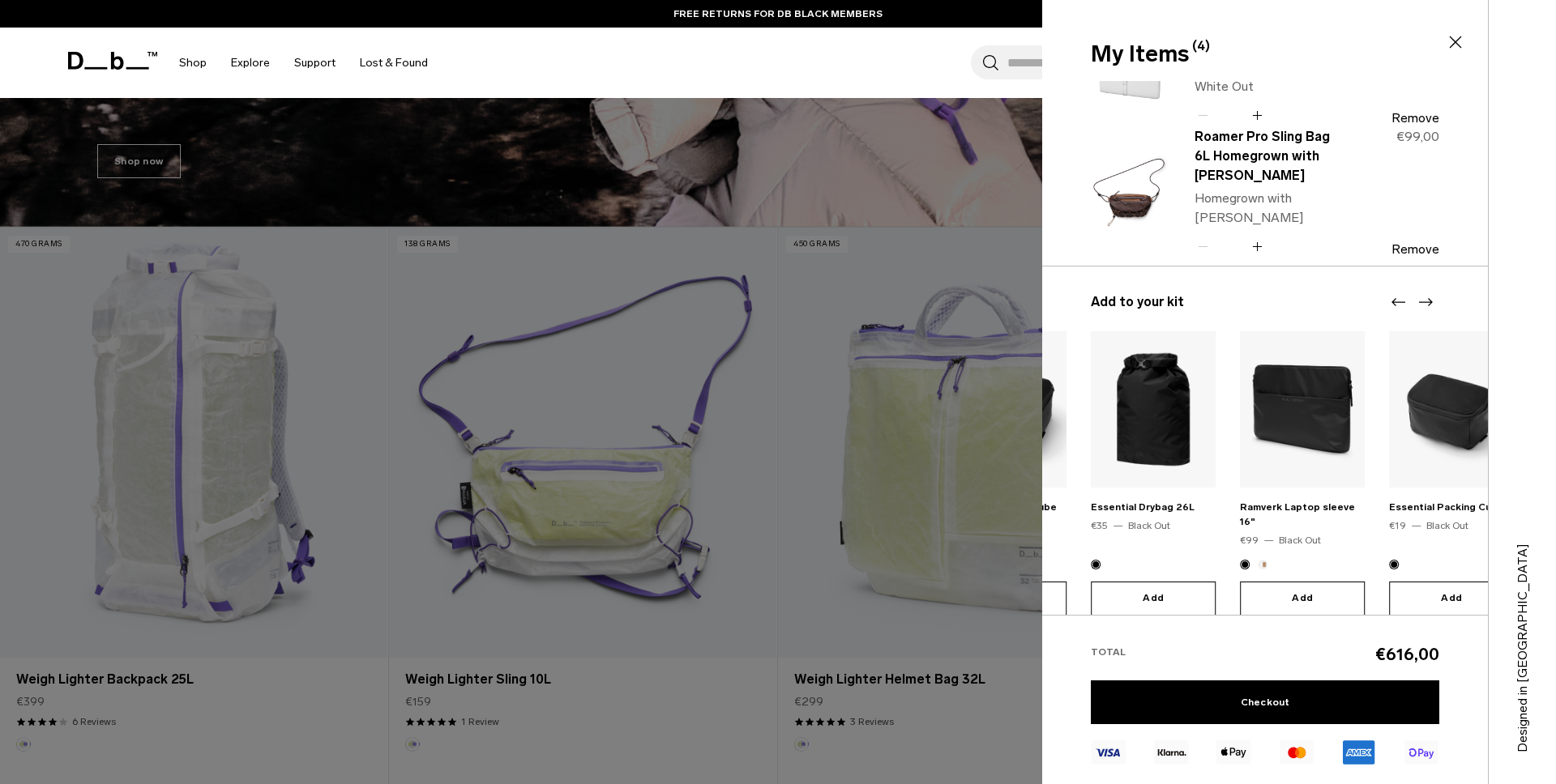
click at [1555, 583] on section "My Items (4) Close Weigh Lighter Helmet Bag 32L Aurora [GEOGRAPHIC_DATA] Quanti…" at bounding box center [1299, 392] width 514 height 784
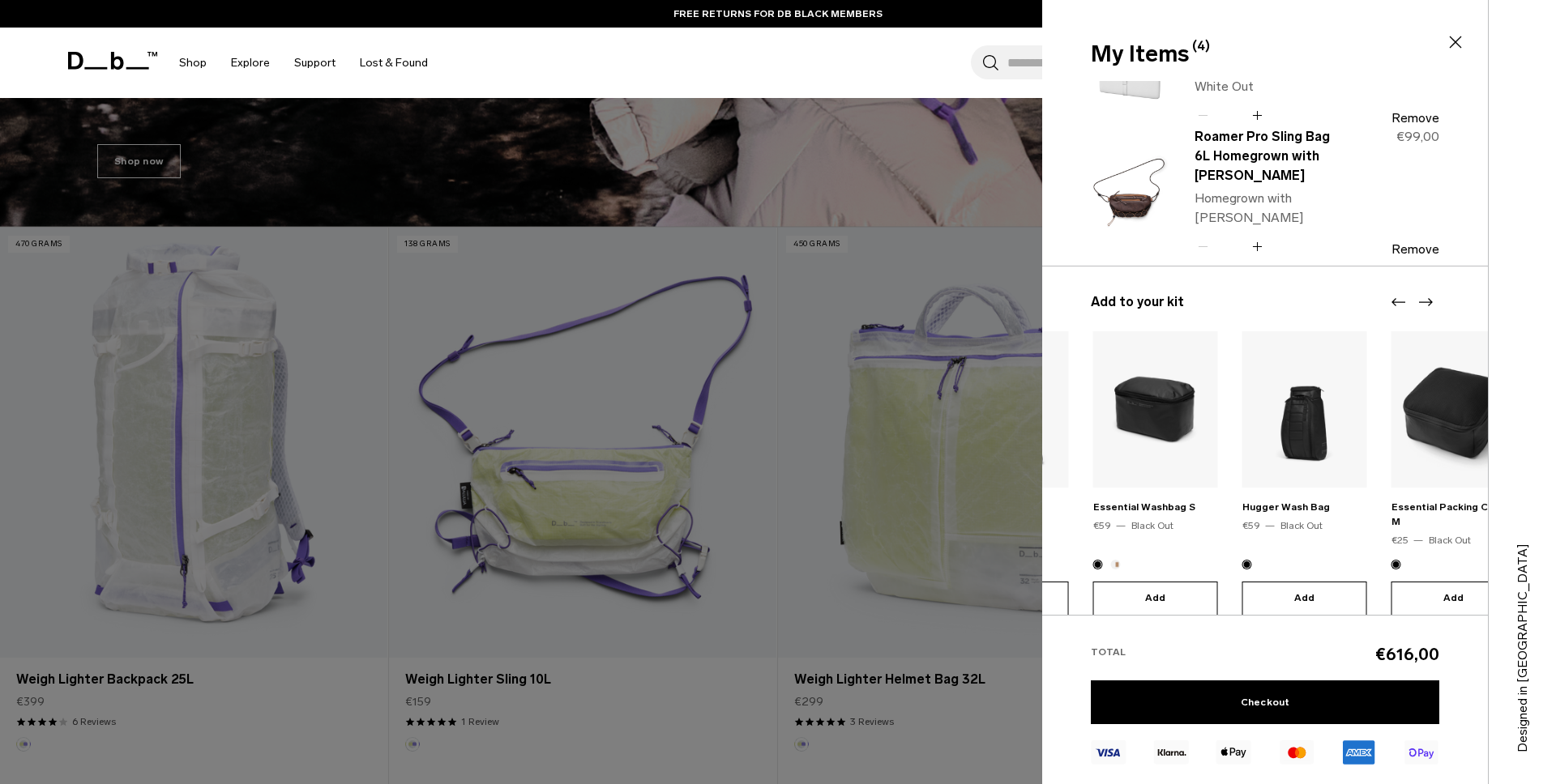
click at [1555, 543] on section "My Items (4) Close Weigh Lighter Helmet Bag 32L Aurora [GEOGRAPHIC_DATA] Quanti…" at bounding box center [1299, 392] width 514 height 784
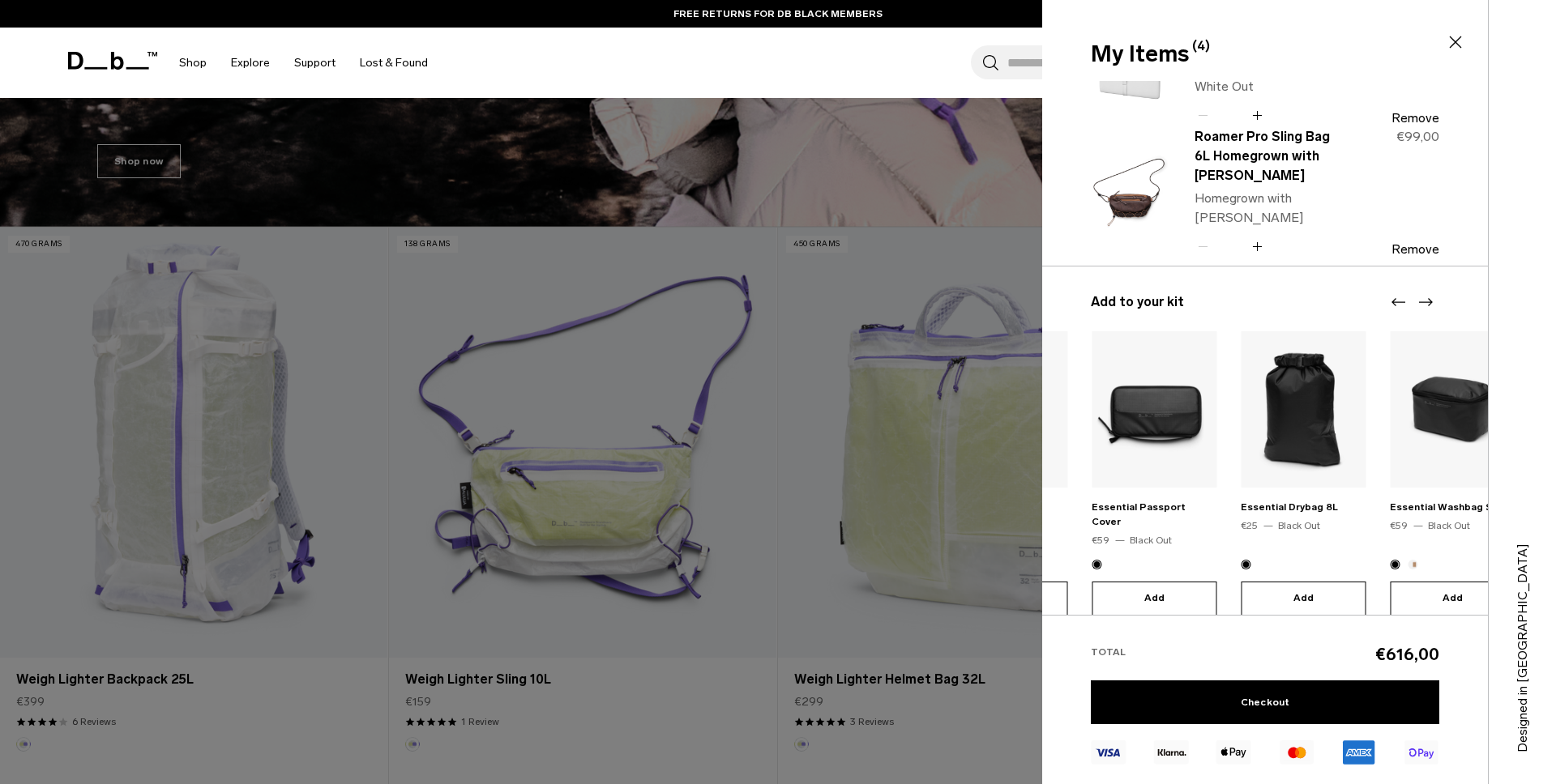
click at [1555, 547] on section "My Items (4) Close Weigh Lighter Helmet Bag 32L Aurora [GEOGRAPHIC_DATA] Quanti…" at bounding box center [1299, 392] width 514 height 784
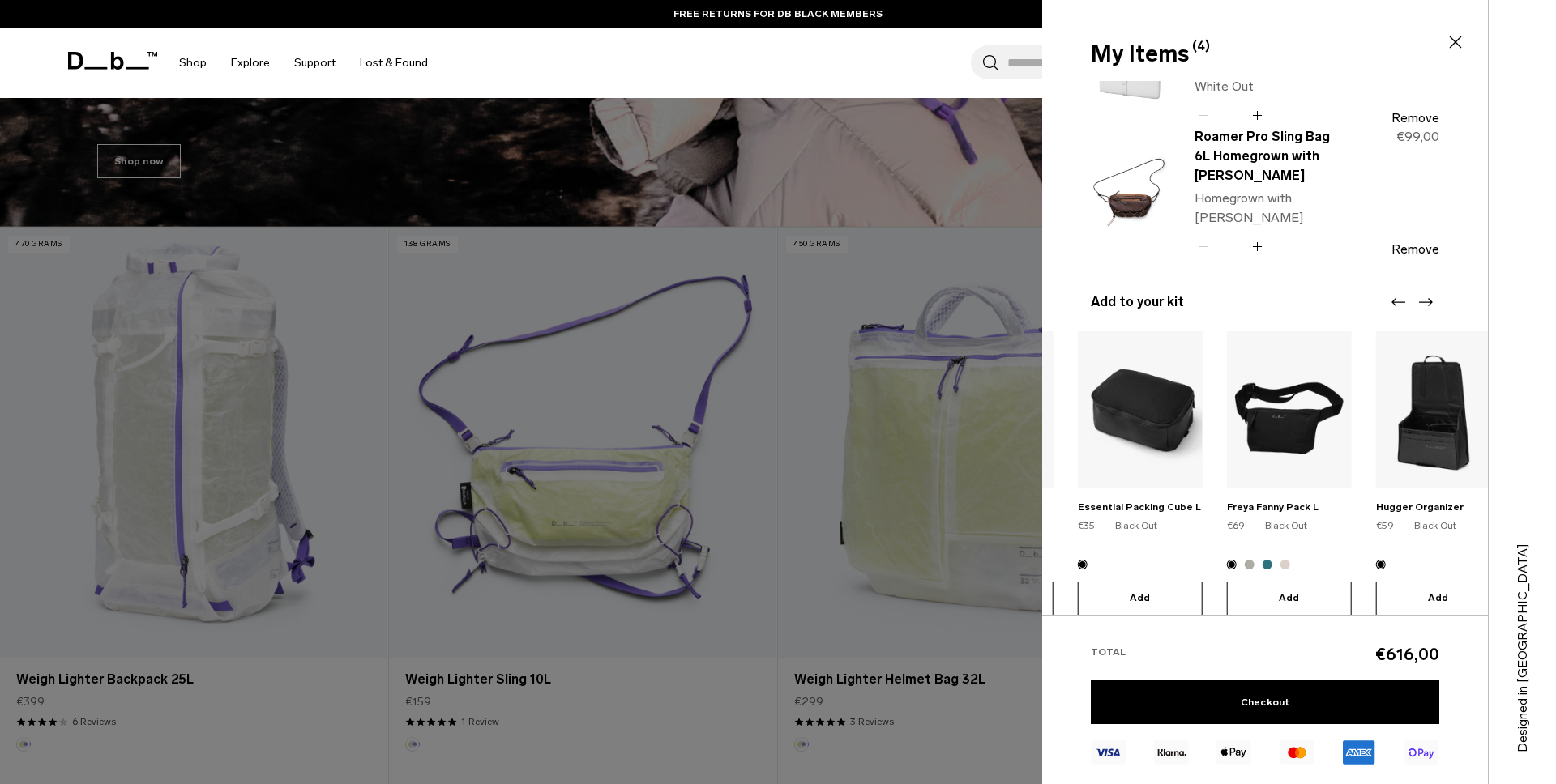
click at [1555, 503] on section "My Items (4) Close Weigh Lighter Helmet Bag 32L Aurora [GEOGRAPHIC_DATA] Quanti…" at bounding box center [1299, 392] width 514 height 784
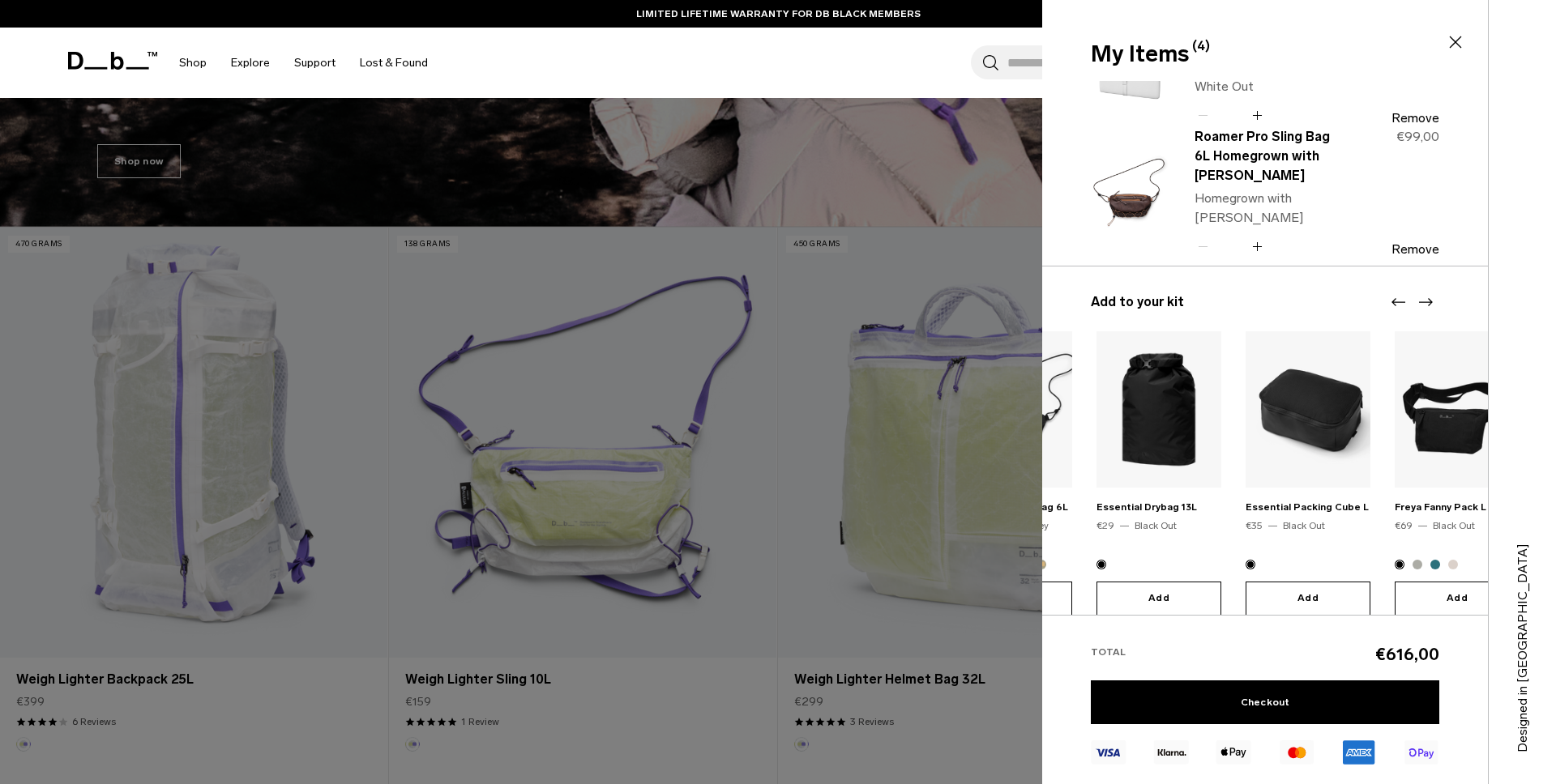
click at [1221, 521] on div "Essential Drybag 13L €29 Black Out Add" at bounding box center [1159, 473] width 124 height 284
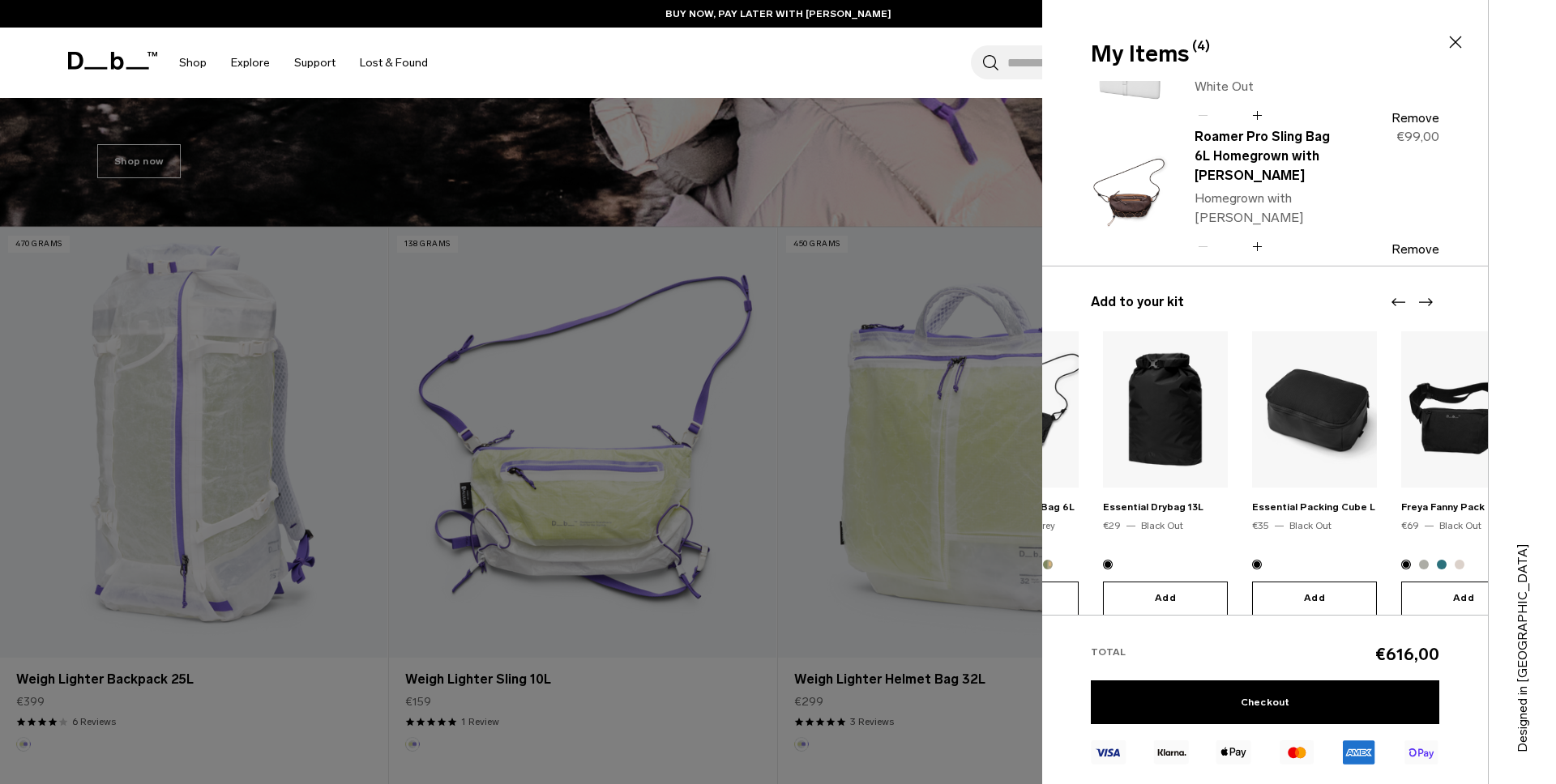
click at [1273, 527] on form "Essential Packing Cube L €35 Black Out Add" at bounding box center [1314, 473] width 124 height 284
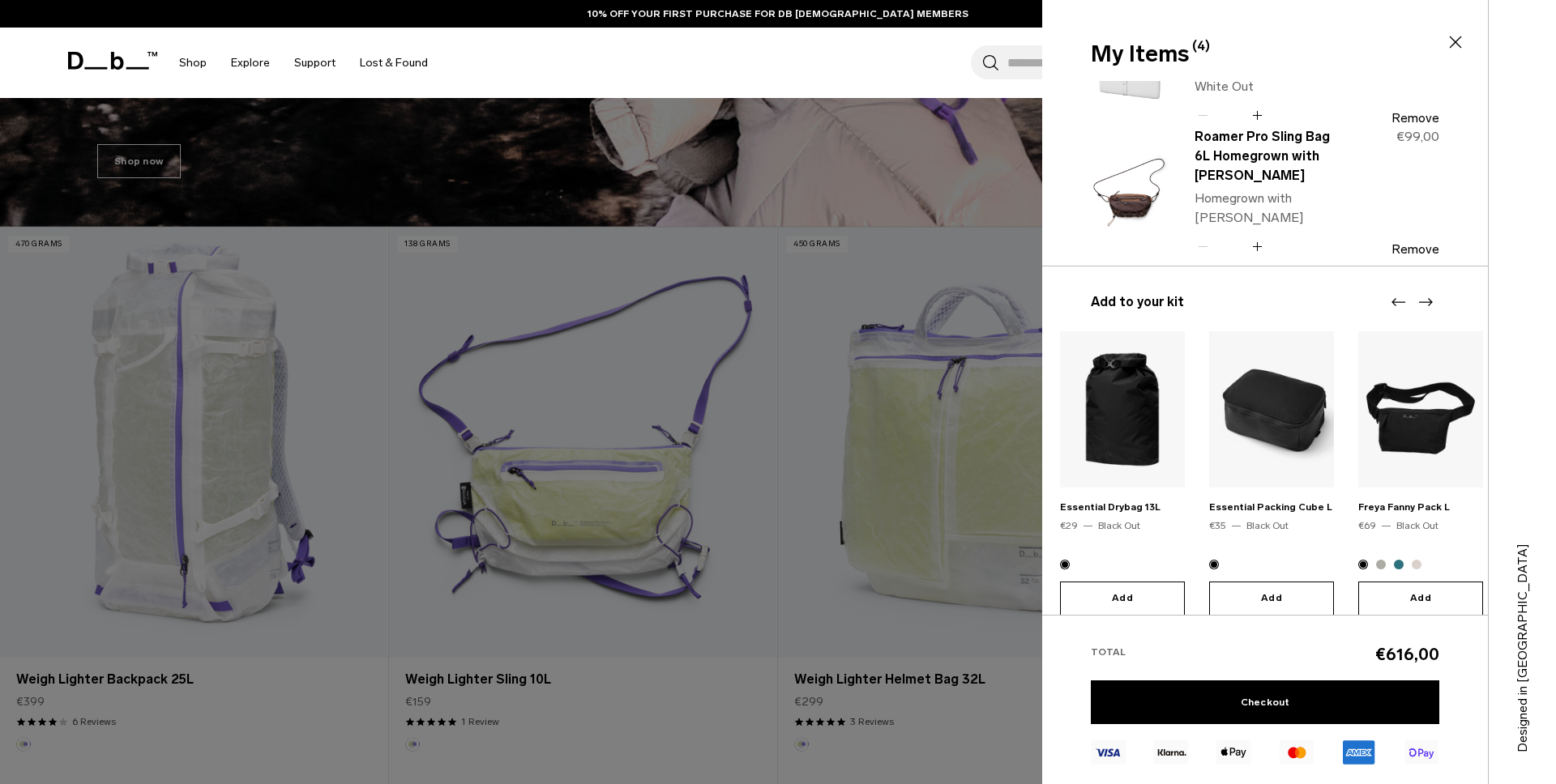
click at [1358, 547] on div "Add" at bounding box center [1421, 581] width 124 height 68
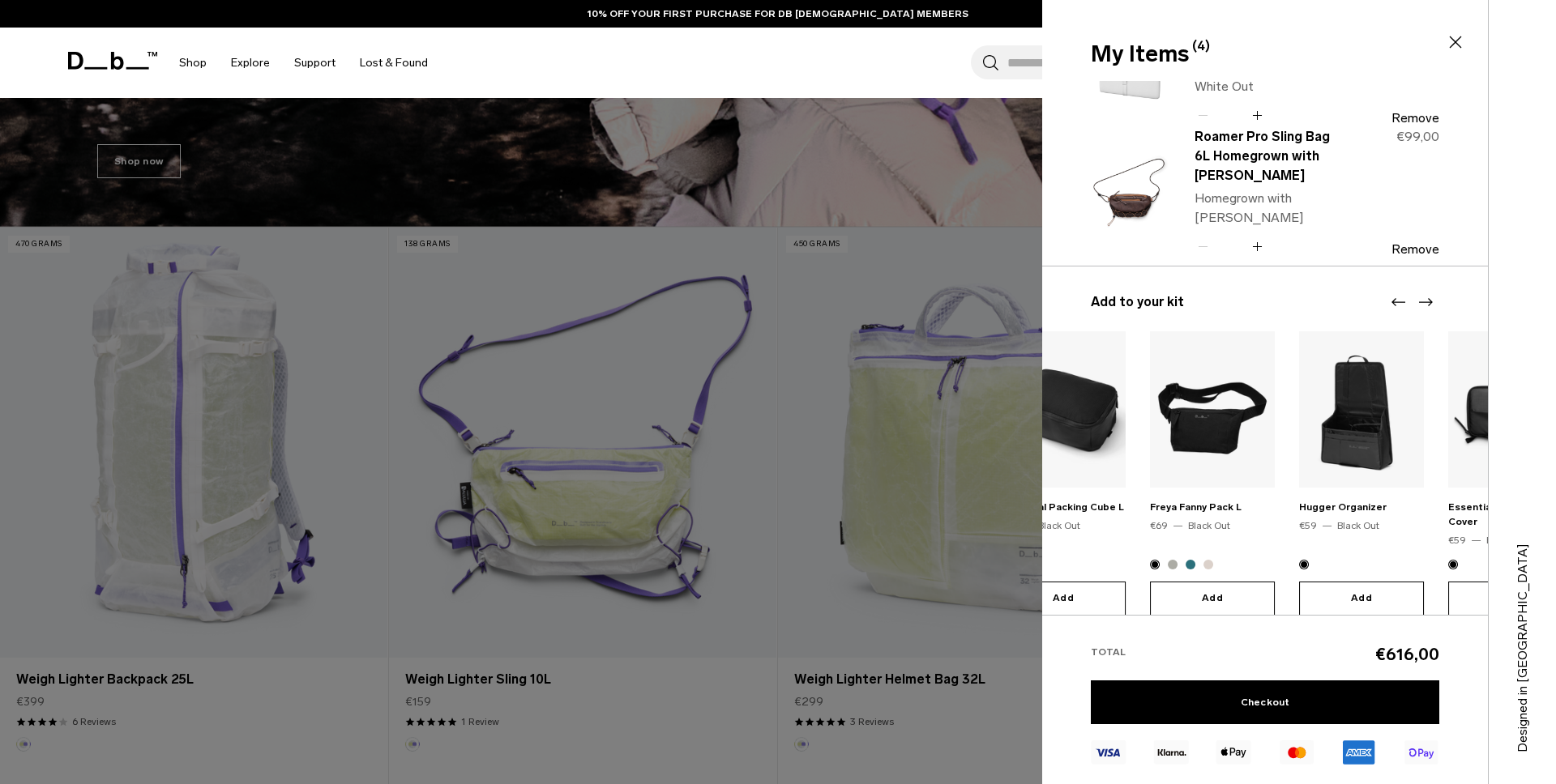
click at [1299, 547] on div "Add" at bounding box center [1361, 581] width 124 height 68
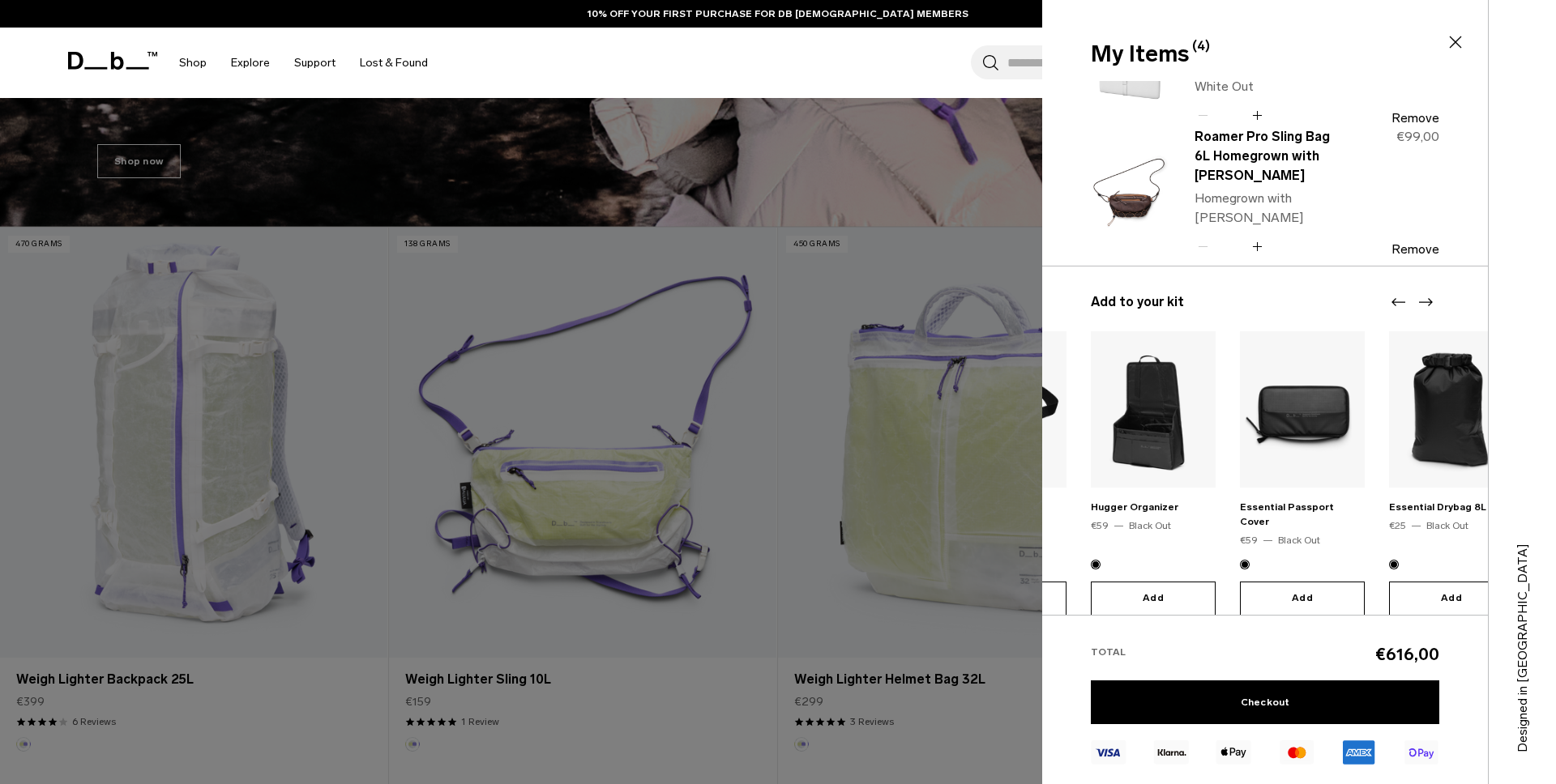
click at [1240, 553] on div "Essential Passport Cover €59 Black Out Add" at bounding box center [1302, 473] width 124 height 284
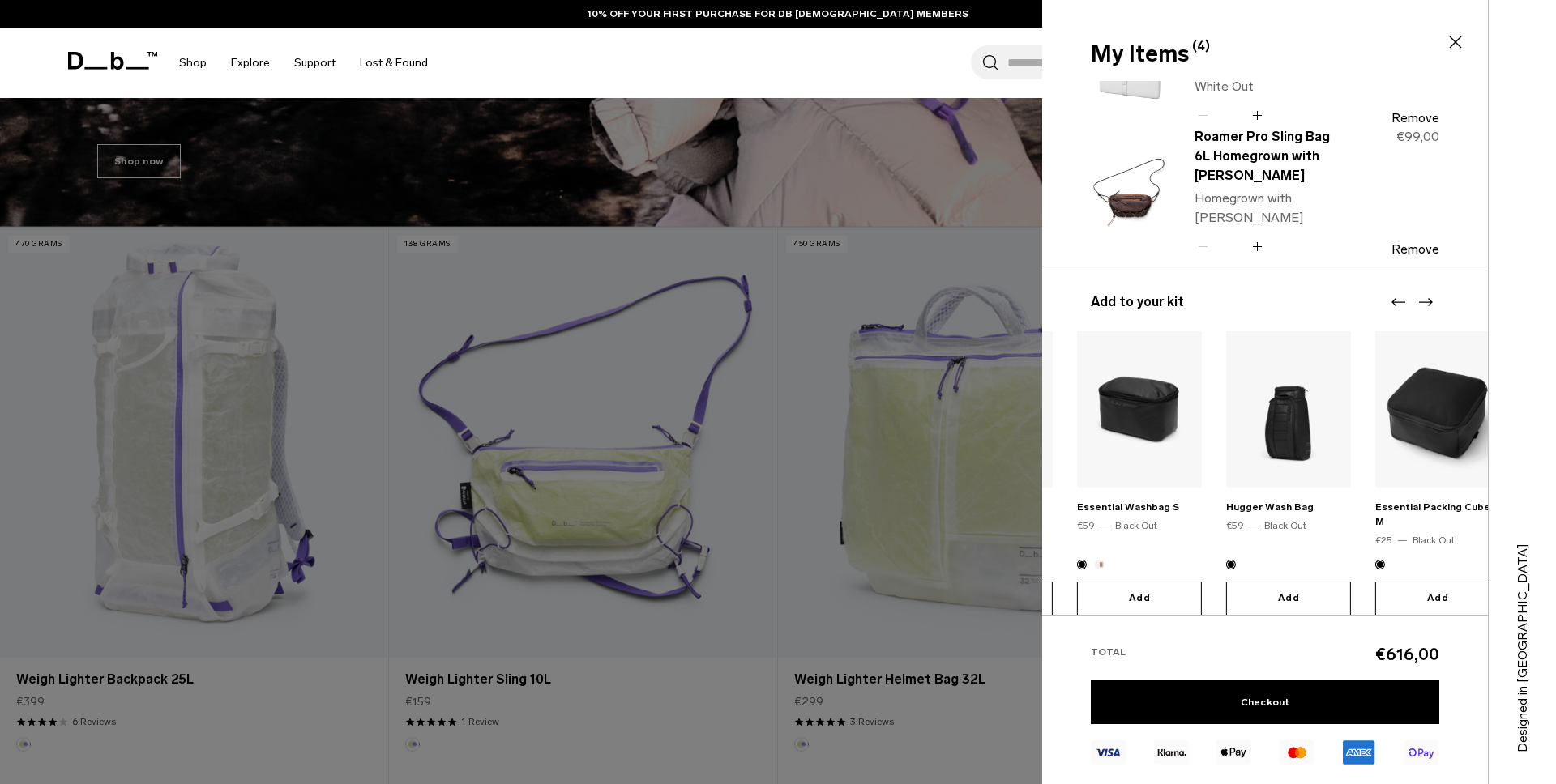
click at [1133, 547] on div "Add" at bounding box center [1139, 581] width 124 height 68
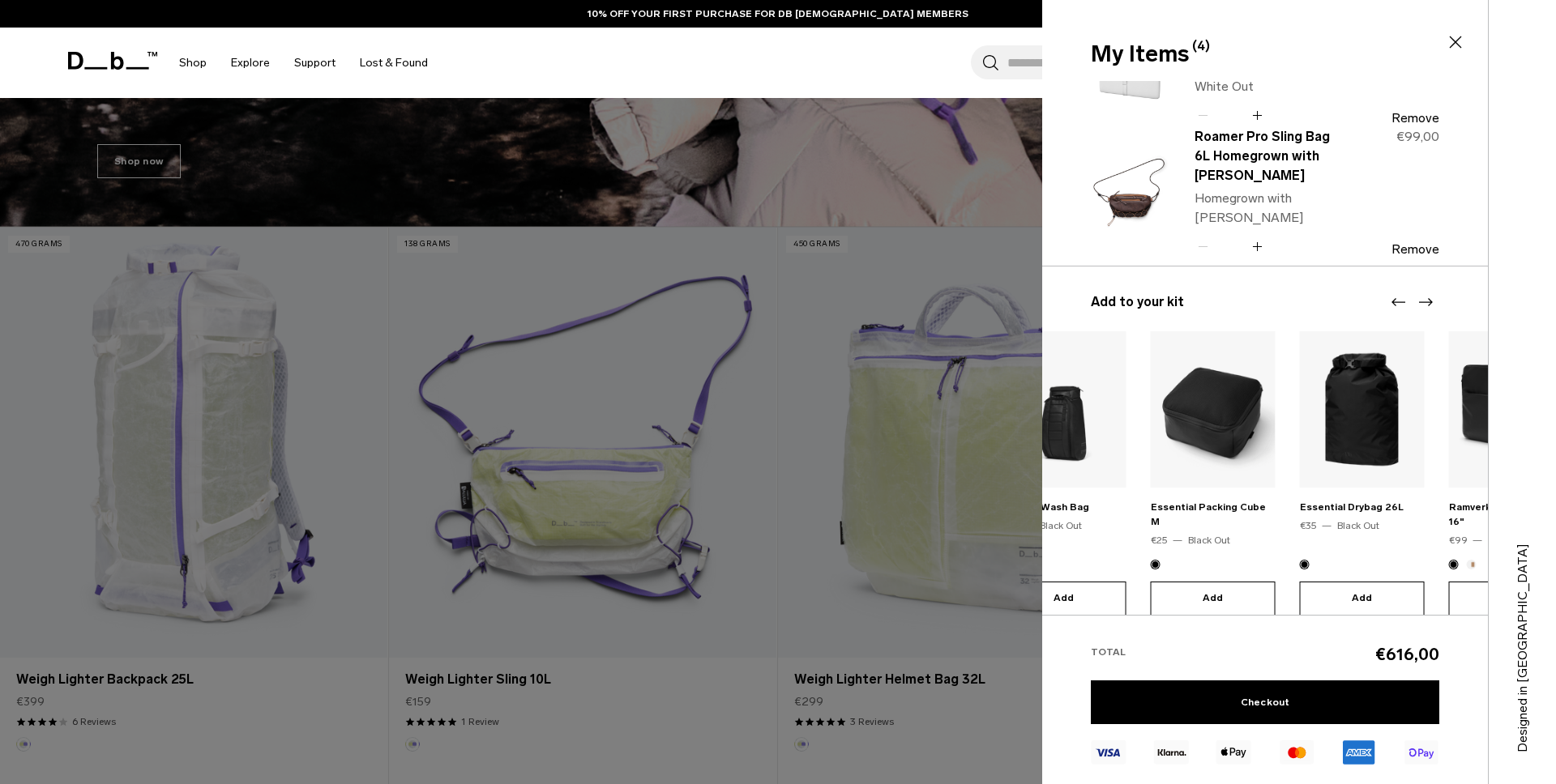
click at [1158, 560] on ul "10 / 15" at bounding box center [1213, 565] width 124 height 10
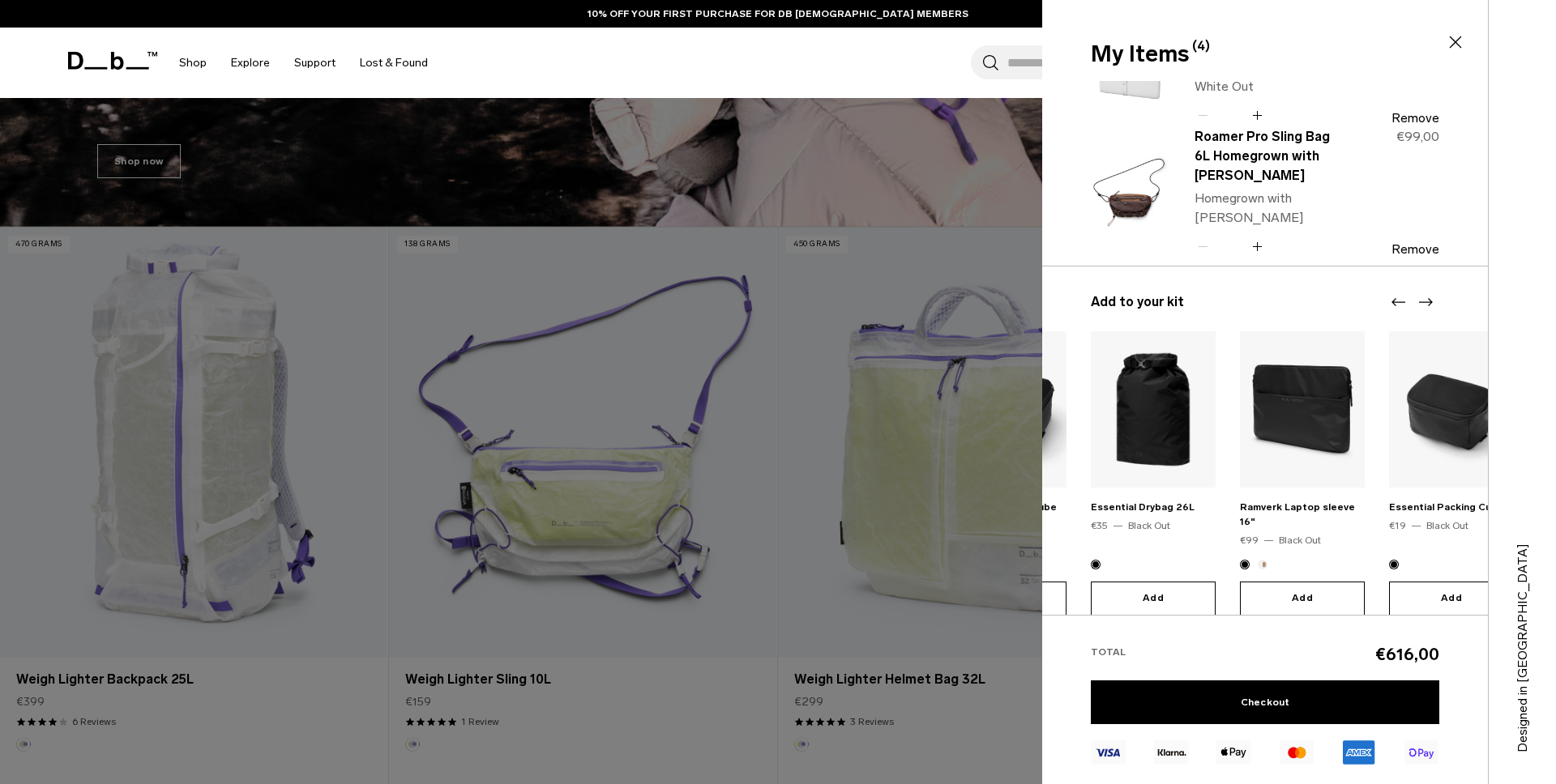
click at [1253, 582] on button "Add" at bounding box center [1302, 598] width 124 height 34
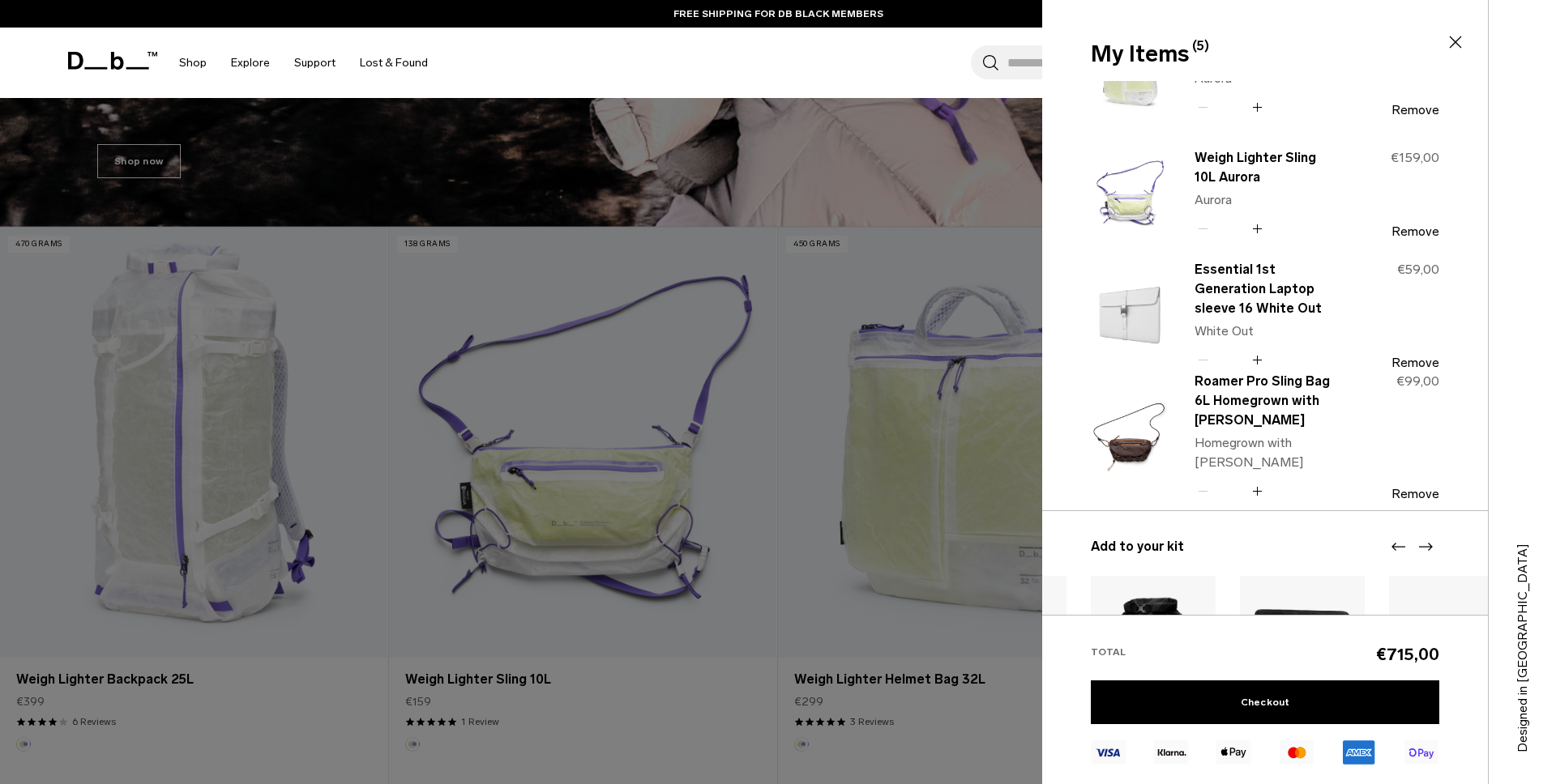
scroll to position [219, 0]
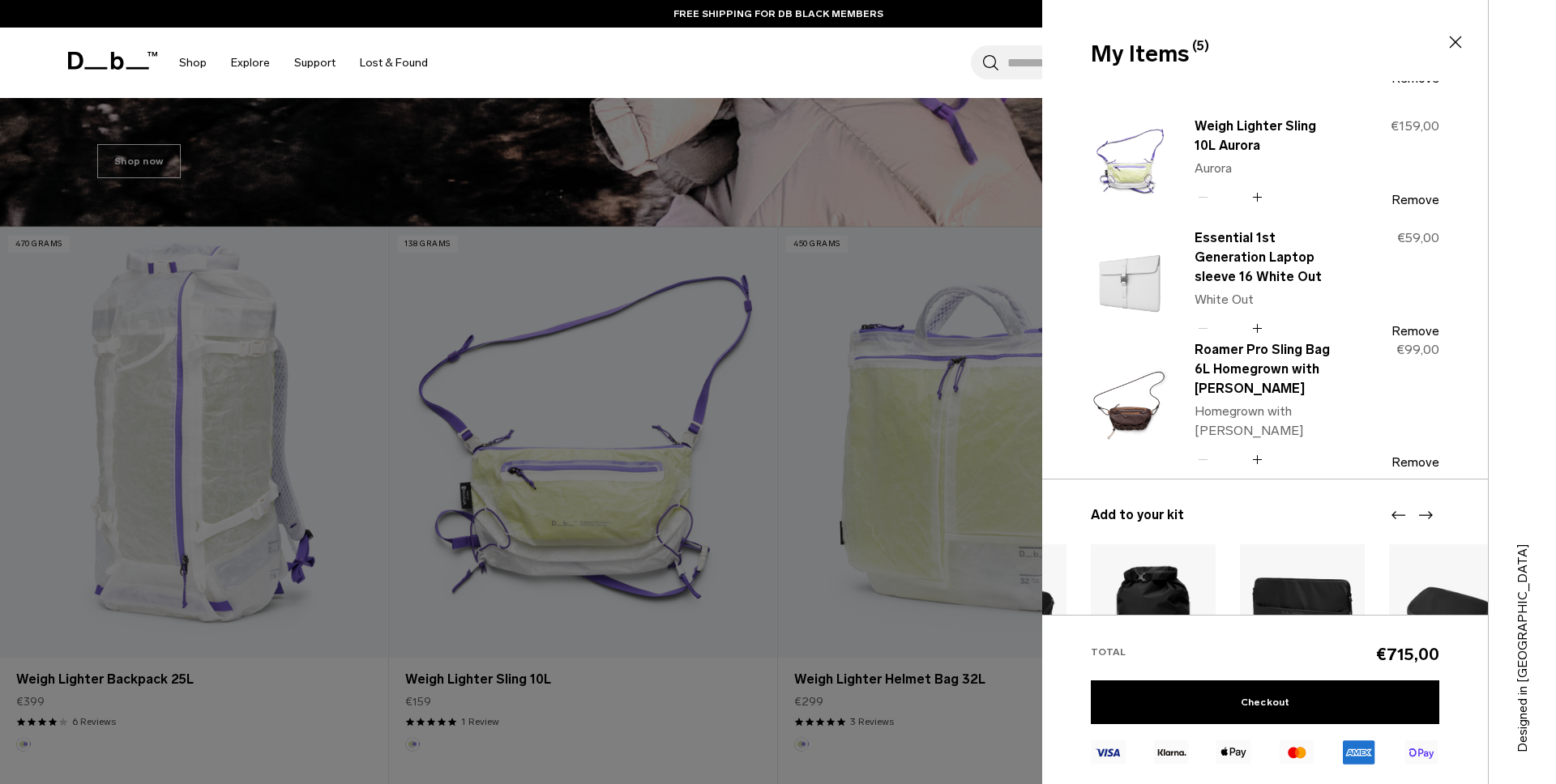
click at [1140, 279] on img at bounding box center [1129, 283] width 78 height 96
click at [1218, 264] on link "Essential 1st Generation Laptop sleeve 16 White Out" at bounding box center [1266, 257] width 142 height 58
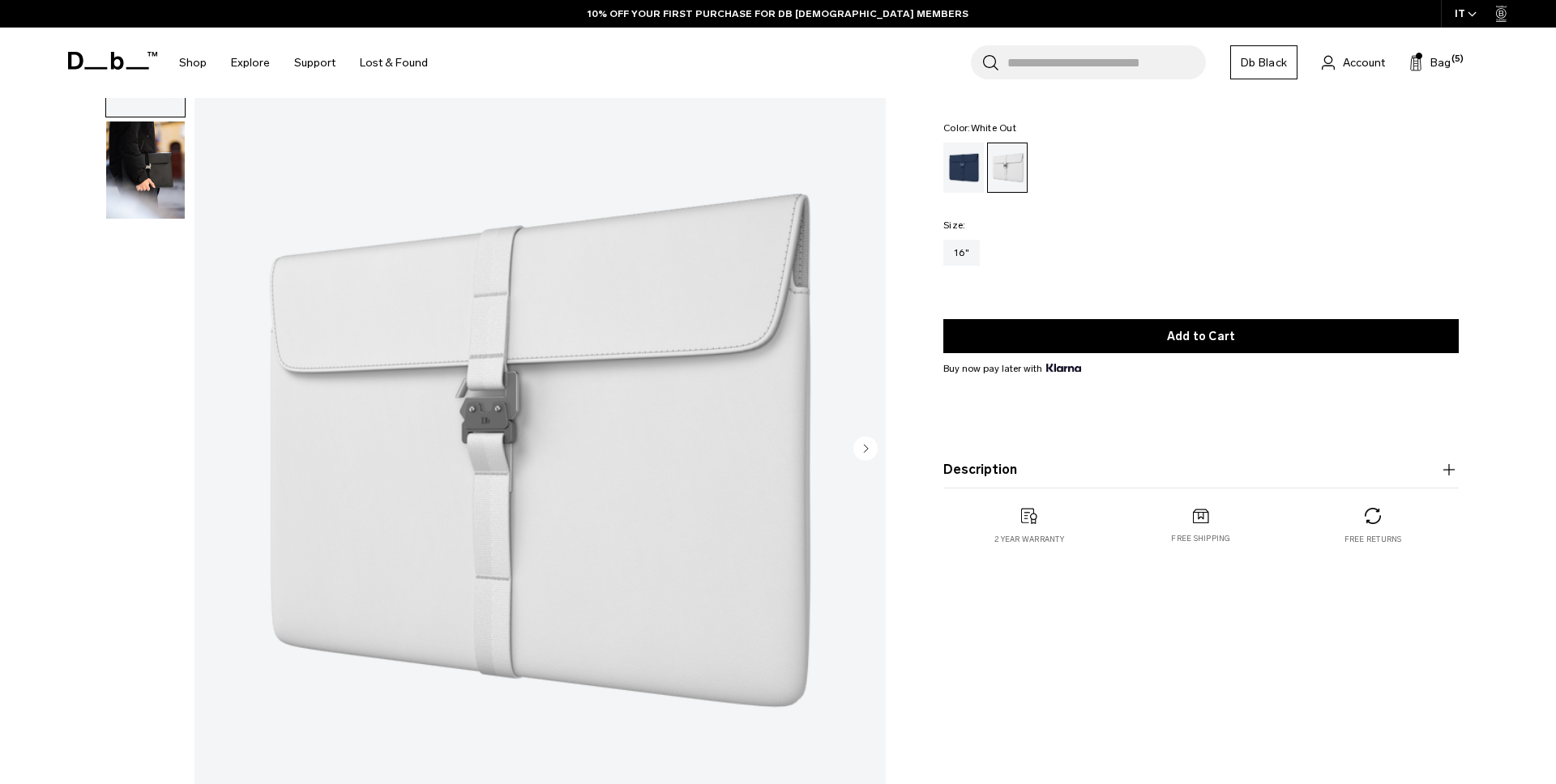
scroll to position [86, 0]
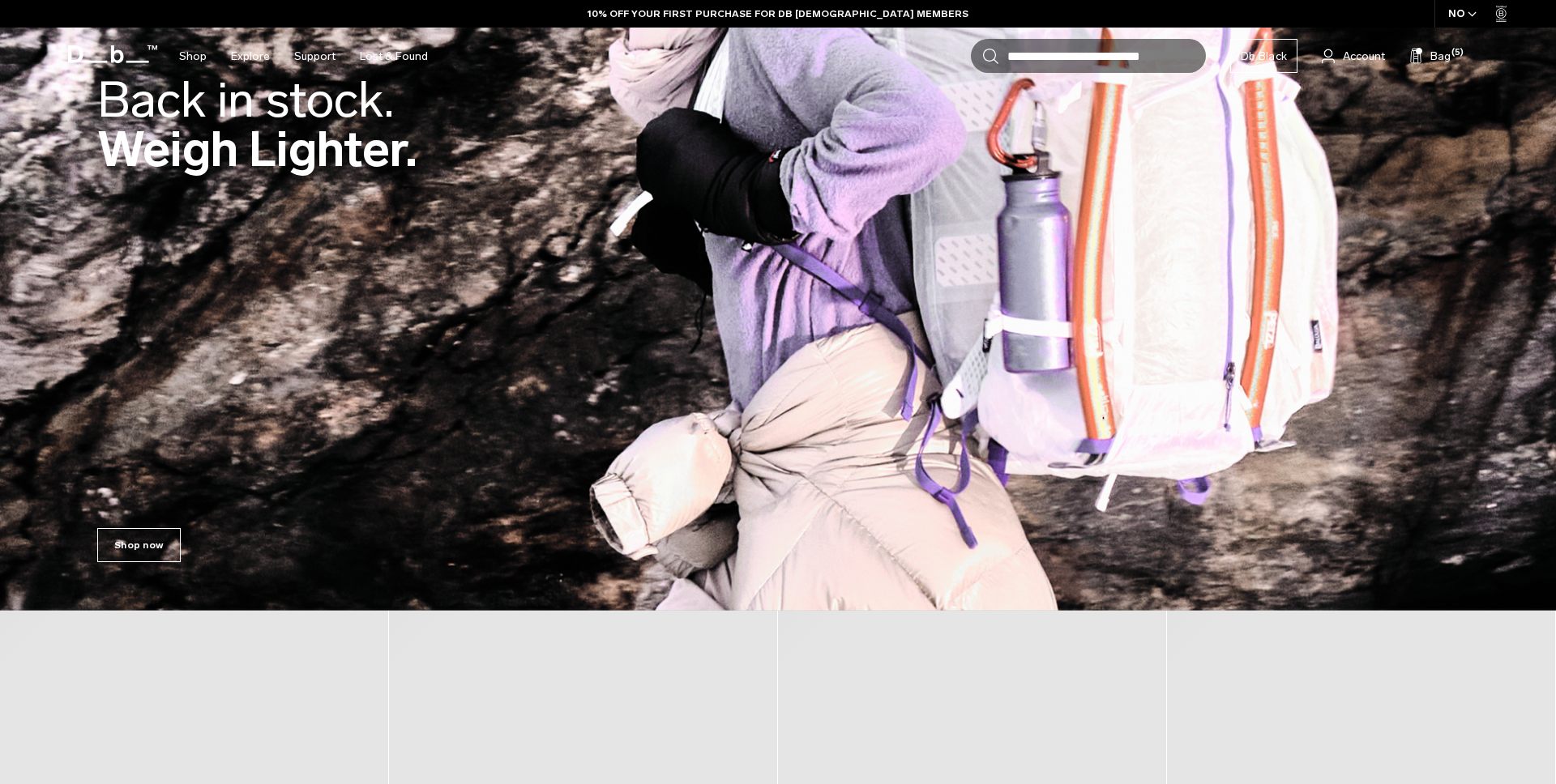
scroll to position [353, 0]
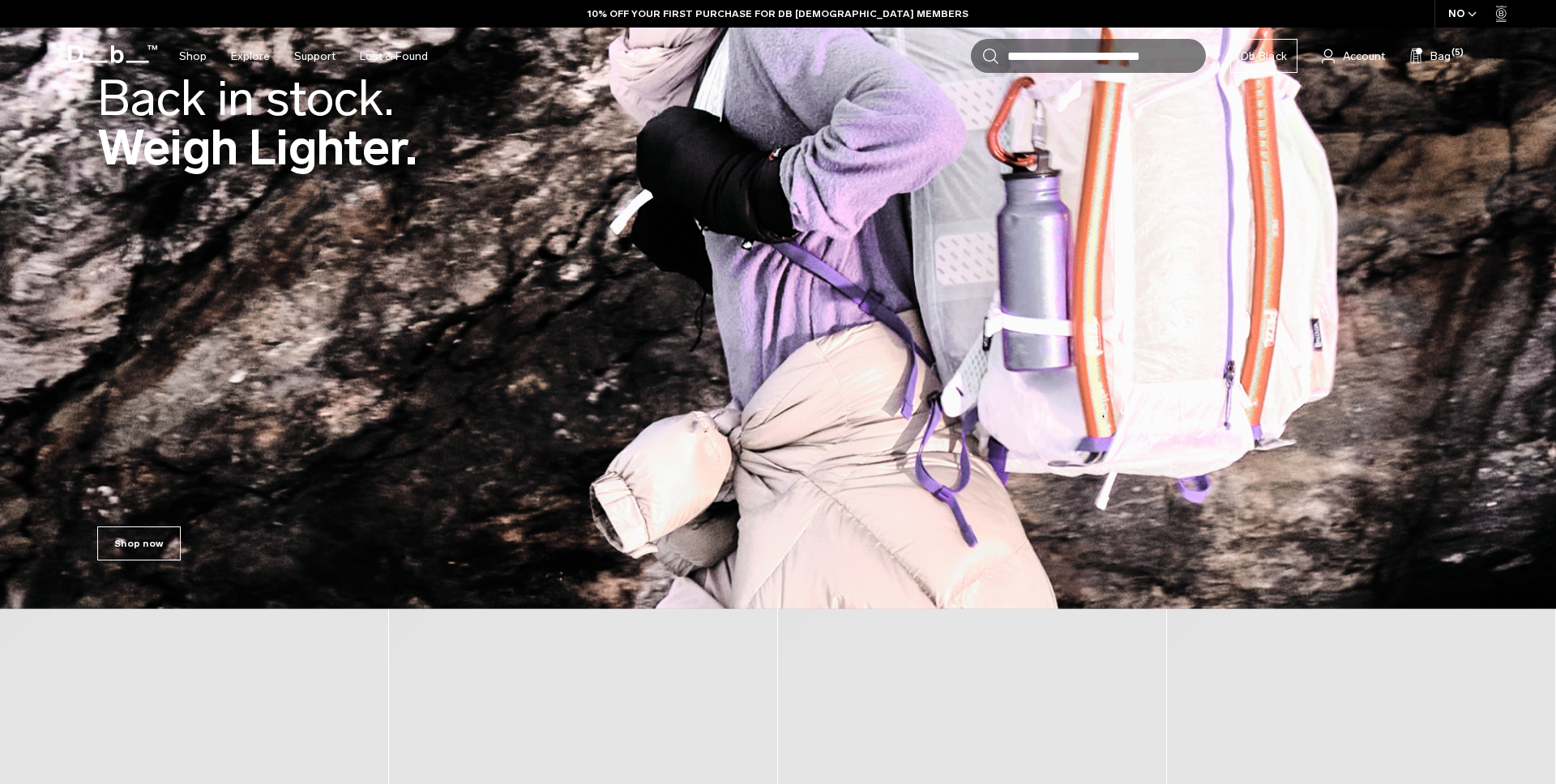
click at [658, 330] on img at bounding box center [778, 127] width 1556 height 963
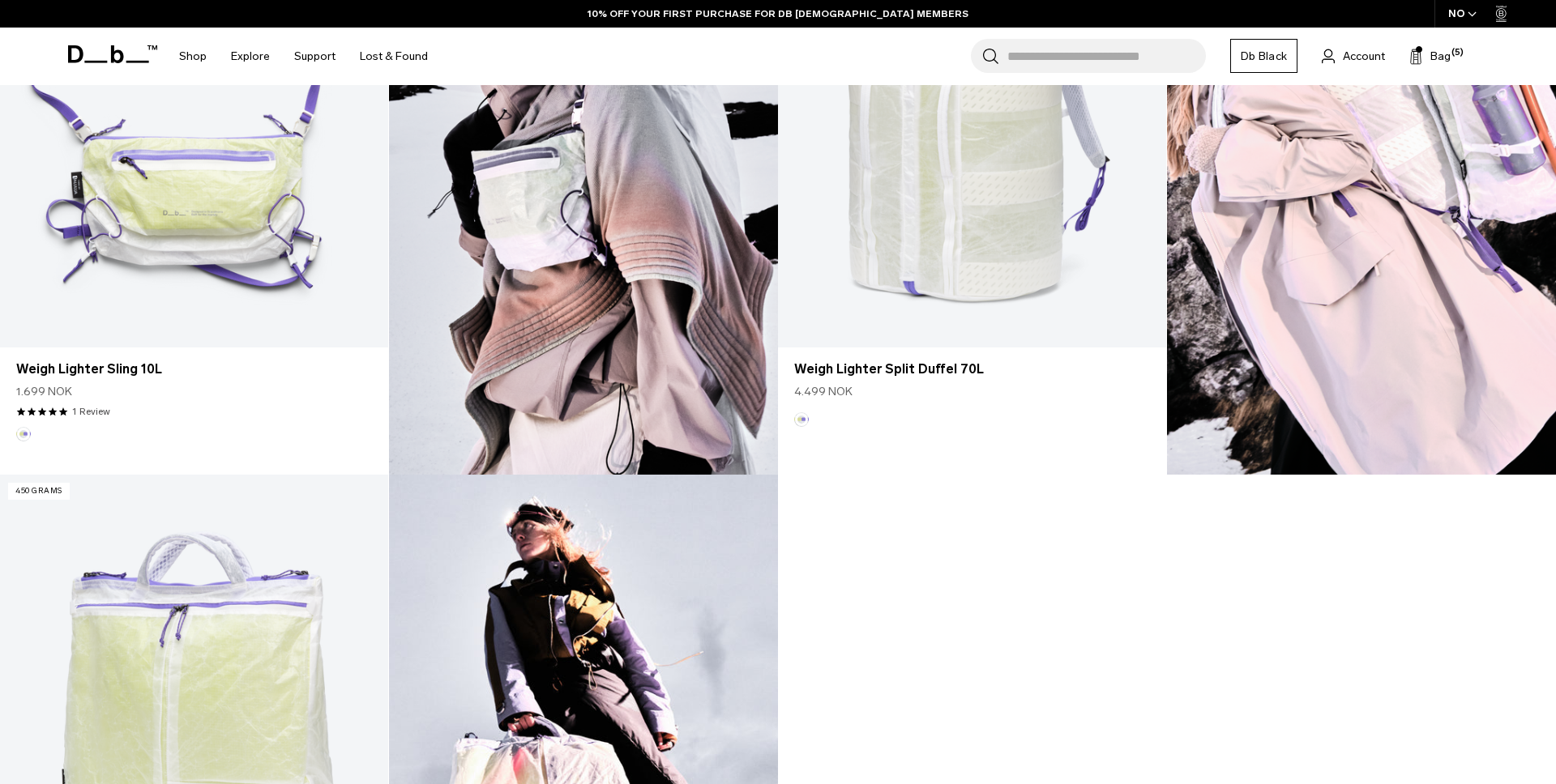
scroll to position [1214, 0]
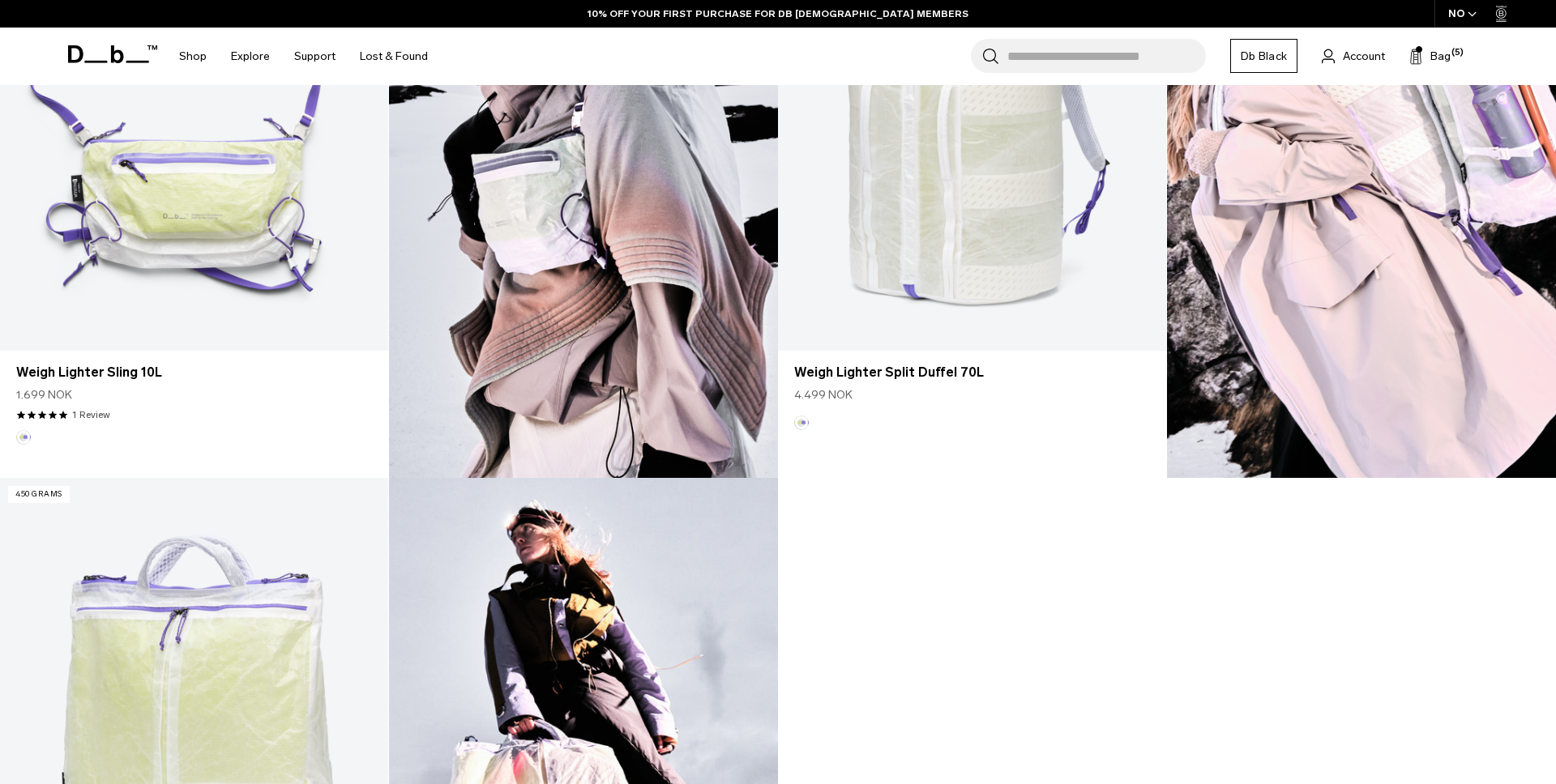
click at [654, 520] on img at bounding box center [584, 756] width 389 height 558
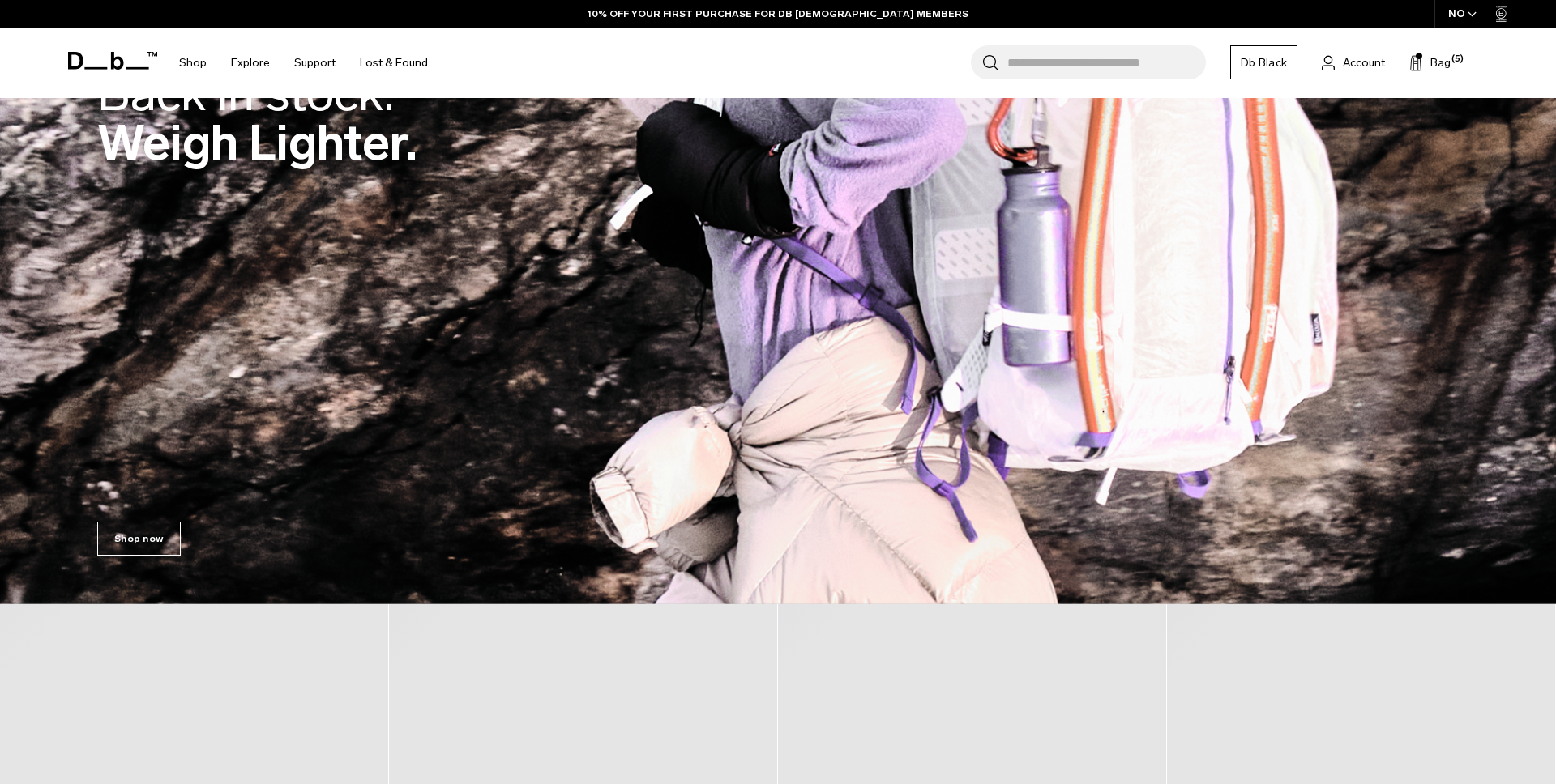
scroll to position [369, 0]
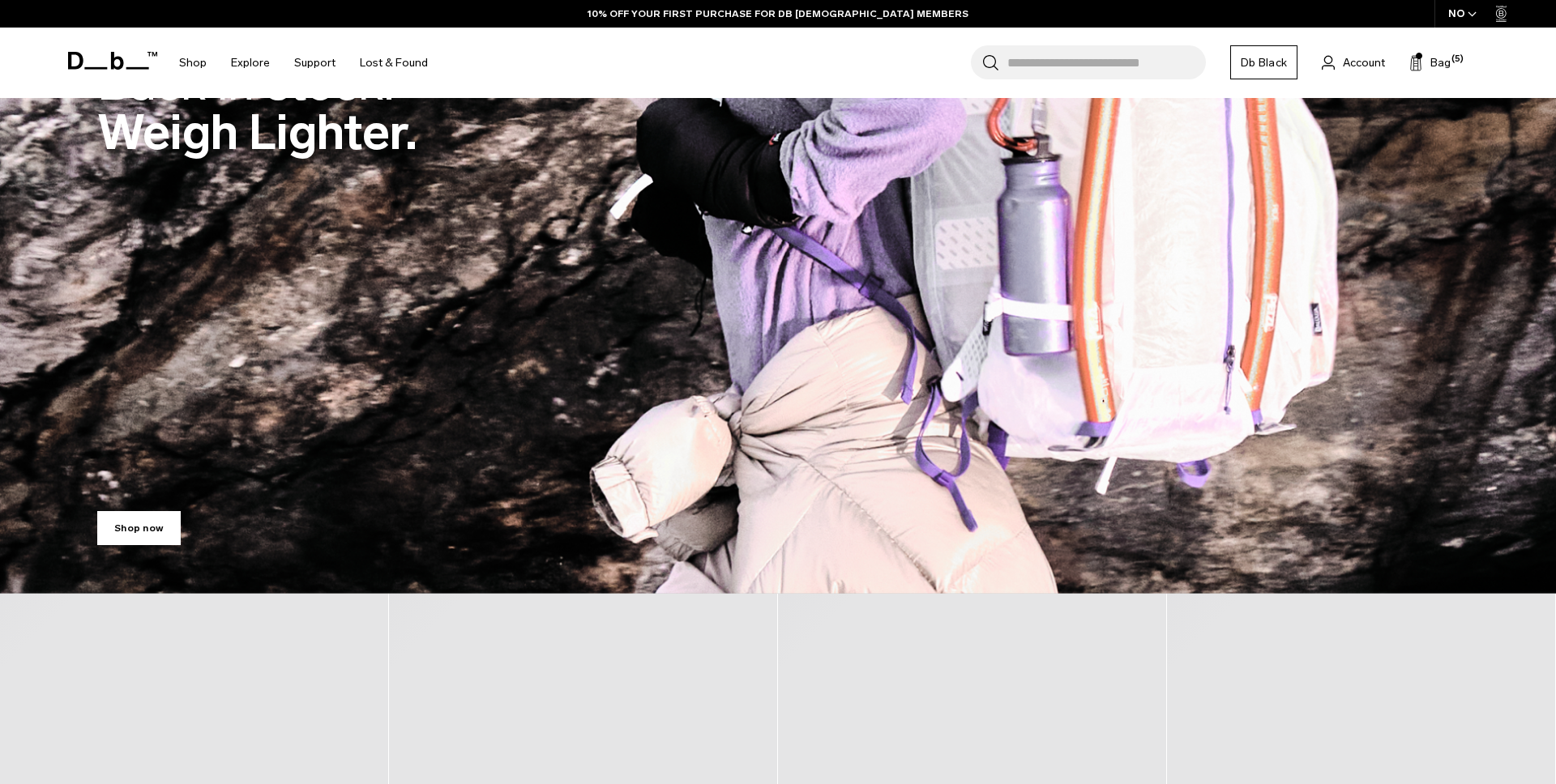
click at [163, 529] on link "Shop now" at bounding box center [138, 528] width 83 height 34
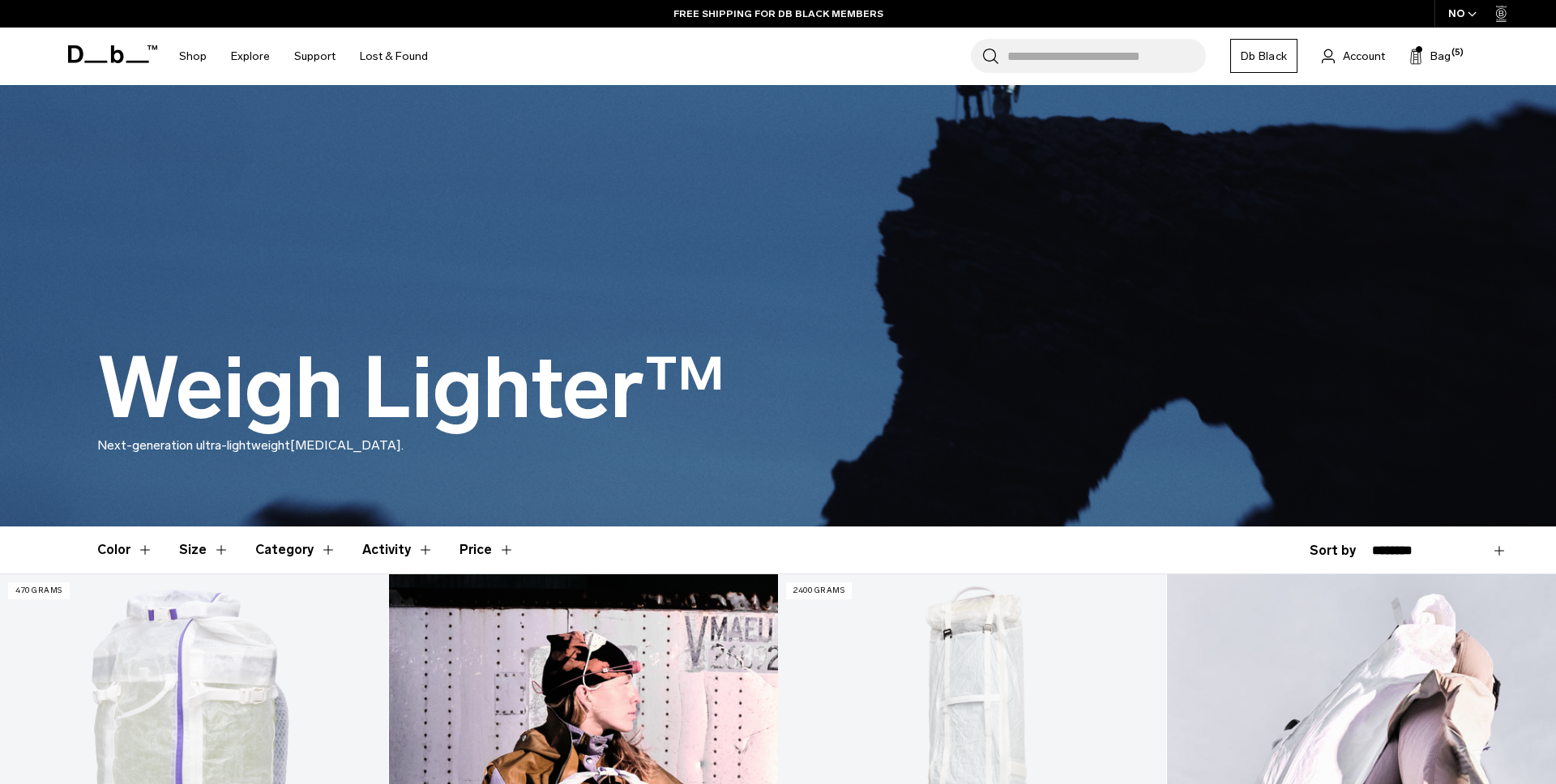
click at [132, 58] on icon at bounding box center [113, 54] width 89 height 18
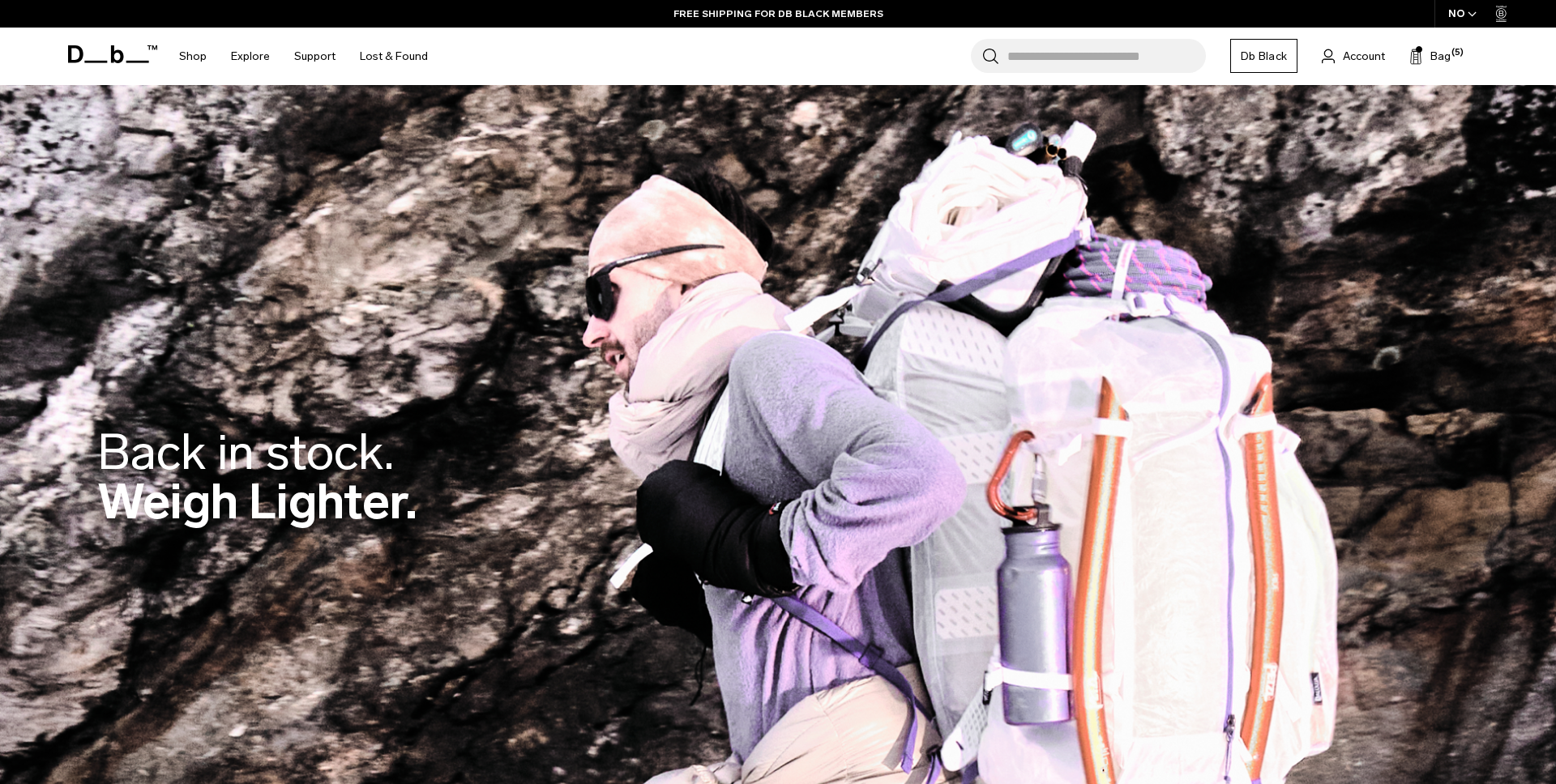
click at [1452, 7] on div "NO" at bounding box center [1462, 14] width 56 height 28
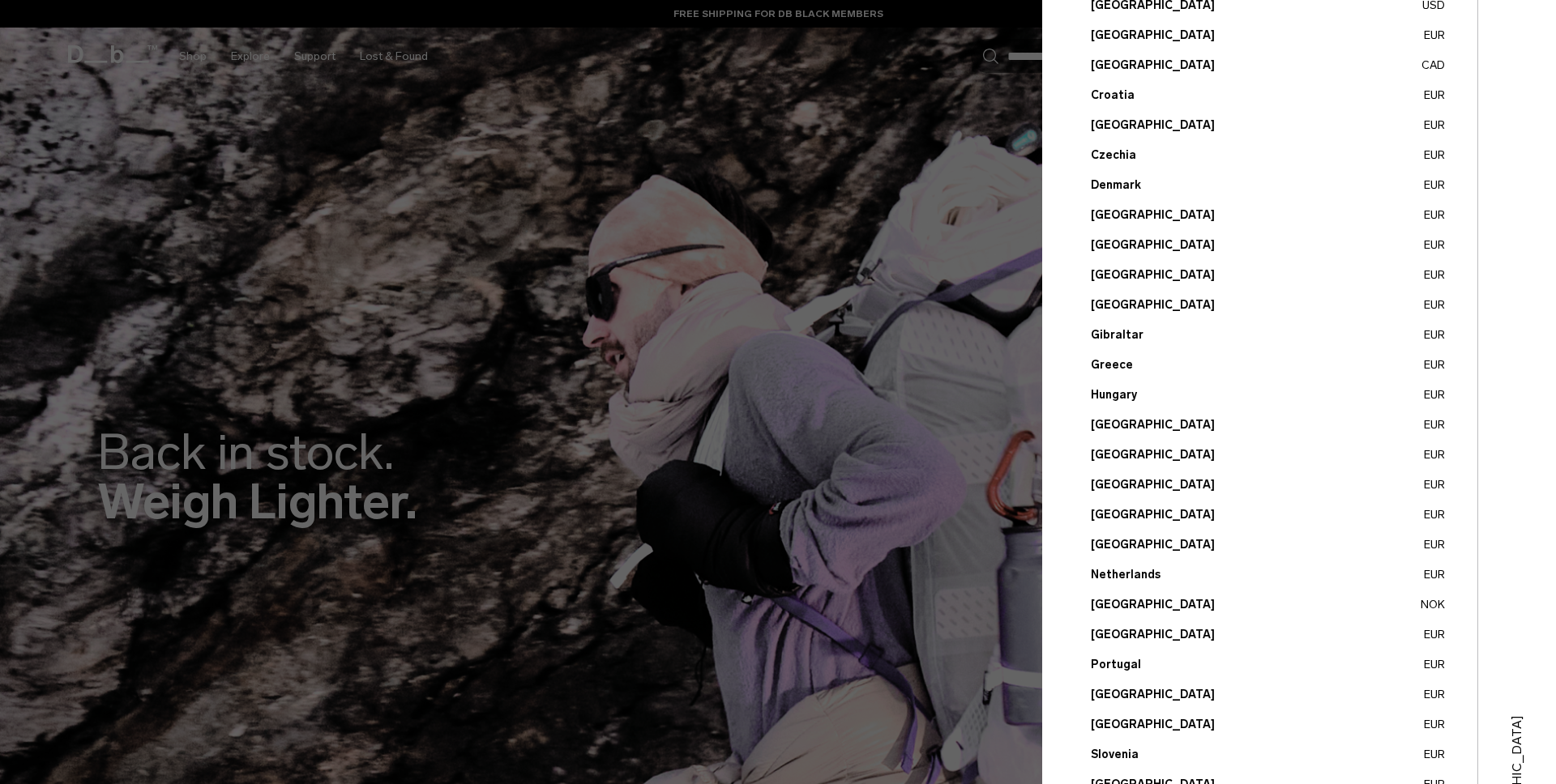
scroll to position [411, 0]
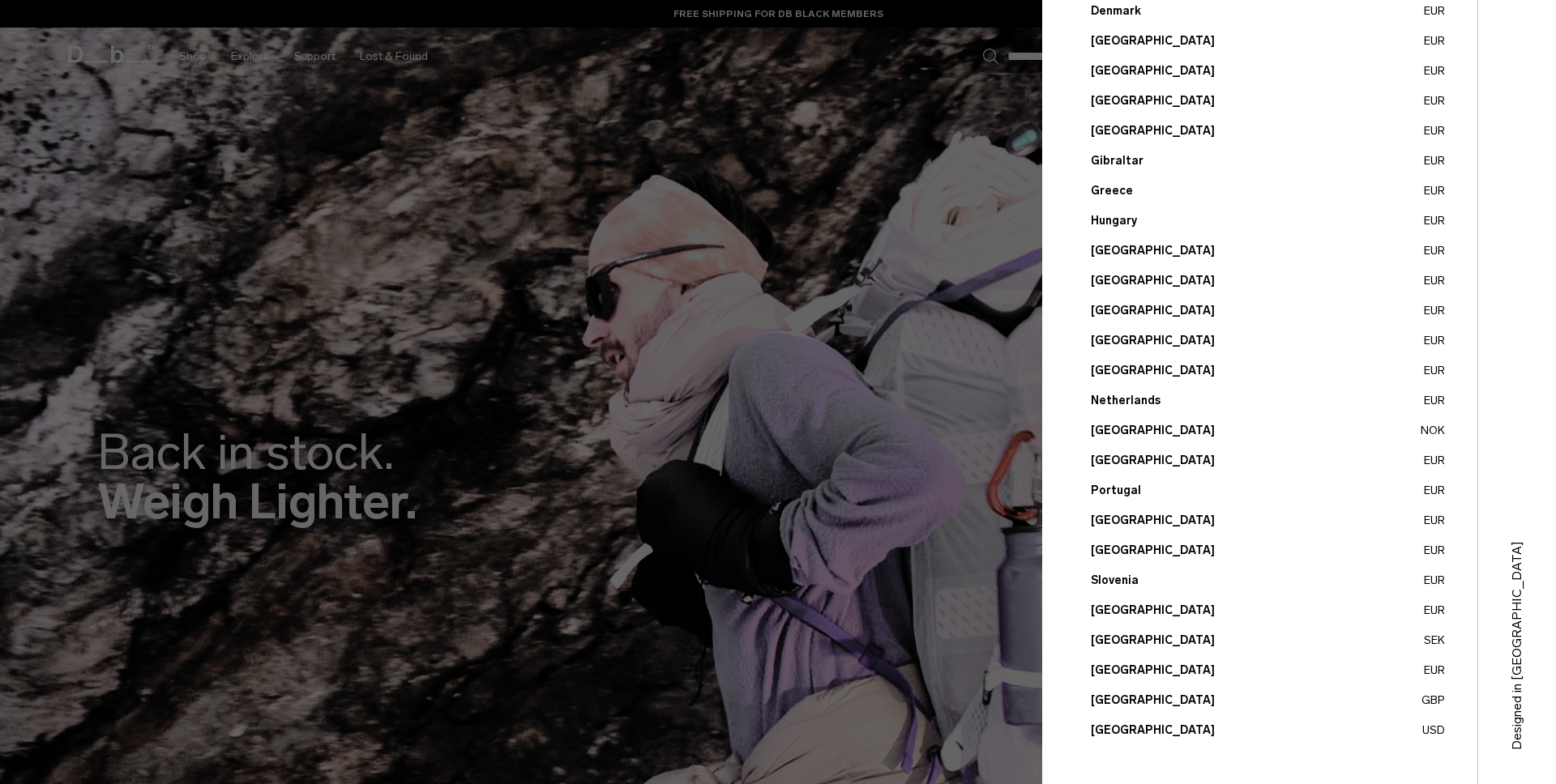
click at [1115, 727] on button "United States USD" at bounding box center [1268, 730] width 354 height 17
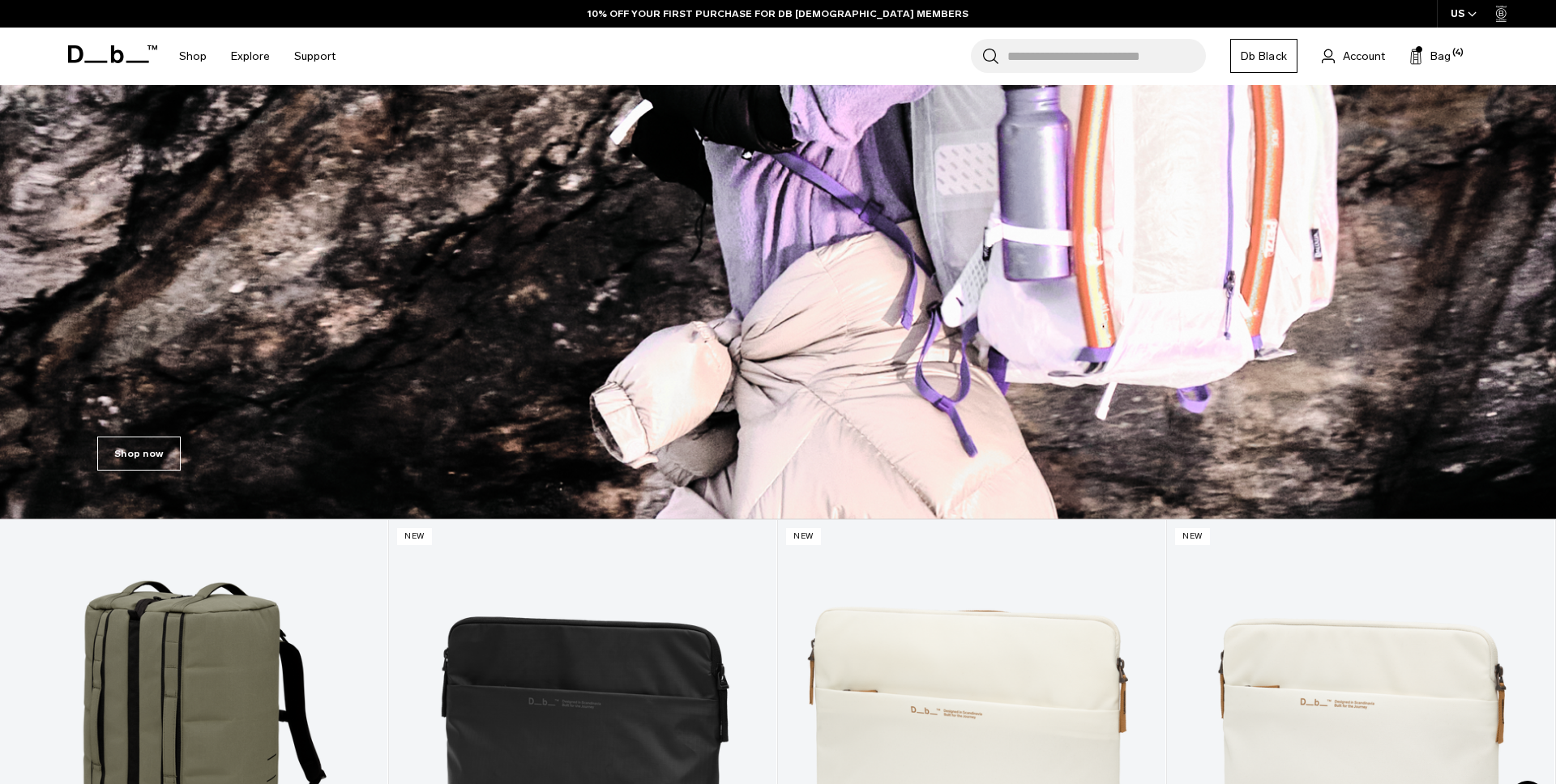
scroll to position [408, 0]
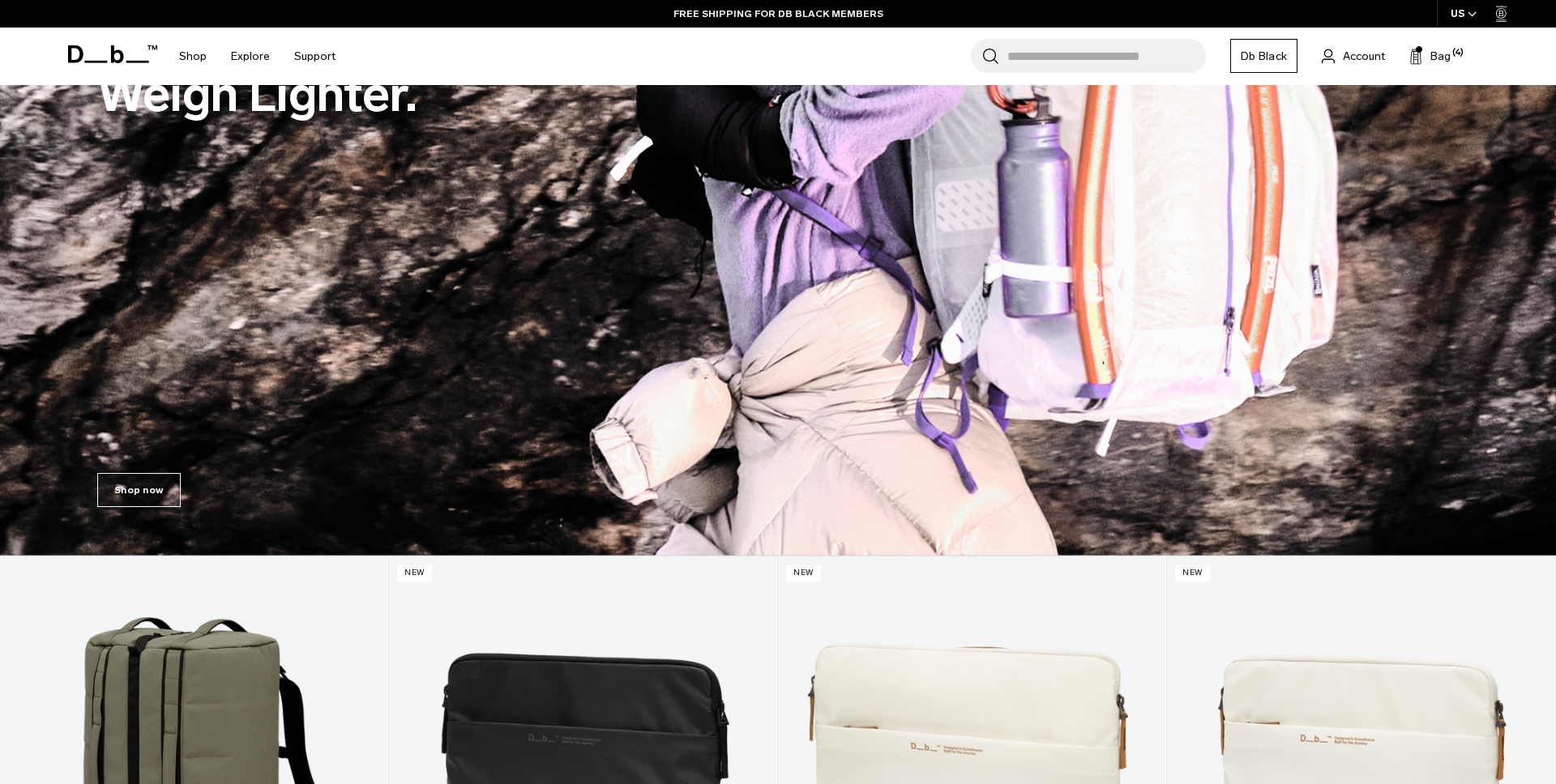
click at [1454, 11] on div "US" at bounding box center [1463, 14] width 54 height 28
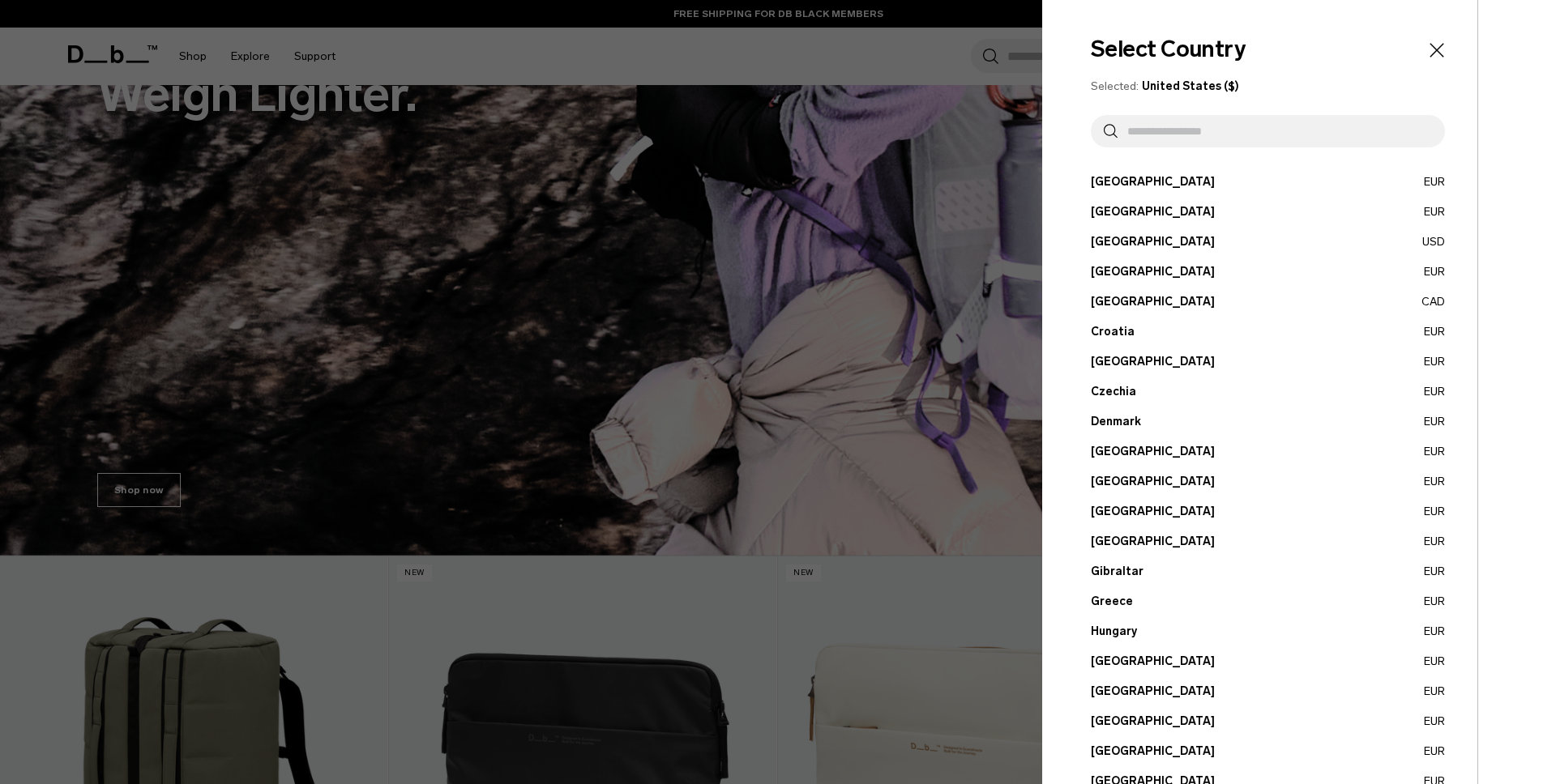
click at [1106, 241] on button "Brazil USD" at bounding box center [1268, 241] width 354 height 17
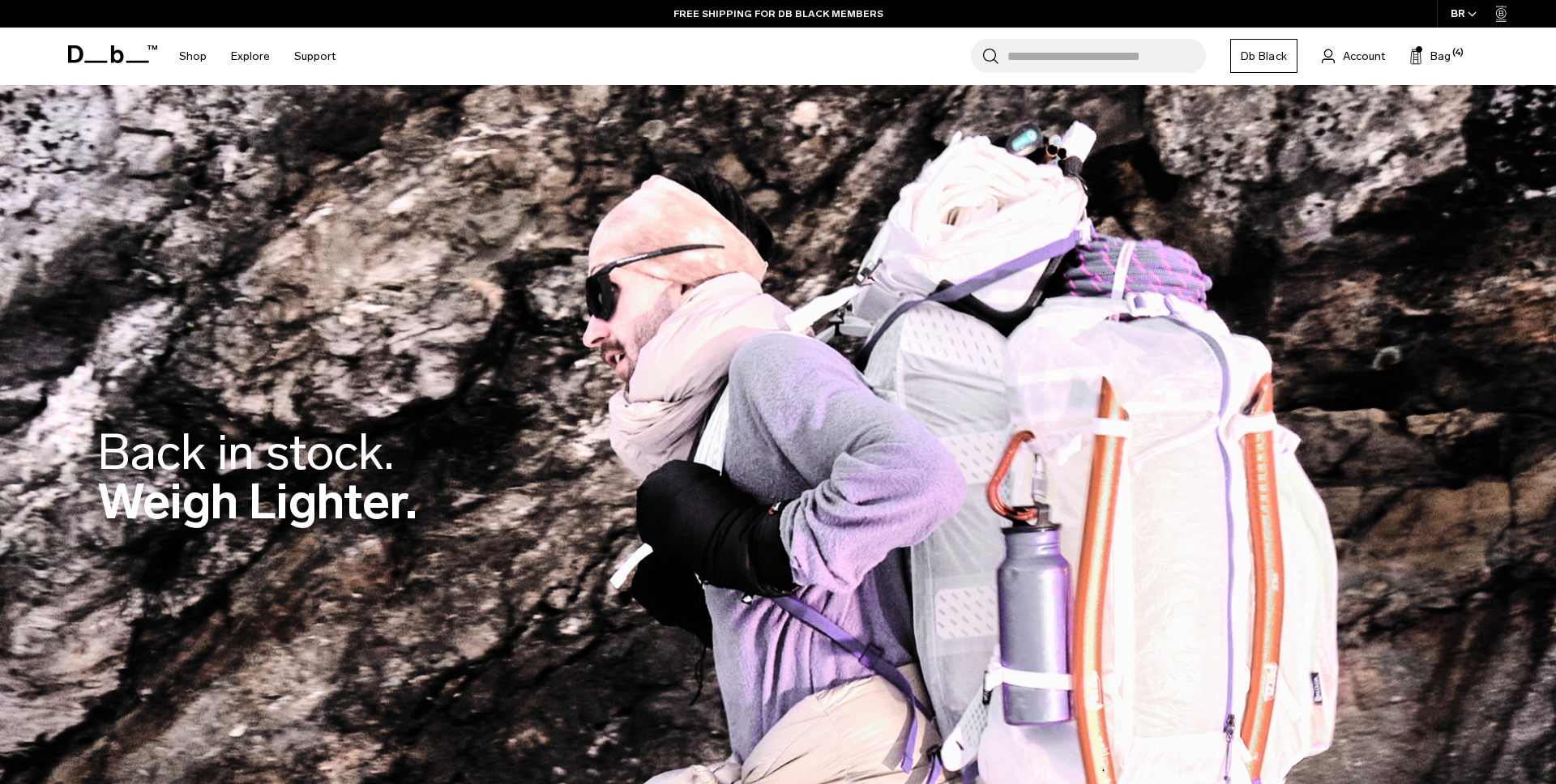
click at [1466, 23] on div "BR" at bounding box center [1463, 14] width 54 height 28
